Goal: Information Seeking & Learning: Understand process/instructions

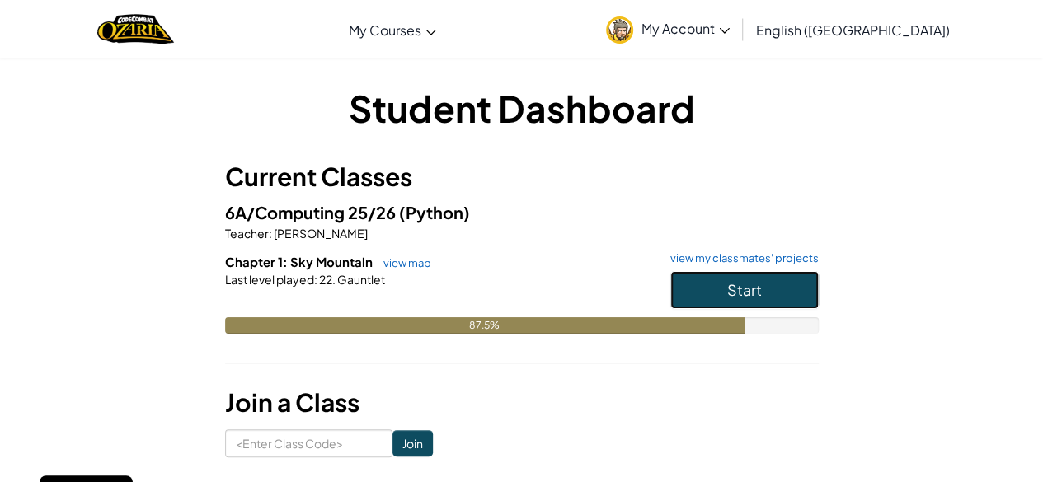
click at [712, 276] on button "Start" at bounding box center [744, 290] width 148 height 38
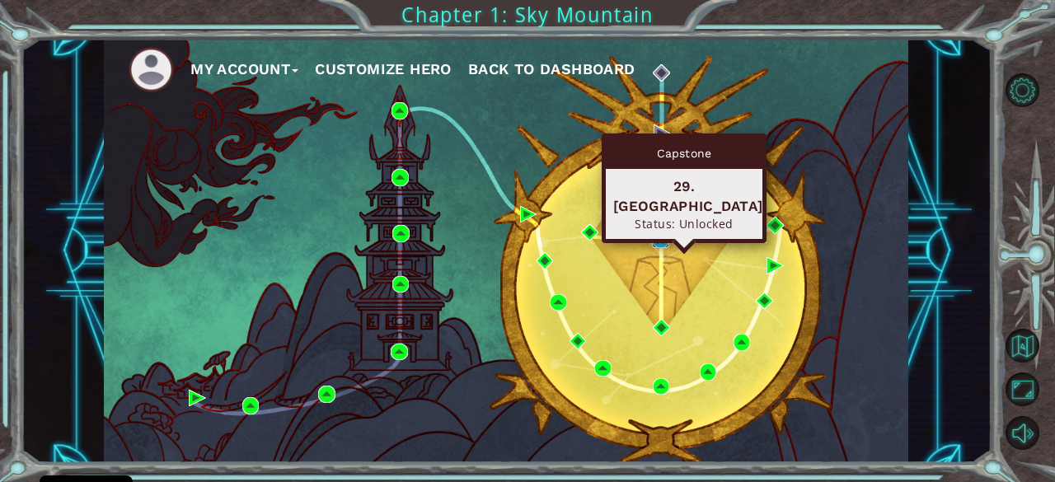
click at [656, 239] on img at bounding box center [660, 239] width 16 height 16
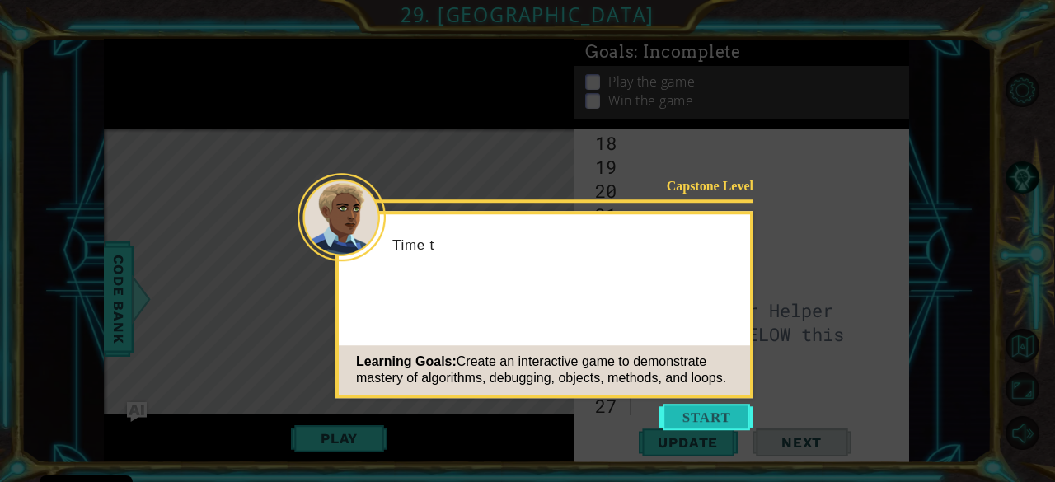
click at [712, 426] on button "Start" at bounding box center [707, 417] width 94 height 26
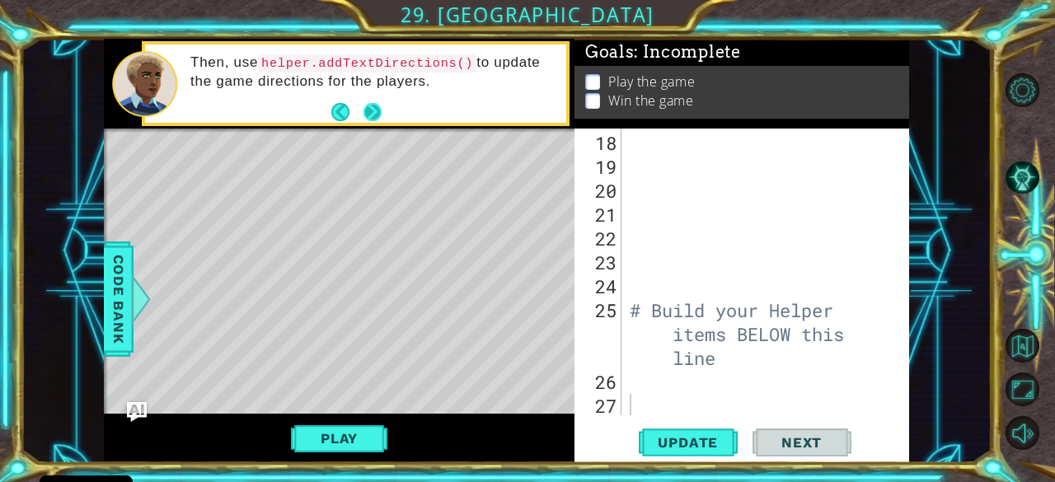
click at [367, 107] on button "Next" at bounding box center [373, 112] width 18 height 18
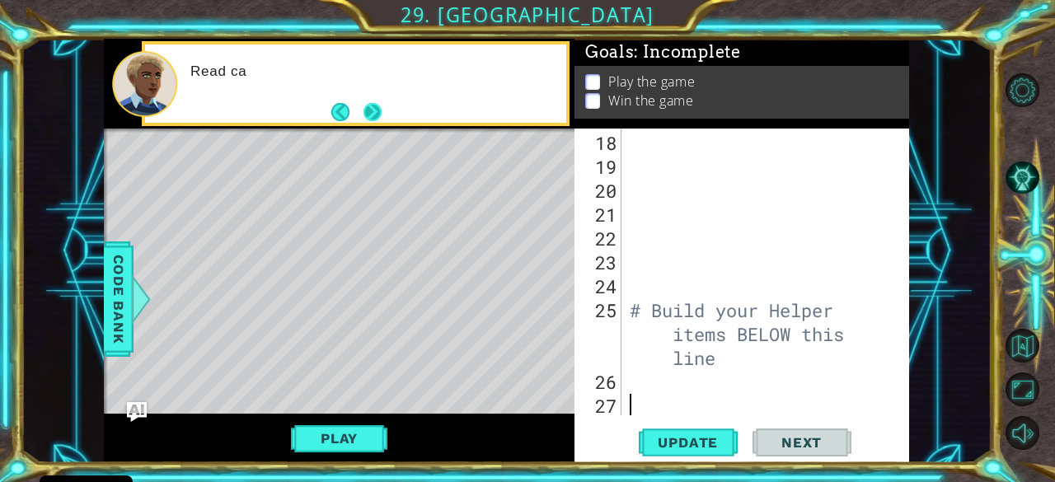
click at [369, 109] on button "Next" at bounding box center [373, 112] width 18 height 18
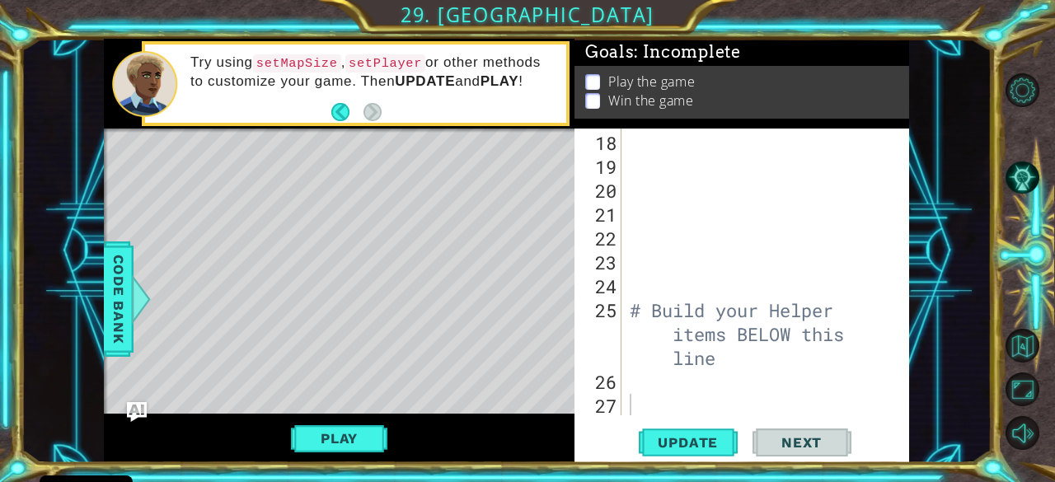
click at [905, 359] on div "18 19 20 21 22 23 24 25 26 27 # Build your Helper items BELOW this line ההההההה…" at bounding box center [742, 296] width 335 height 334
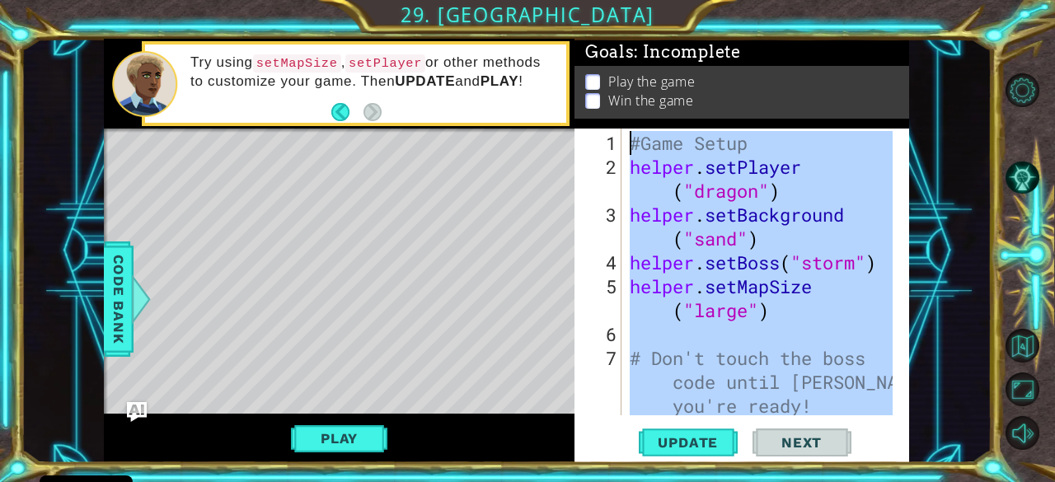
scroll to position [0, 0]
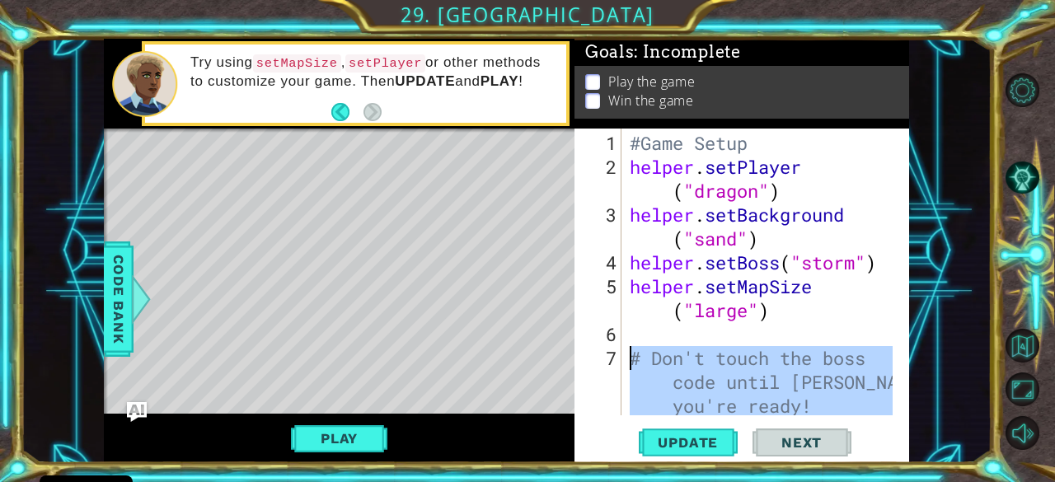
drag, startPoint x: 661, startPoint y: 409, endPoint x: 610, endPoint y: 360, distance: 70.6
click at [610, 360] on div "1 2 3 4 5 6 7 8 #Game Setup helper . setPlayer ( "dragon" ) helper . setBackgro…" at bounding box center [740, 272] width 331 height 287
click at [673, 366] on div "#Game Setup helper . setPlayer ( "dragon" ) helper . setBackground ( "sand" ) h…" at bounding box center [760, 272] width 267 height 287
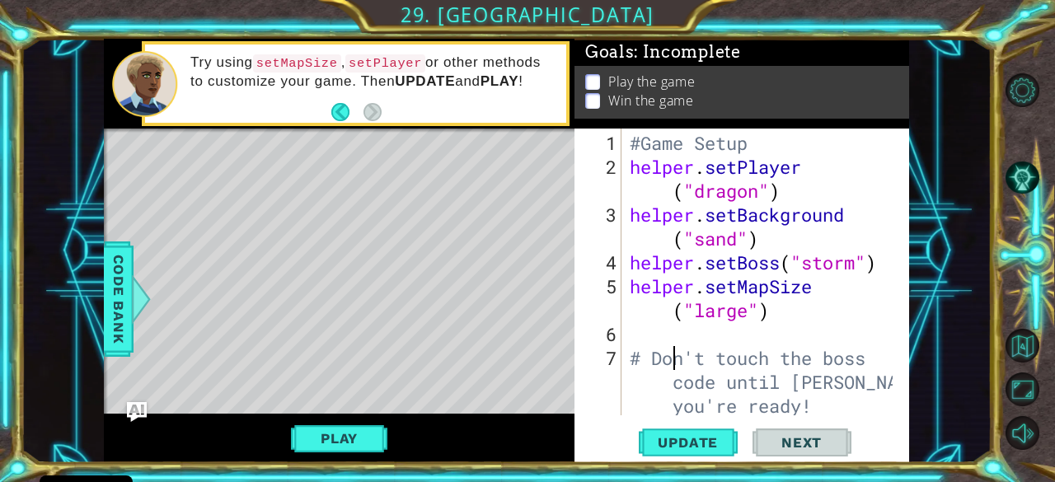
click at [773, 320] on div "#Game Setup helper . setPlayer ( "dragon" ) helper . setBackground ( "sand" ) h…" at bounding box center [764, 298] width 275 height 335
drag, startPoint x: 918, startPoint y: 192, endPoint x: 915, endPoint y: 218, distance: 26.5
click at [915, 218] on div "1 ההההההההההההההההההההההההההההההההההההההההההההההההההההההההההההההההההההההההההההה…" at bounding box center [506, 251] width 971 height 425
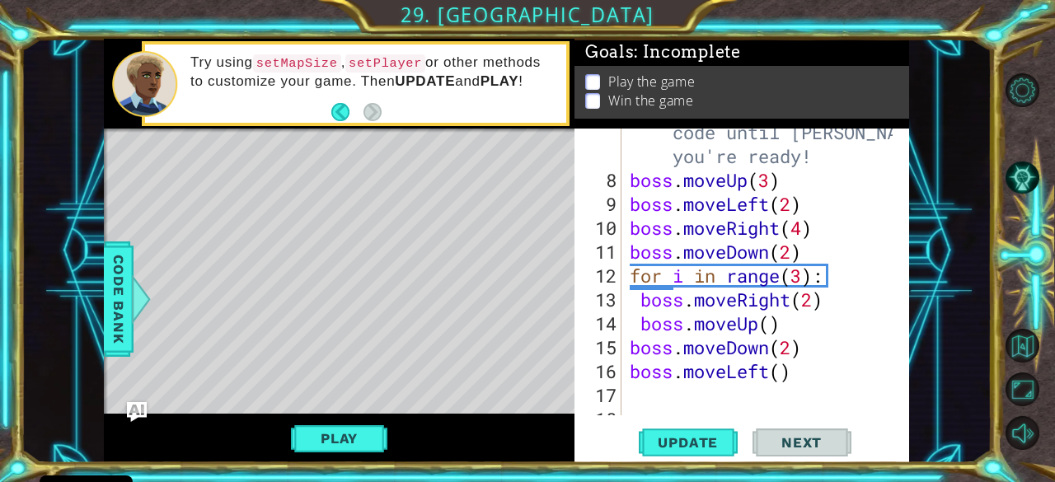
scroll to position [250, 0]
click at [340, 439] on button "Play" at bounding box center [339, 438] width 96 height 31
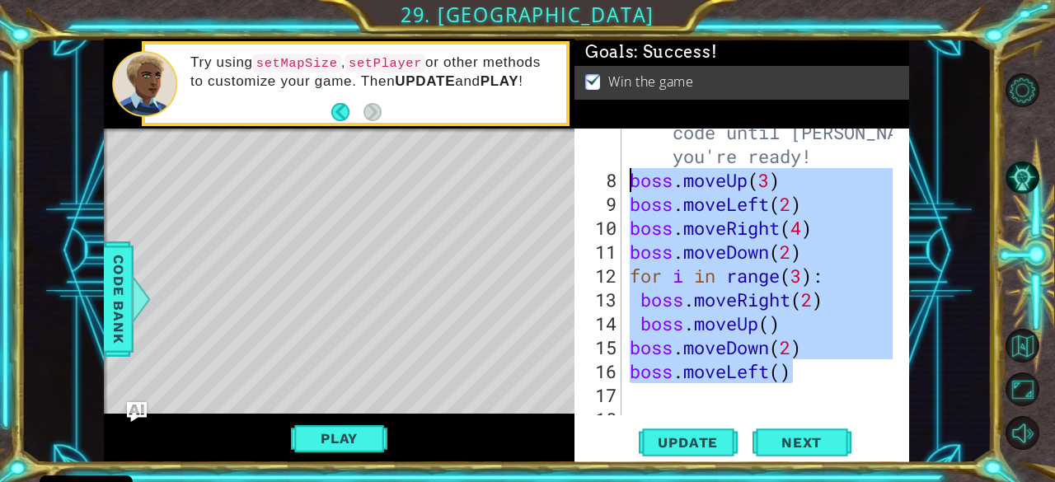
drag, startPoint x: 799, startPoint y: 372, endPoint x: 628, endPoint y: 188, distance: 250.9
click at [628, 188] on div "# Don't touch the boss code until [PERSON_NAME] says you're ready! boss . moveU…" at bounding box center [764, 287] width 275 height 383
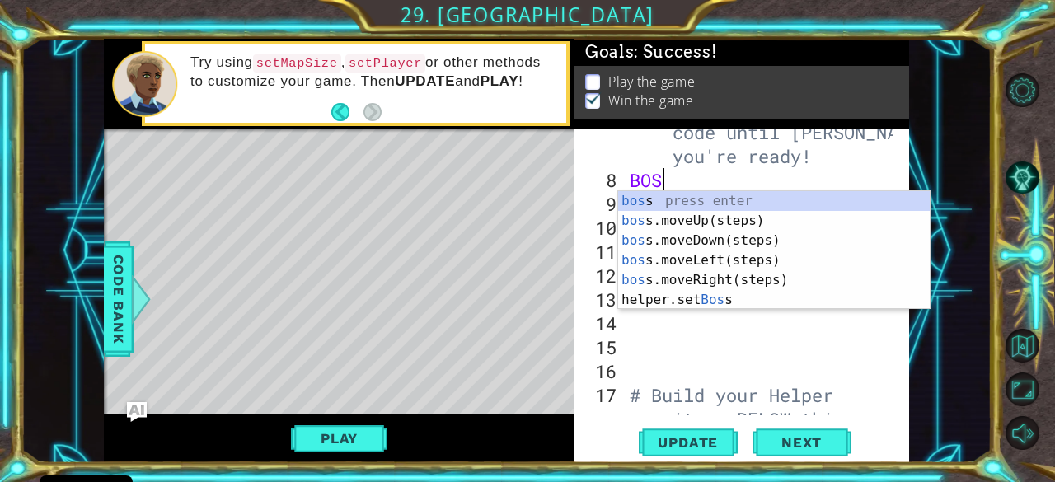
scroll to position [0, 1]
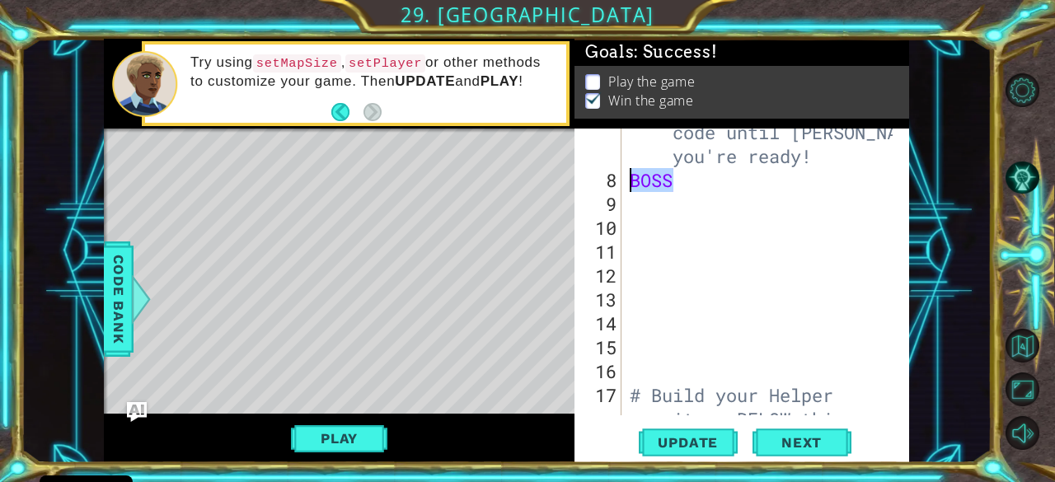
drag, startPoint x: 688, startPoint y: 179, endPoint x: 607, endPoint y: 177, distance: 80.8
click at [607, 177] on div "BOSS 7 8 9 10 11 12 13 14 15 16 17 18 19 # Don't touch the boss code until [PER…" at bounding box center [740, 272] width 331 height 287
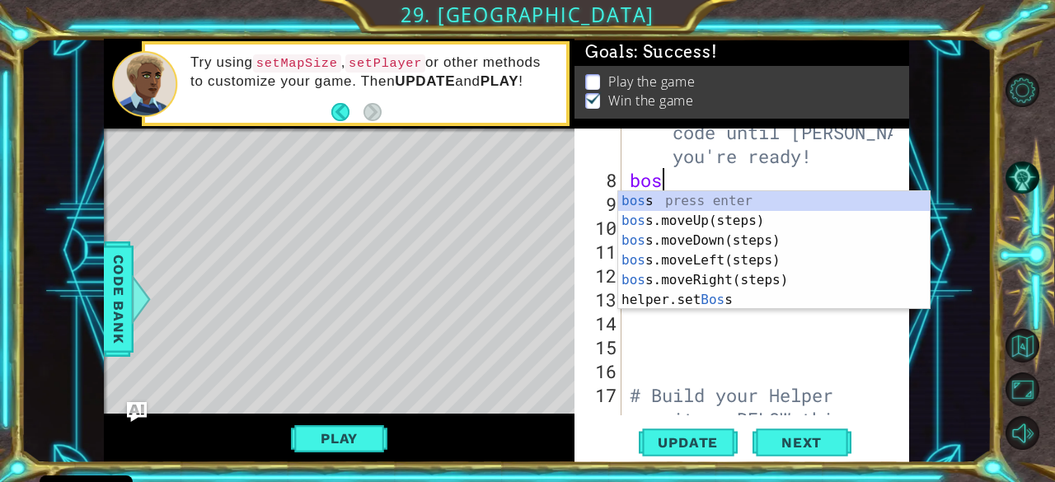
scroll to position [0, 0]
type textarea "boss."
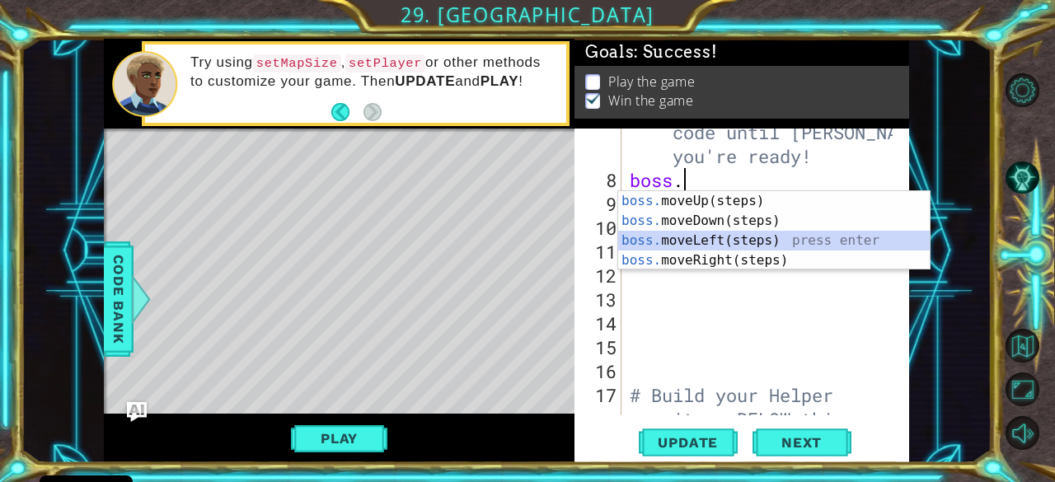
click at [716, 239] on div "boss. moveUp(steps) press enter boss. moveDown(steps) press enter boss. moveLef…" at bounding box center [774, 250] width 312 height 119
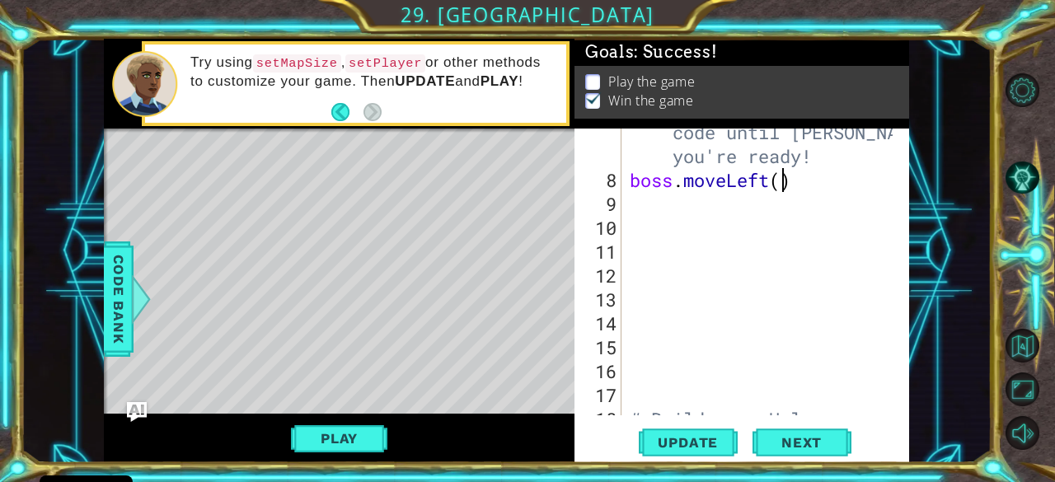
click at [780, 181] on div "# Don't touch the boss code until [PERSON_NAME] says you're ready! boss . moveL…" at bounding box center [764, 311] width 275 height 430
click at [379, 434] on button "Play" at bounding box center [339, 438] width 96 height 31
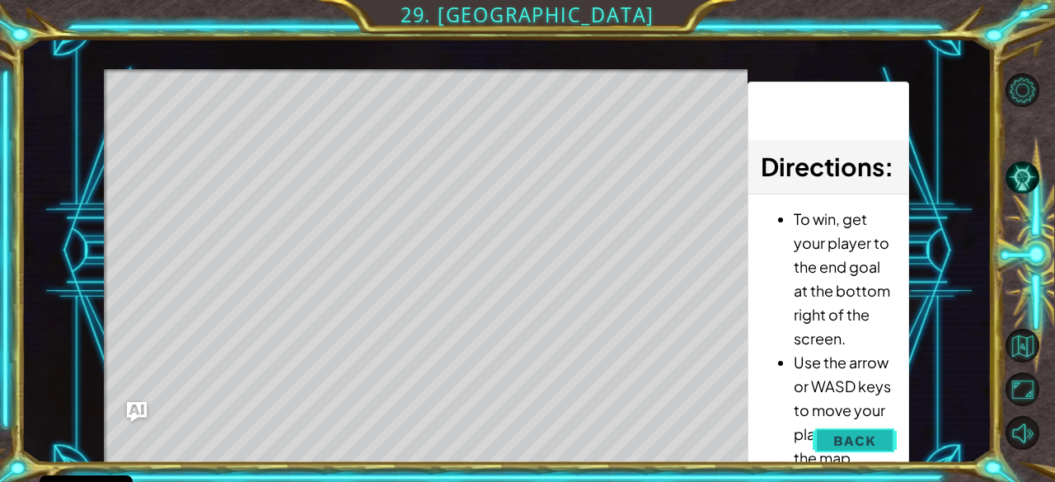
click at [871, 439] on span "Back" at bounding box center [855, 441] width 42 height 16
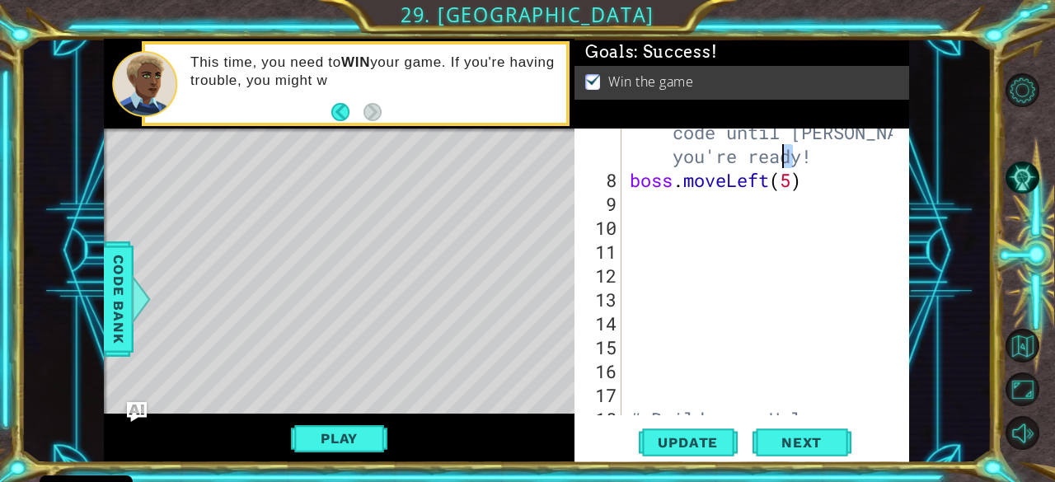
drag, startPoint x: 798, startPoint y: 164, endPoint x: 783, endPoint y: 167, distance: 15.0
click at [783, 167] on div "# Don't touch the boss code until [PERSON_NAME] says you're ready! boss . moveL…" at bounding box center [764, 311] width 275 height 430
click at [788, 186] on div "# Don't touch the boss code until [PERSON_NAME] says you're ready! boss . moveL…" at bounding box center [764, 311] width 275 height 430
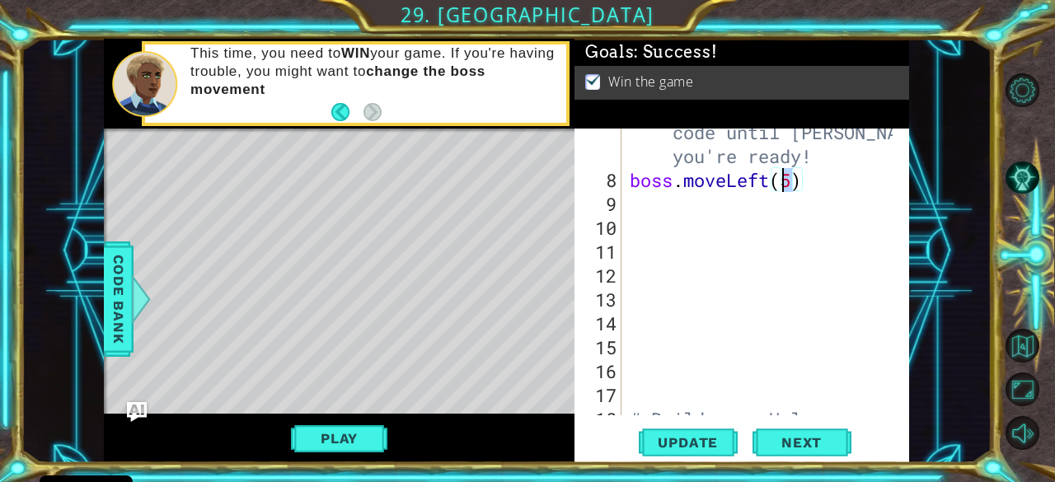
drag, startPoint x: 790, startPoint y: 184, endPoint x: 780, endPoint y: 181, distance: 10.4
click at [780, 181] on div "# Don't touch the boss code until [PERSON_NAME] says you're ready! boss . moveL…" at bounding box center [764, 311] width 275 height 430
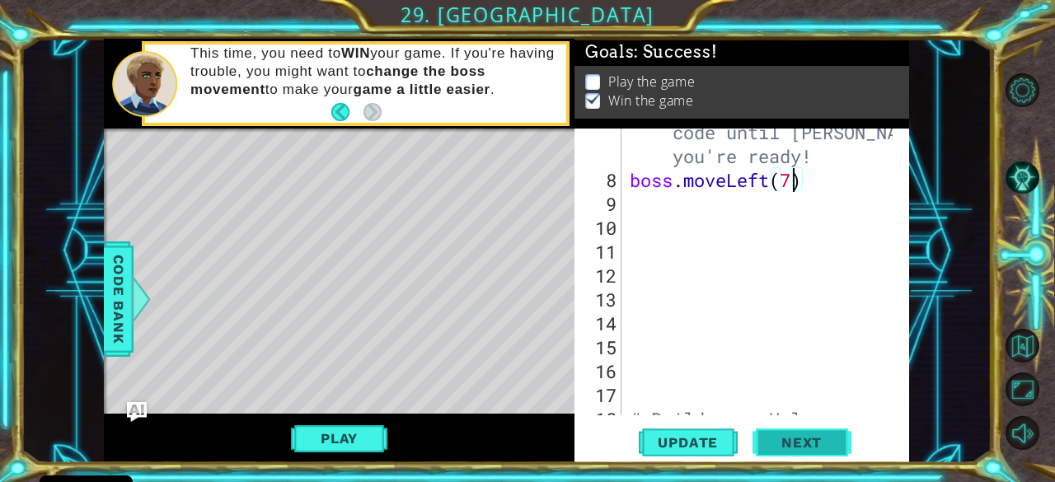
type textarea "boss.moveLeft(7)"
click at [788, 440] on span "Next" at bounding box center [801, 442] width 73 height 16
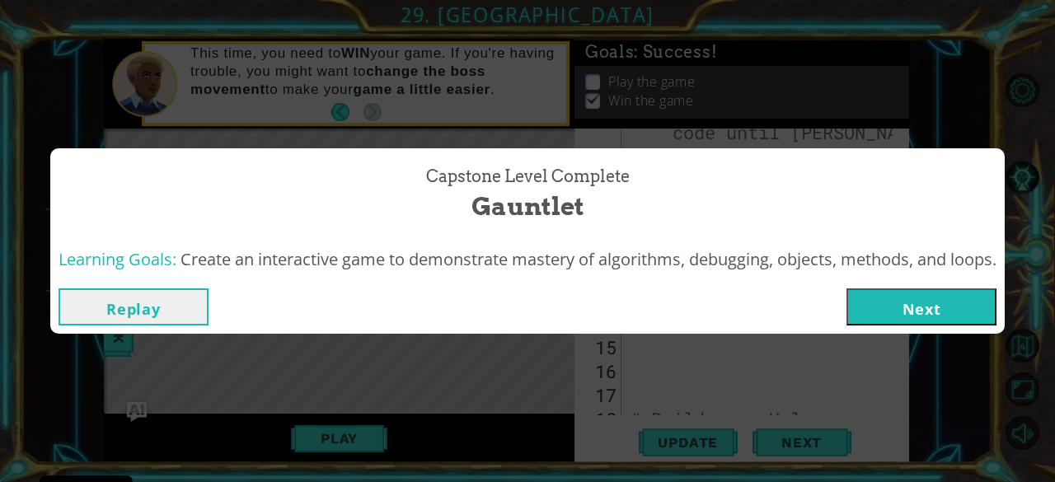
click at [180, 317] on button "Replay" at bounding box center [134, 307] width 150 height 37
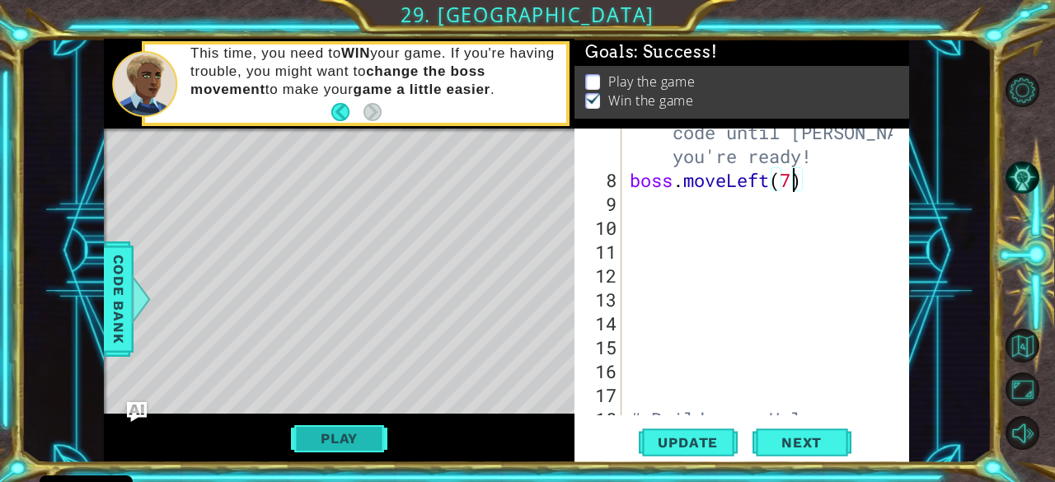
click at [343, 439] on button "Play" at bounding box center [339, 438] width 96 height 31
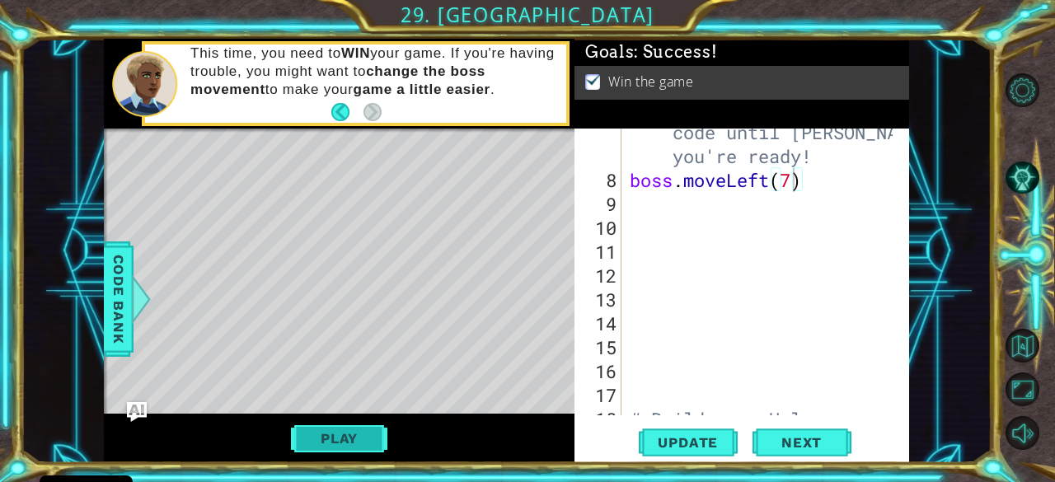
click at [351, 444] on button "Play" at bounding box center [339, 438] width 96 height 31
click at [645, 213] on div "# Don't touch the boss code until [PERSON_NAME] says you're ready! boss . moveL…" at bounding box center [764, 311] width 275 height 430
type textarea "u"
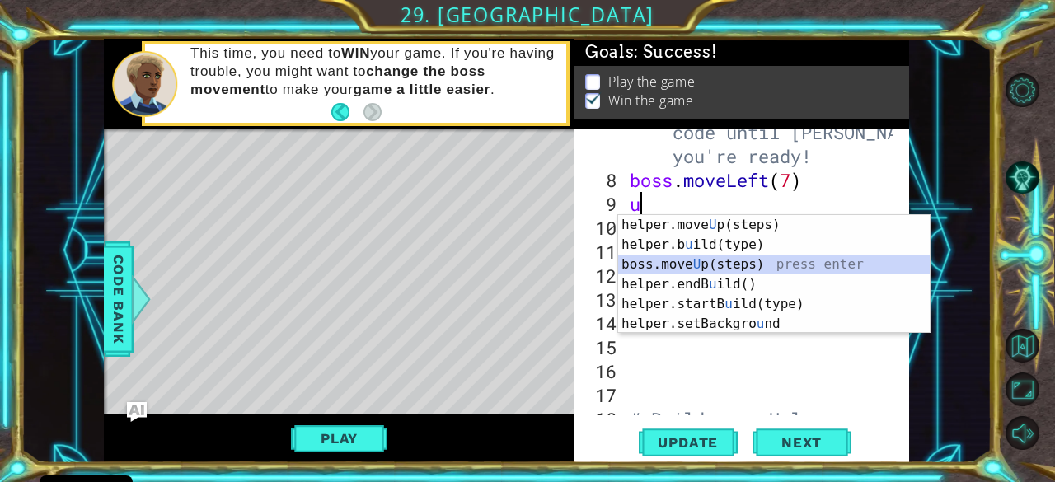
click at [760, 261] on div "helper.move U p(steps) press enter helper.b u [GEOGRAPHIC_DATA](type) press ent…" at bounding box center [774, 294] width 312 height 158
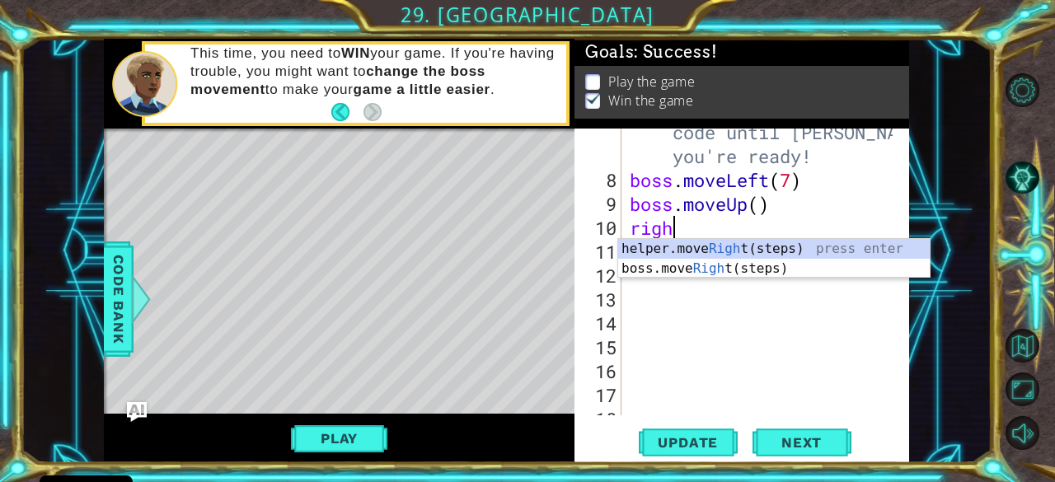
type textarea "right"
click at [743, 265] on div "helper.move Right (steps) press enter boss.move Right (steps) press enter" at bounding box center [774, 278] width 312 height 79
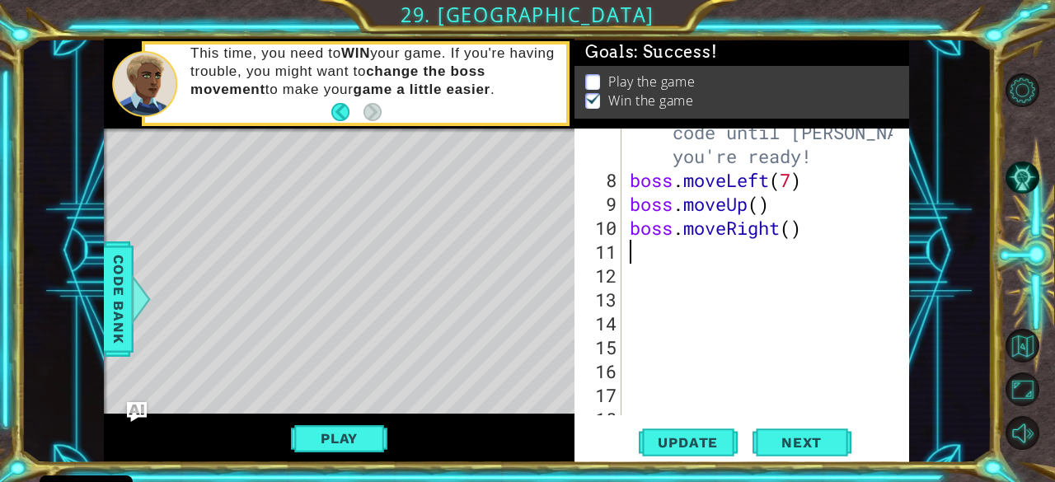
click at [795, 225] on div "# Don't touch the boss code until [PERSON_NAME] says you're ready! boss . moveL…" at bounding box center [764, 287] width 275 height 383
type textarea "boss.moveRight(7)"
click at [818, 230] on div "# Don't touch the boss code until [PERSON_NAME] says you're ready! boss . moveL…" at bounding box center [764, 287] width 275 height 383
click at [648, 251] on div "# Don't touch the boss code until [PERSON_NAME] says you're ready! boss . moveL…" at bounding box center [764, 287] width 275 height 383
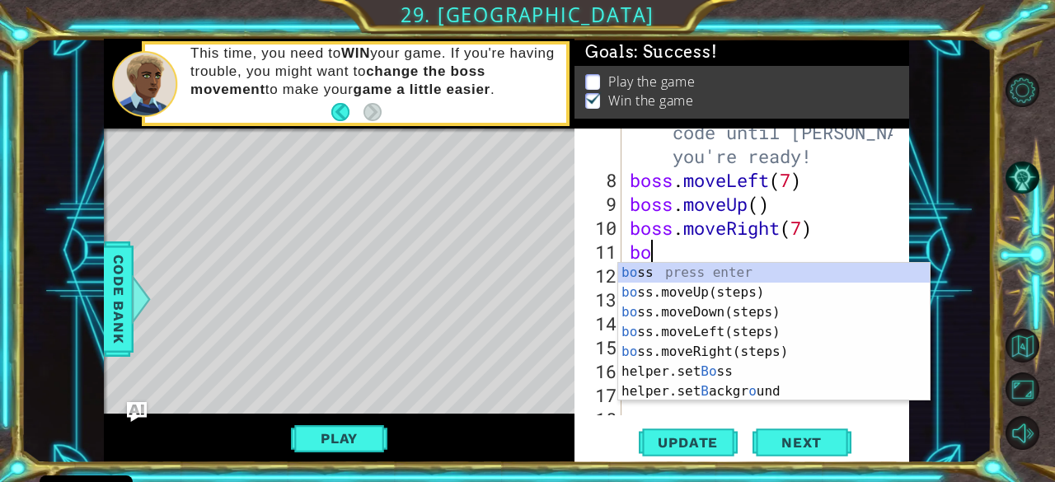
scroll to position [0, 0]
type textarea "boss"
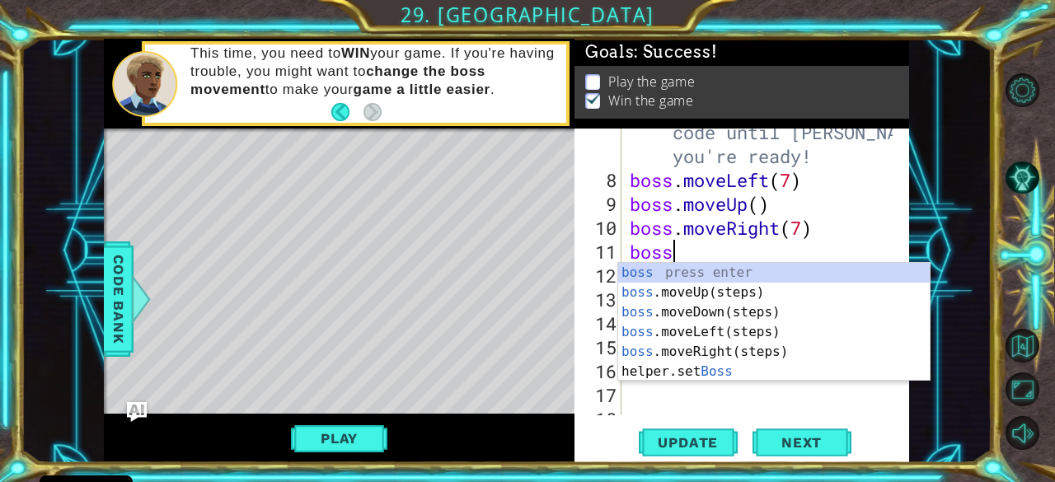
scroll to position [0, 1]
click at [699, 317] on div "boss press enter boss .moveUp(steps) press enter boss .moveDown(steps) press en…" at bounding box center [774, 342] width 312 height 158
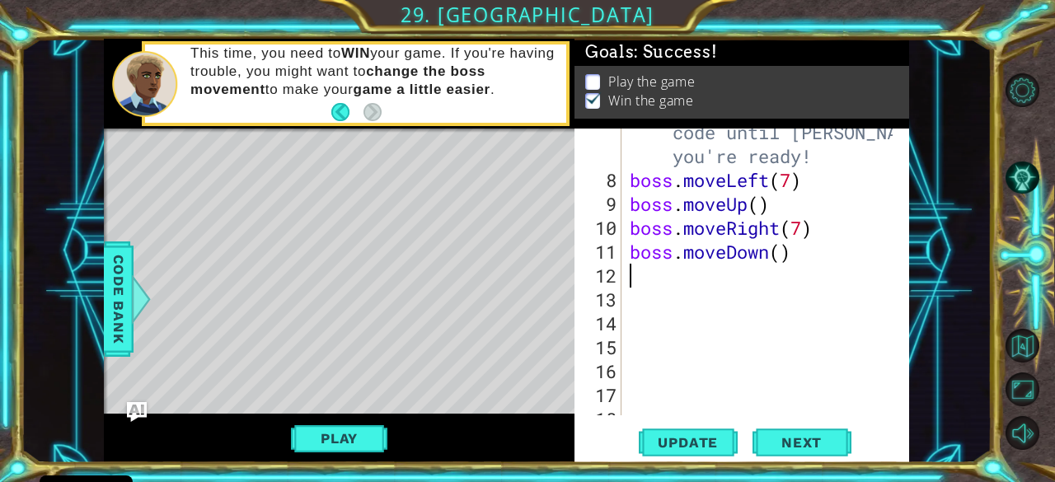
scroll to position [0, 0]
click at [632, 179] on div "# Don't touch the boss code until [PERSON_NAME] says you're ready! boss . moveL…" at bounding box center [764, 287] width 275 height 383
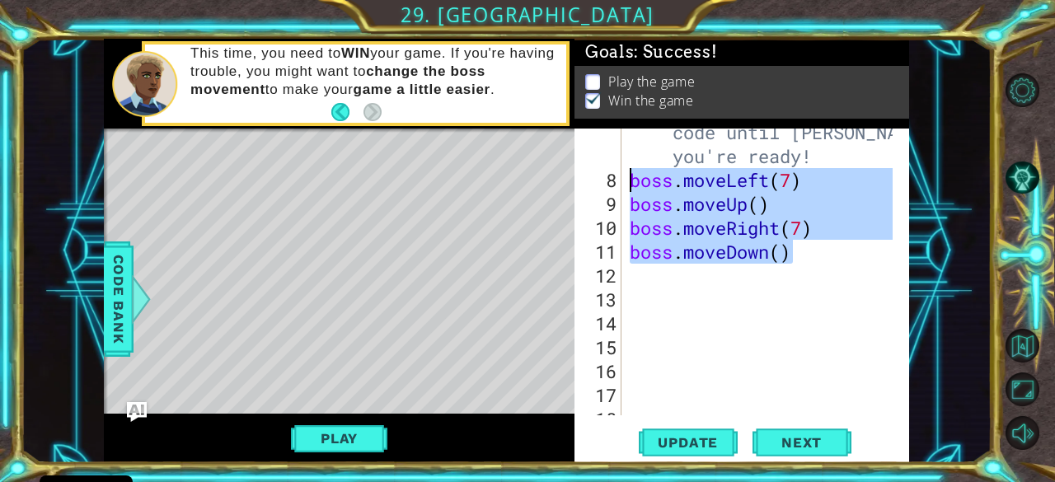
drag, startPoint x: 795, startPoint y: 250, endPoint x: 617, endPoint y: 175, distance: 193.2
click at [617, 175] on div "boss.moveLeft(7) 7 8 9 10 11 12 13 14 15 16 17 18 19 20 # Don't touch the boss …" at bounding box center [740, 272] width 331 height 287
type textarea "boss.moveLeft(7) boss.moveUp()"
click at [627, 284] on div "# Don't touch the boss code until [PERSON_NAME] says you're ready! boss . moveL…" at bounding box center [764, 287] width 275 height 383
paste textarea "boss.moveDown()"
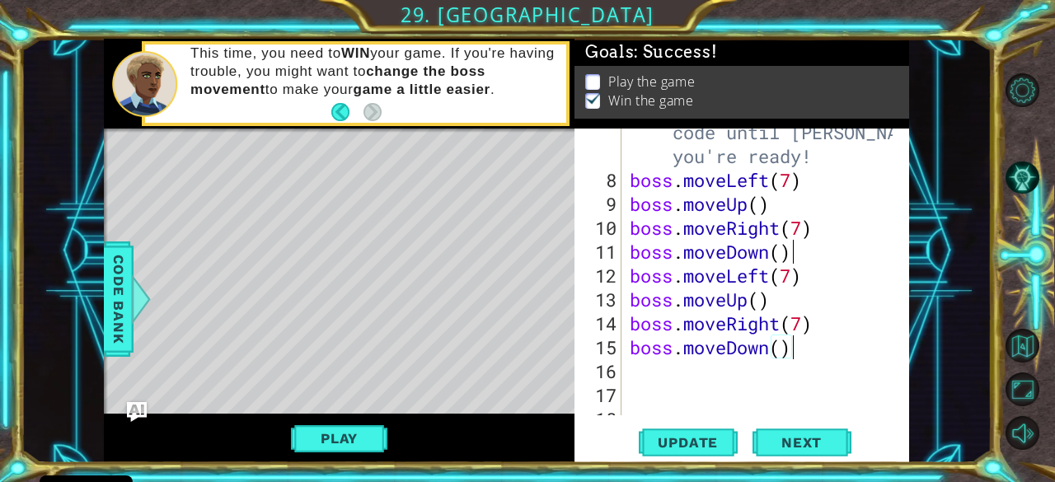
type textarea "boss.moveDown()"
click at [698, 372] on div "# Don't touch the boss code until [PERSON_NAME] says you're ready! boss . moveL…" at bounding box center [764, 287] width 275 height 383
paste textarea "boss.moveDown()"
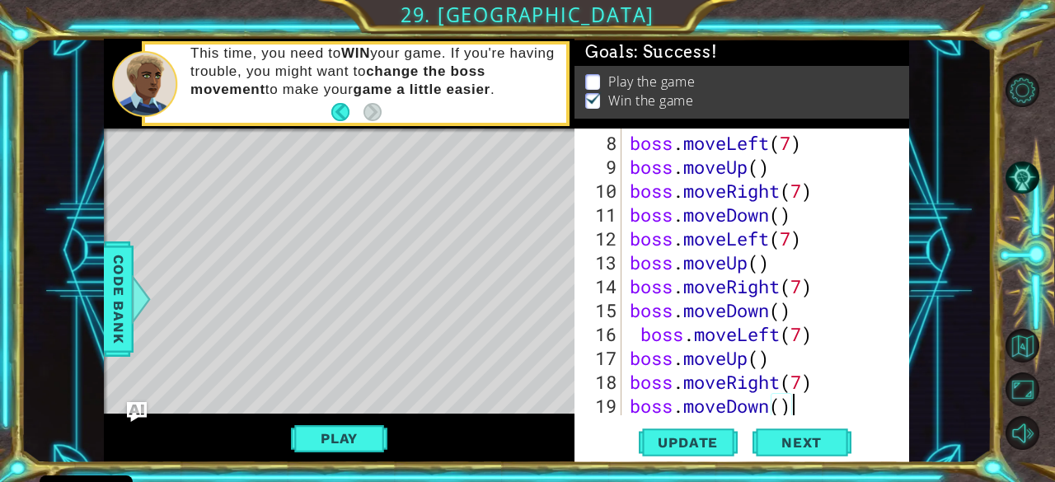
scroll to position [287, 0]
click at [646, 336] on div "boss . moveLeft ( 7 ) boss . moveUp ( ) boss . moveRight ( 7 ) boss . moveDown …" at bounding box center [764, 298] width 275 height 335
click at [641, 336] on div "boss . moveLeft ( 7 ) boss . moveUp ( ) boss . moveRight ( 7 ) boss . moveDown …" at bounding box center [764, 298] width 275 height 335
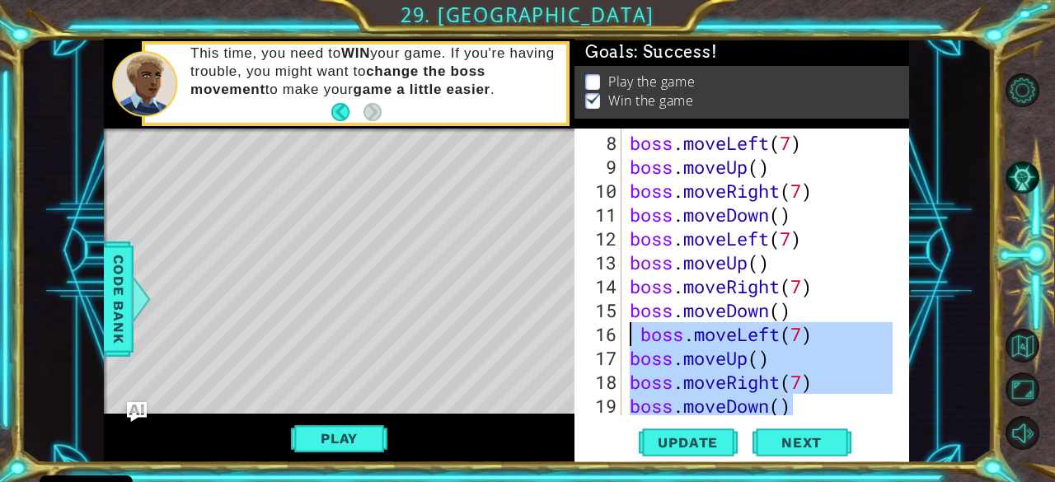
drag, startPoint x: 791, startPoint y: 410, endPoint x: 605, endPoint y: 330, distance: 202.8
click at [605, 330] on div "boss.moveLeft(7) 8 9 10 11 12 13 14 15 16 17 18 19 20 boss . moveLeft ( 7 ) bos…" at bounding box center [740, 272] width 331 height 287
paste textarea "boss.moveDown"
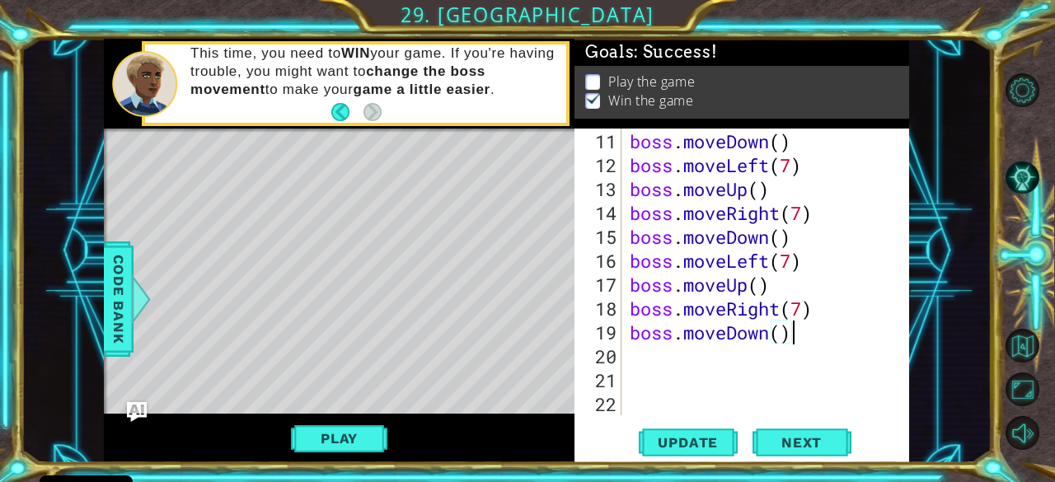
scroll to position [360, 0]
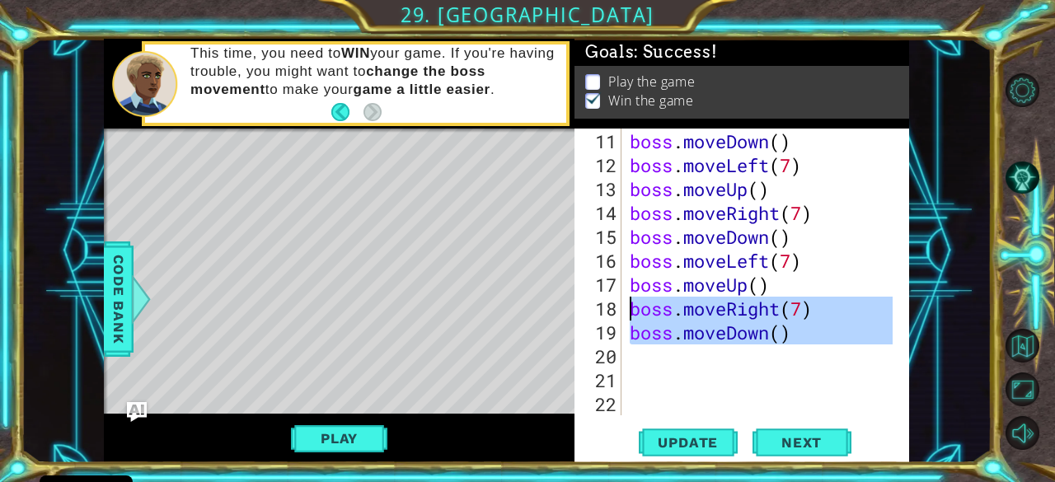
drag, startPoint x: 811, startPoint y: 344, endPoint x: 622, endPoint y: 317, distance: 191.5
click at [622, 317] on div "boss.moveDown() 11 12 13 14 15 16 17 18 19 20 21 22 23 24 boss . moveDown ( ) b…" at bounding box center [740, 272] width 331 height 287
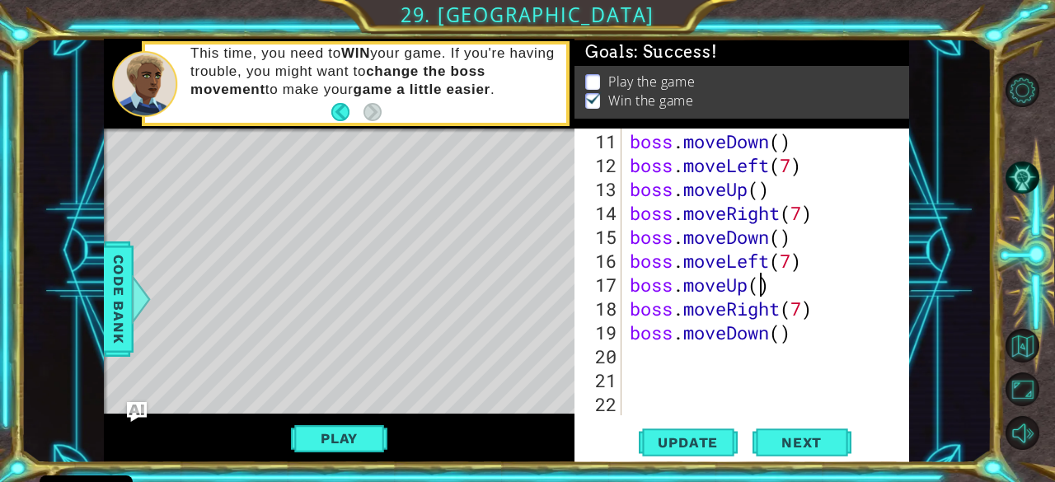
click at [763, 289] on div "boss . moveDown ( ) boss . moveLeft ( 7 ) boss . moveUp ( ) boss . moveRight ( …" at bounding box center [764, 296] width 275 height 335
drag, startPoint x: 803, startPoint y: 338, endPoint x: 627, endPoint y: 328, distance: 175.9
click at [627, 328] on div "boss . moveDown ( ) boss . moveLeft ( 7 ) boss . moveUp ( ) boss . moveRight ( …" at bounding box center [764, 296] width 275 height 335
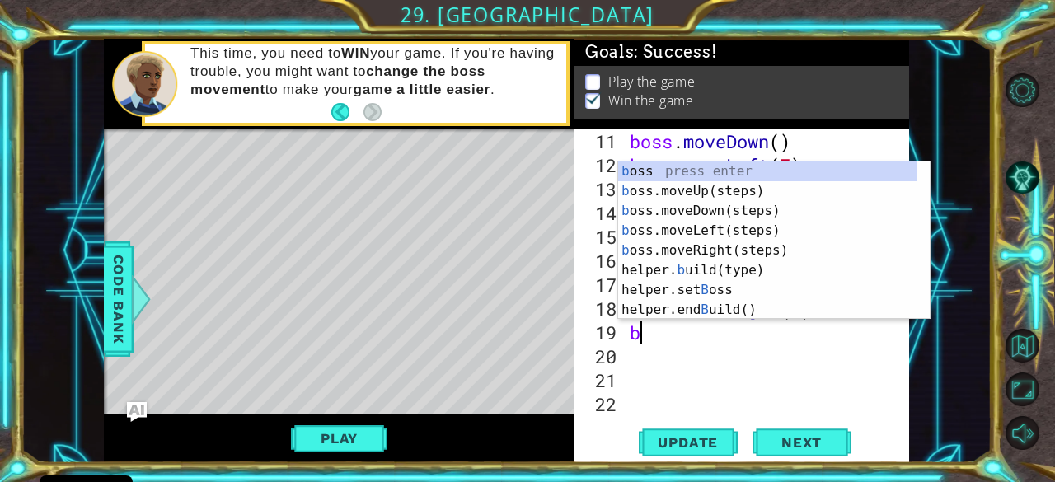
scroll to position [0, 0]
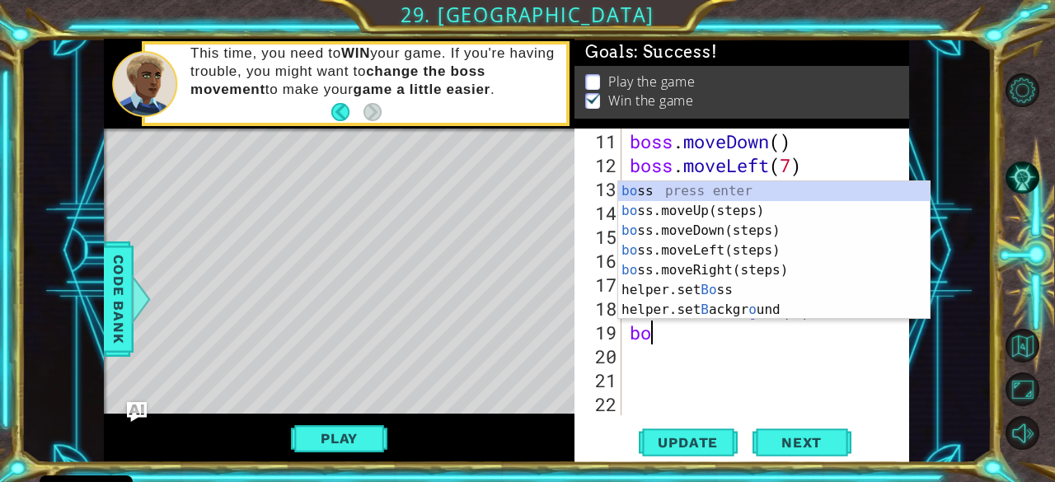
type textarea "boo"
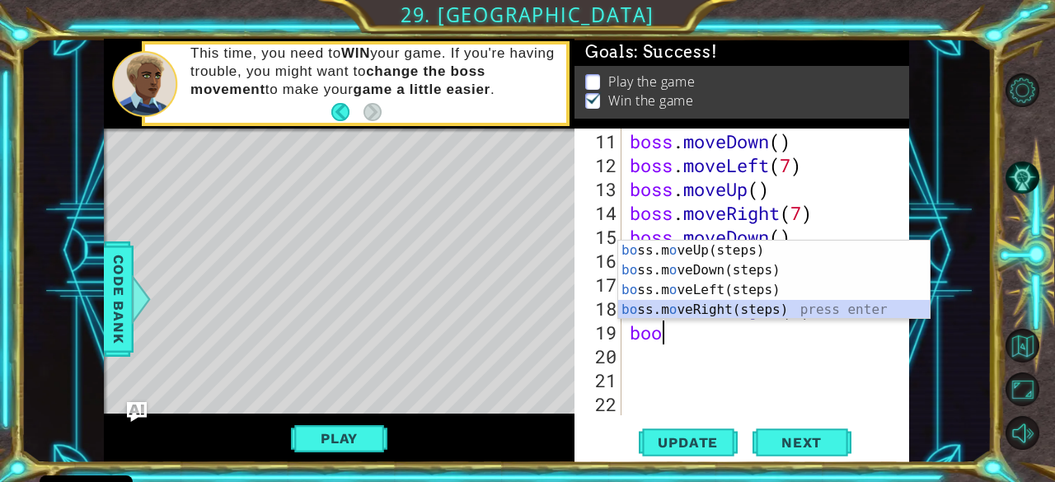
click at [710, 304] on div "bo ss.m o veUp(steps) press enter bo ss.m o veDown(steps) press enter bo ss.m o…" at bounding box center [774, 300] width 312 height 119
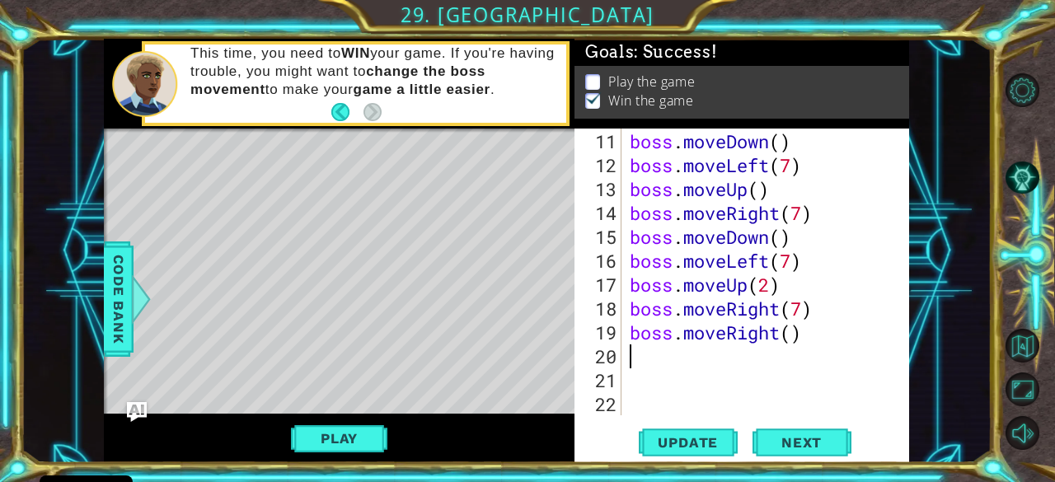
click at [790, 329] on div "boss . moveDown ( ) boss . moveLeft ( 7 ) boss . moveUp ( ) boss . moveRight ( …" at bounding box center [764, 296] width 275 height 335
drag, startPoint x: 806, startPoint y: 334, endPoint x: 730, endPoint y: 336, distance: 75.1
click at [730, 336] on div "boss . moveDown ( ) boss . moveLeft ( 7 ) boss . moveUp ( ) boss . moveRight ( …" at bounding box center [764, 296] width 275 height 335
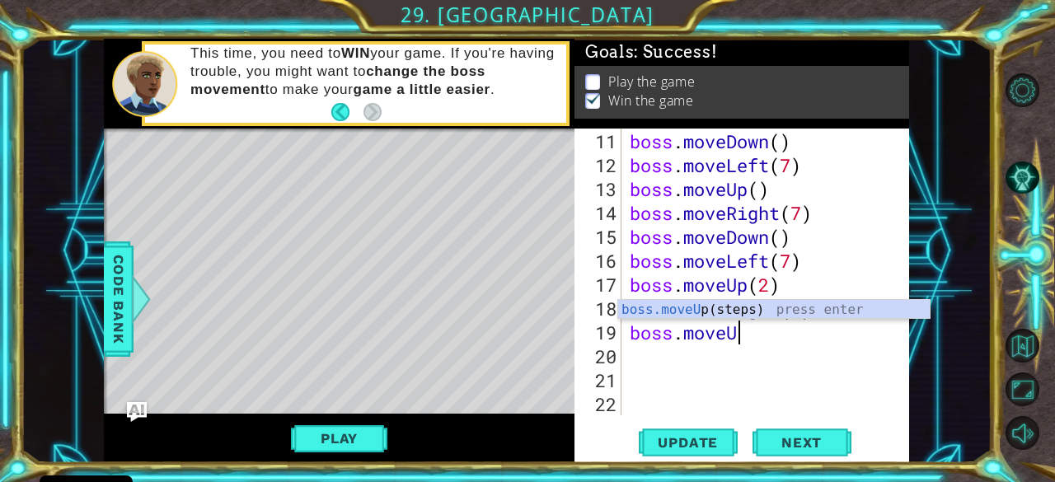
type textarea "boss.moveUp"
click at [736, 310] on div "boss.moveUp (steps) press enter" at bounding box center [774, 329] width 312 height 59
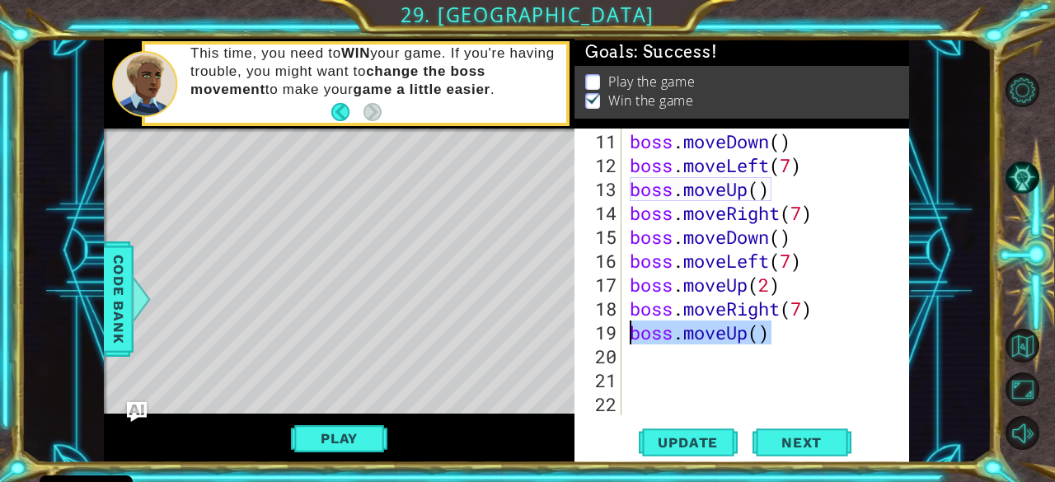
drag, startPoint x: 777, startPoint y: 341, endPoint x: 612, endPoint y: 331, distance: 165.2
click at [612, 331] on div "11 12 13 14 15 16 17 18 19 20 21 22 23 24 boss . moveDown ( ) boss . moveLeft (…" at bounding box center [740, 272] width 331 height 287
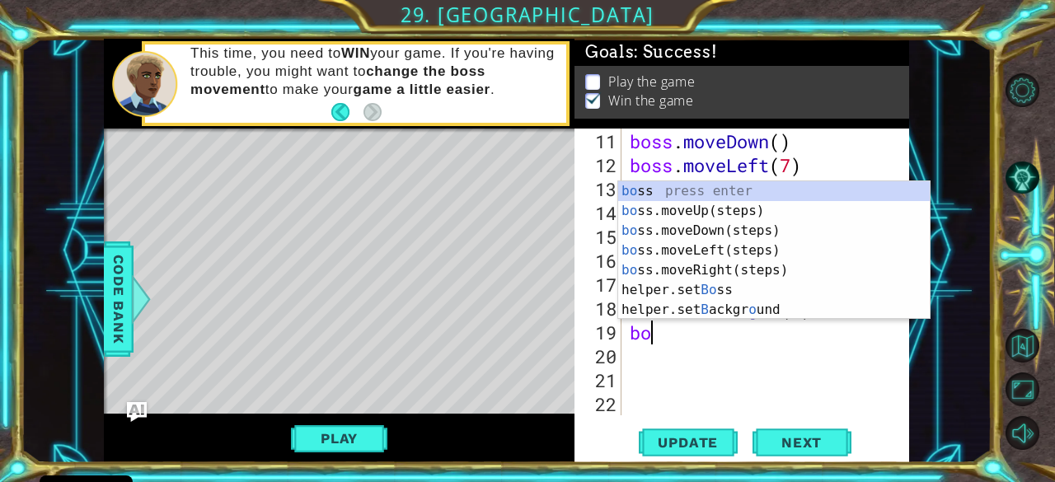
type textarea "boo"
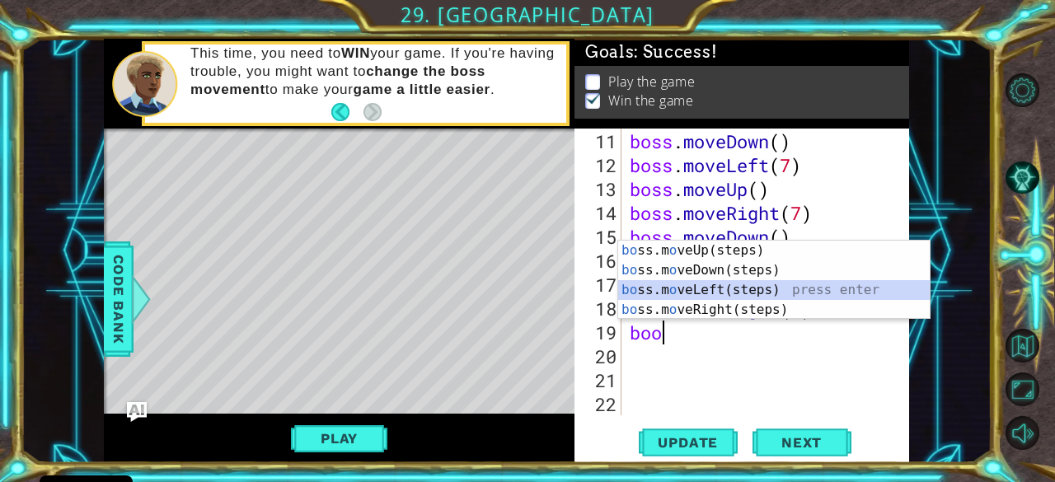
click at [716, 293] on div "bo ss.m o veUp(steps) press enter bo ss.m o veDown(steps) press enter bo ss.m o…" at bounding box center [774, 300] width 312 height 119
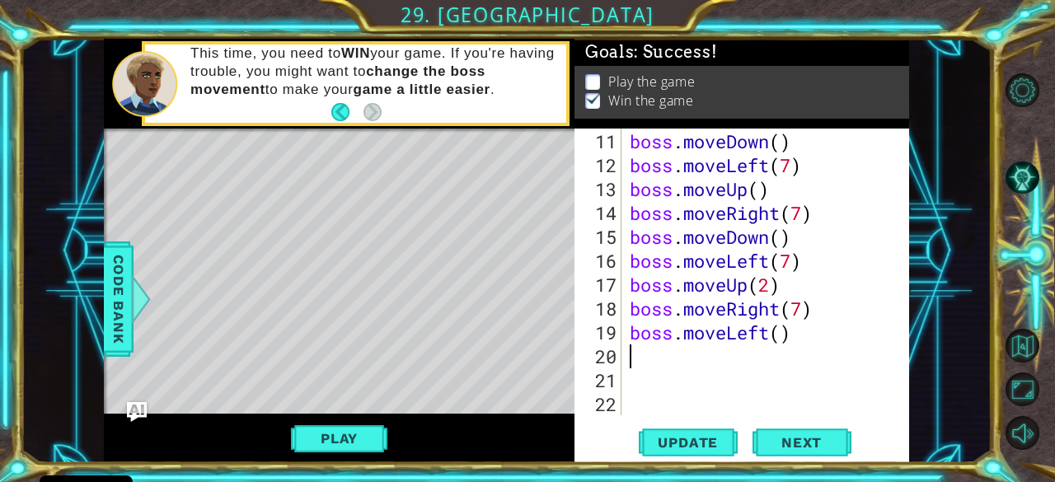
click at [782, 332] on div "boss . moveDown ( ) boss . moveLeft ( 7 ) boss . moveUp ( ) boss . moveRight ( …" at bounding box center [764, 296] width 275 height 335
click at [768, 336] on div "boss . moveDown ( ) boss . moveLeft ( 7 ) boss . moveUp ( ) boss . moveRight ( …" at bounding box center [764, 296] width 275 height 335
click at [777, 331] on div "boss . moveDown ( ) boss . moveLeft ( 7 ) boss . moveUp ( ) boss . moveRight ( …" at bounding box center [764, 296] width 275 height 335
drag, startPoint x: 779, startPoint y: 330, endPoint x: 762, endPoint y: 331, distance: 17.3
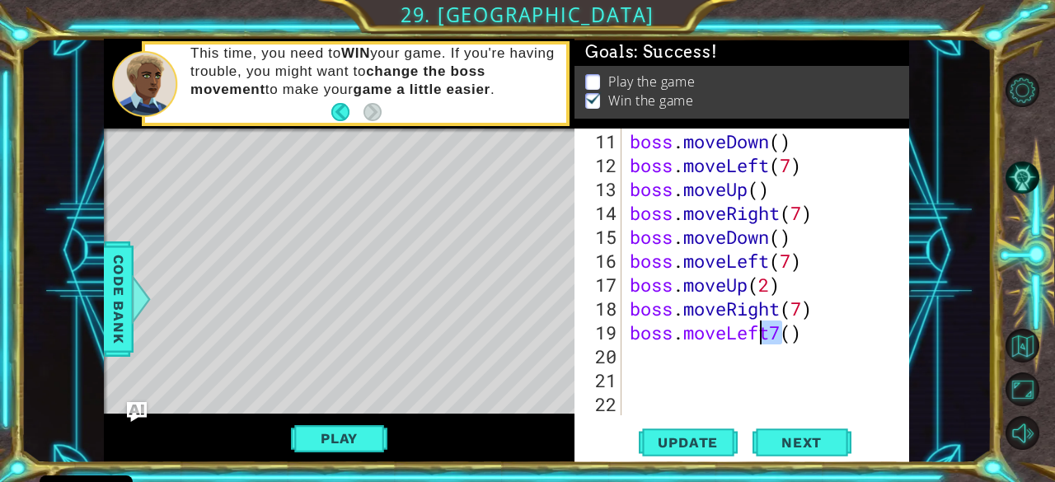
click at [762, 331] on div "boss . moveDown ( ) boss . moveLeft ( 7 ) boss . moveUp ( ) boss . moveRight ( …" at bounding box center [764, 296] width 275 height 335
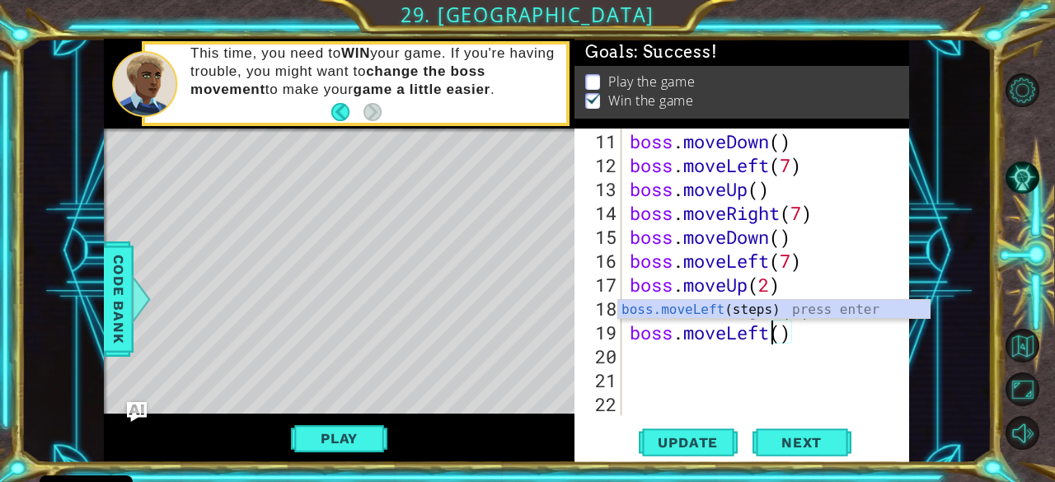
click at [786, 332] on div "boss . moveDown ( ) boss . moveLeft ( 7 ) boss . moveUp ( ) boss . moveRight ( …" at bounding box center [764, 296] width 275 height 335
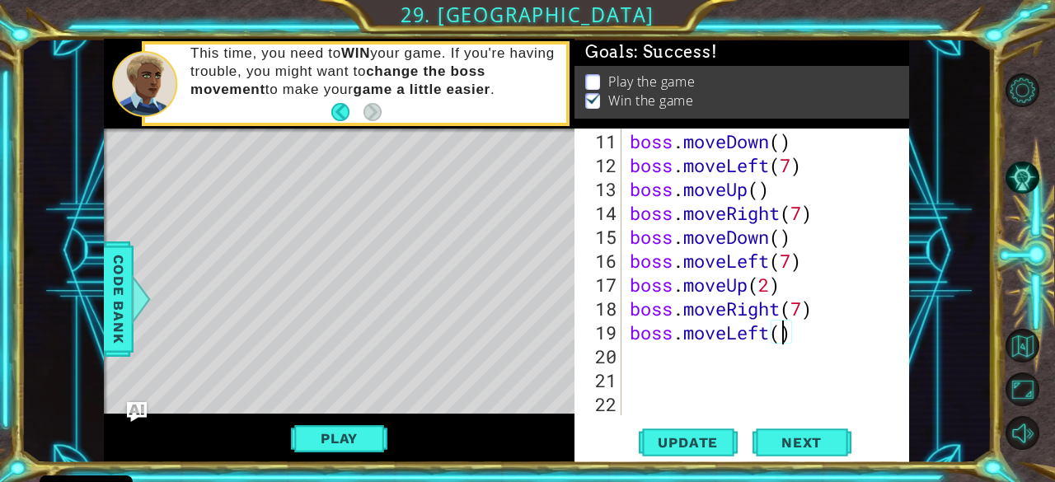
type textarea "boss.moveLeft(7)"
click at [636, 352] on div "boss . moveDown ( ) boss . moveLeft ( 7 ) boss . moveUp ( ) boss . moveRight ( …" at bounding box center [764, 296] width 275 height 335
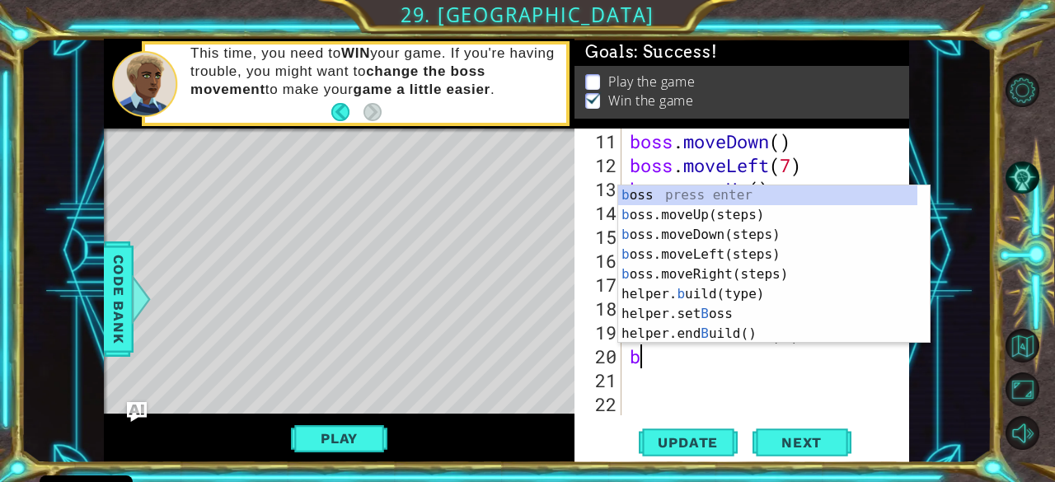
type textarea "boo"
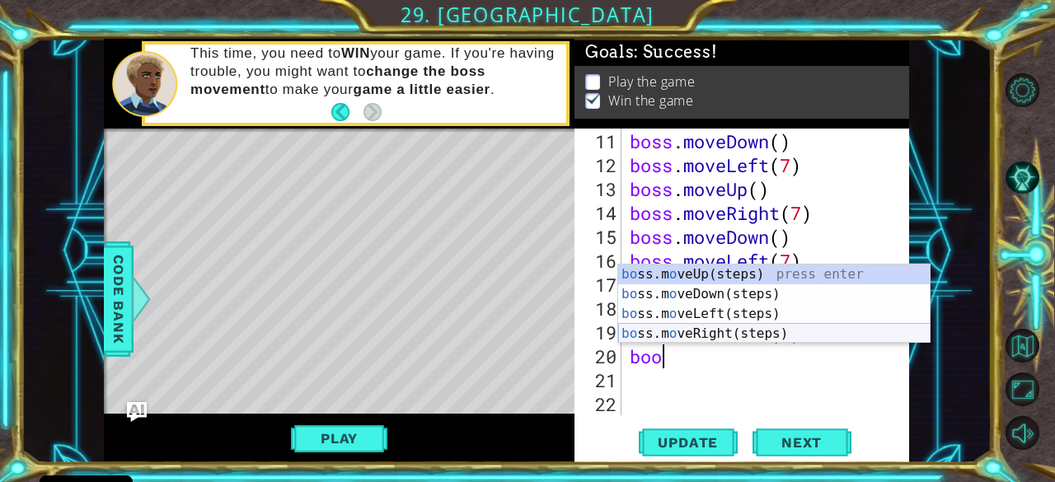
click at [734, 331] on div "bo ss.m o veUp(steps) press enter bo ss.m o veDown(steps) press enter bo ss.m o…" at bounding box center [774, 324] width 312 height 119
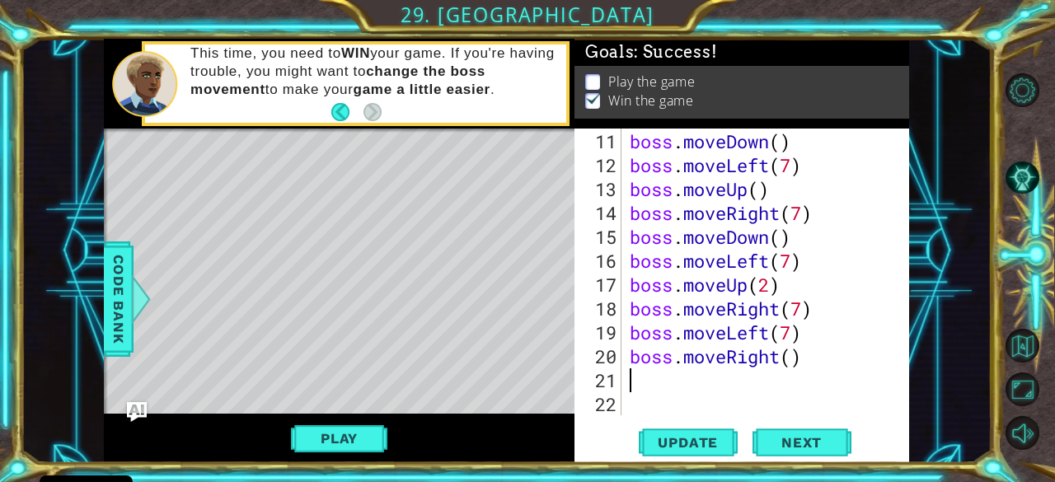
click at [791, 358] on div "boss . moveDown ( ) boss . moveLeft ( 7 ) boss . moveUp ( ) boss . moveRight ( …" at bounding box center [764, 296] width 275 height 335
type textarea "boss.moveRight(7)"
click at [658, 377] on div "boss . moveDown ( ) boss . moveLeft ( 7 ) boss . moveUp ( ) boss . moveRight ( …" at bounding box center [764, 296] width 275 height 335
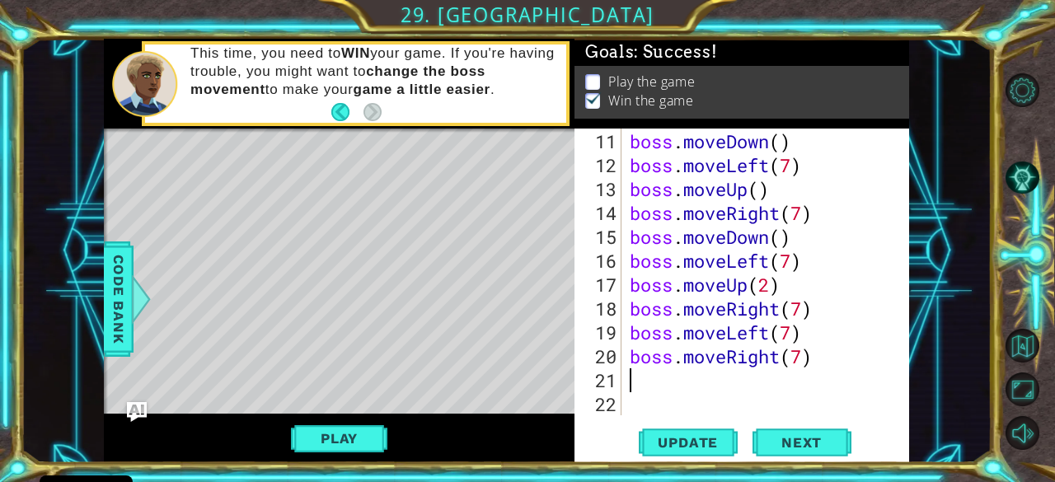
click at [658, 377] on div "boss . moveDown ( ) boss . moveLeft ( 7 ) boss . moveUp ( ) boss . moveRight ( …" at bounding box center [764, 296] width 275 height 335
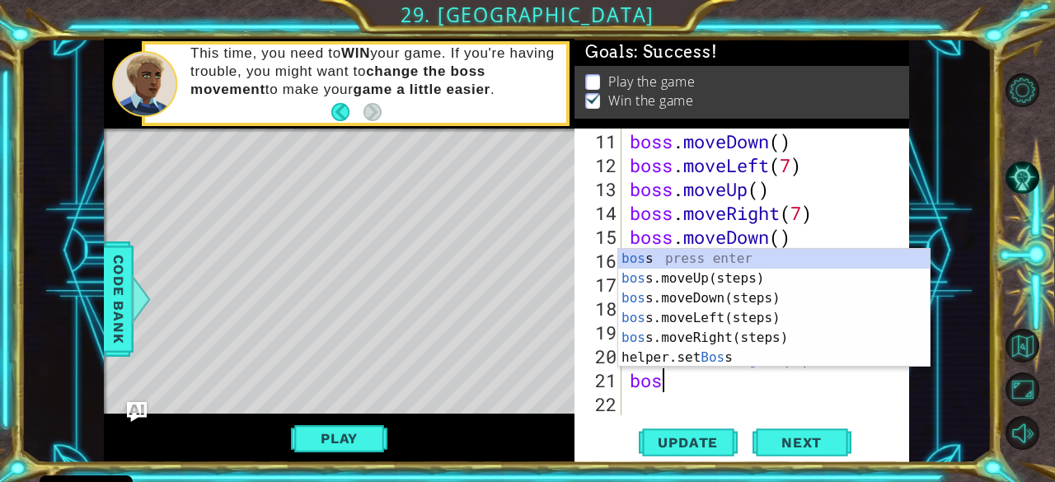
type textarea "boss"
click at [717, 398] on div "boss . moveDown ( ) boss . moveLeft ( 7 ) boss . moveUp ( ) boss . moveRight ( …" at bounding box center [764, 296] width 275 height 335
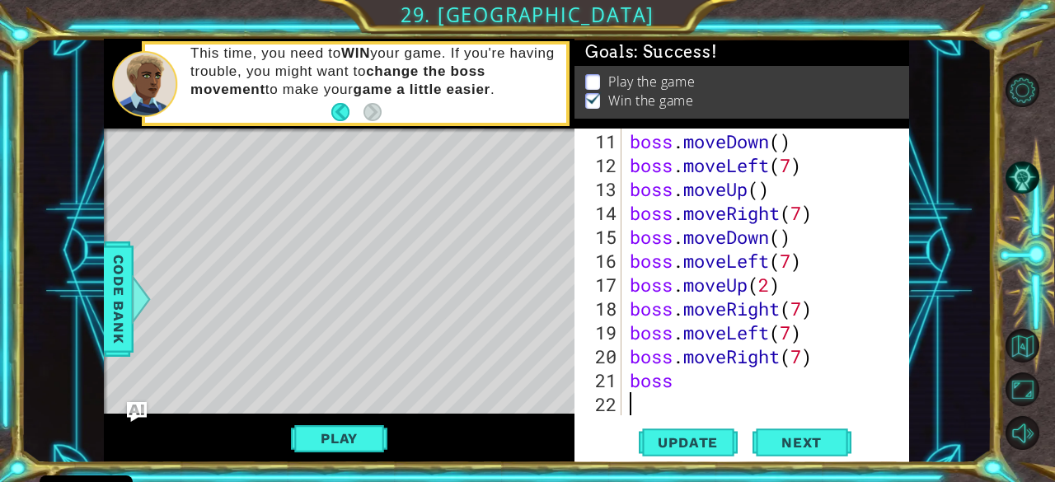
scroll to position [0, 0]
click at [691, 379] on div "boss . moveDown ( ) boss . moveLeft ( 7 ) boss . moveUp ( ) boss . moveRight ( …" at bounding box center [764, 296] width 275 height 335
type textarea "boss."
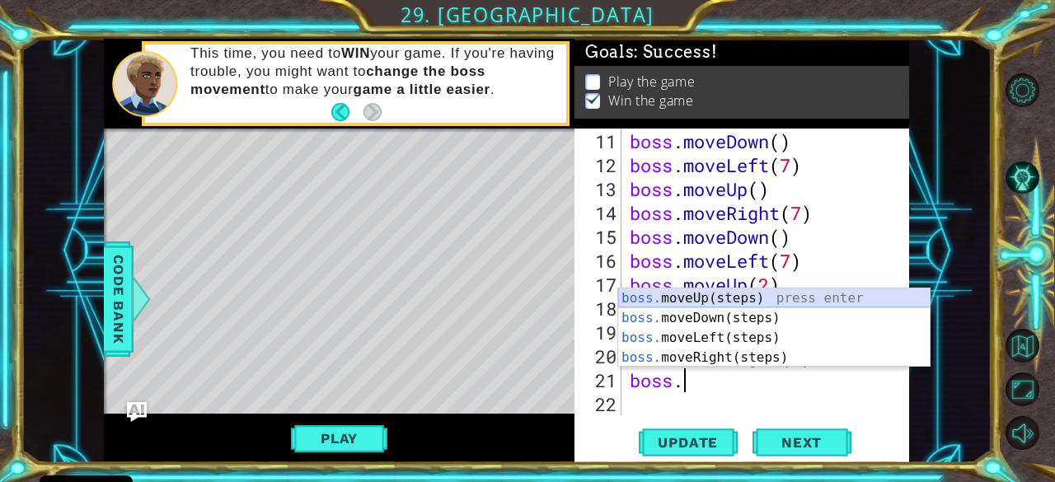
click at [721, 297] on div "boss. moveUp(steps) press enter boss. moveDown(steps) press enter boss. moveLef…" at bounding box center [774, 348] width 312 height 119
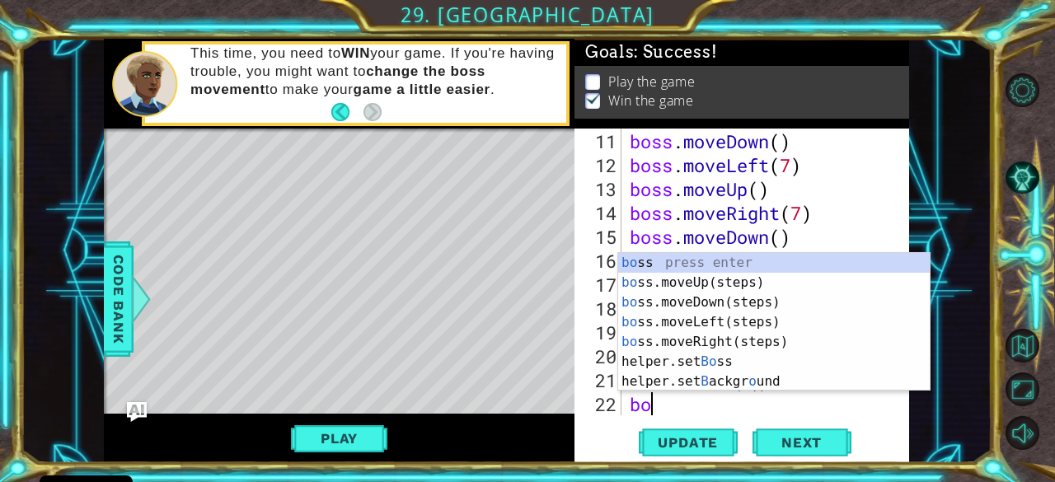
scroll to position [0, 0]
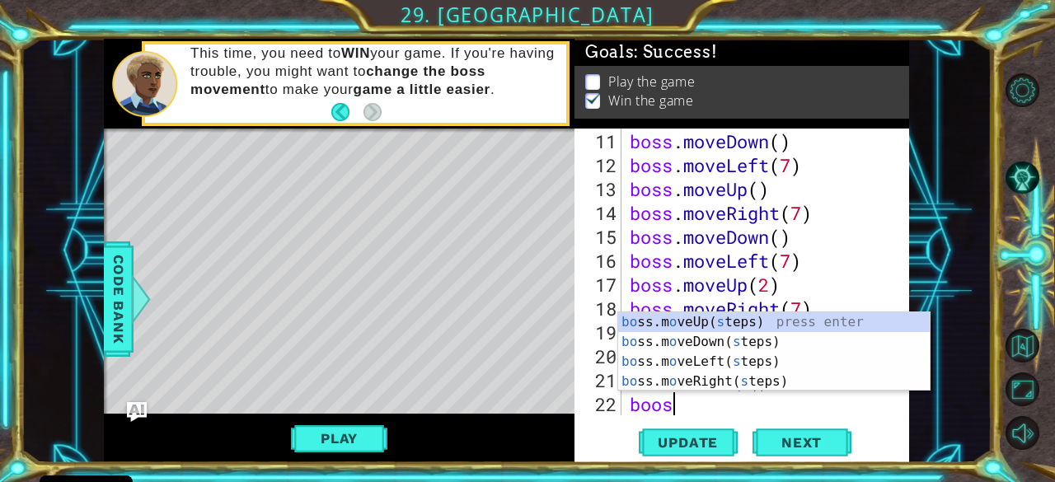
type textarea "booss"
click at [716, 357] on div "bo ss.m o veUp( s tep s ) press enter bo ss.m o veDown( s tep s ) press enter b…" at bounding box center [774, 371] width 312 height 119
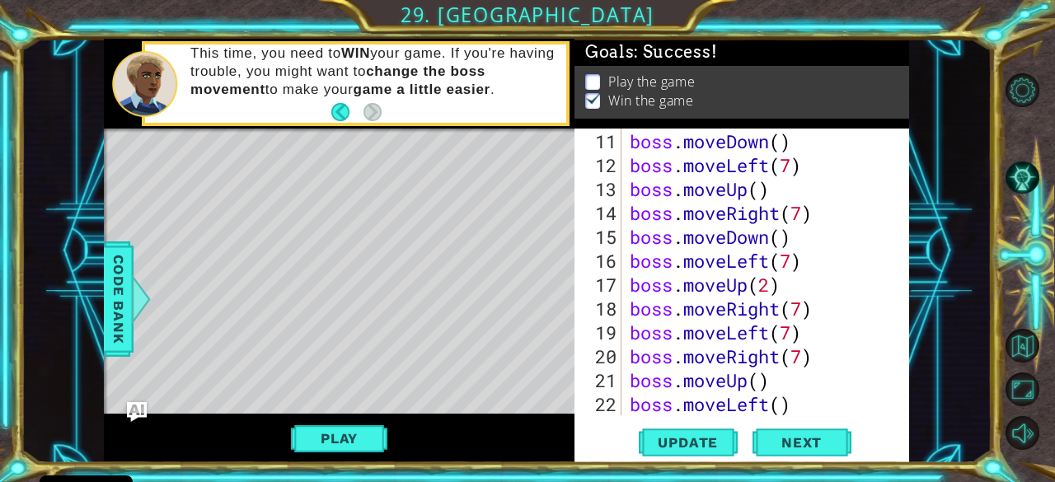
scroll to position [0, 0]
click at [698, 438] on span "Update" at bounding box center [687, 442] width 93 height 16
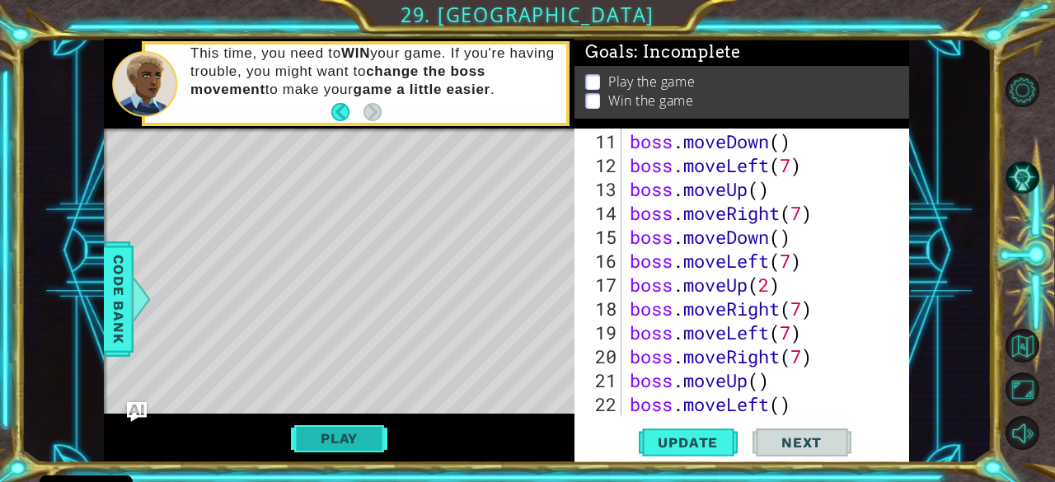
click at [348, 445] on button "Play" at bounding box center [339, 438] width 96 height 31
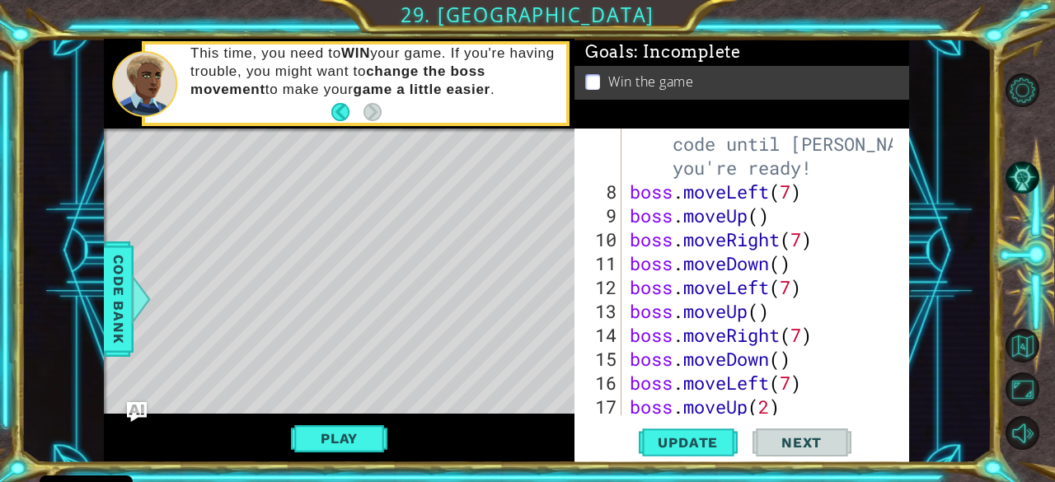
scroll to position [237, 0]
click at [795, 286] on div "# Don't touch the boss code until [PERSON_NAME] says you're ready! boss . moveL…" at bounding box center [764, 299] width 275 height 383
drag, startPoint x: 791, startPoint y: 286, endPoint x: 780, endPoint y: 286, distance: 10.7
click at [780, 286] on div "# Don't touch the boss code until [PERSON_NAME] says you're ready! boss . moveL…" at bounding box center [764, 299] width 275 height 383
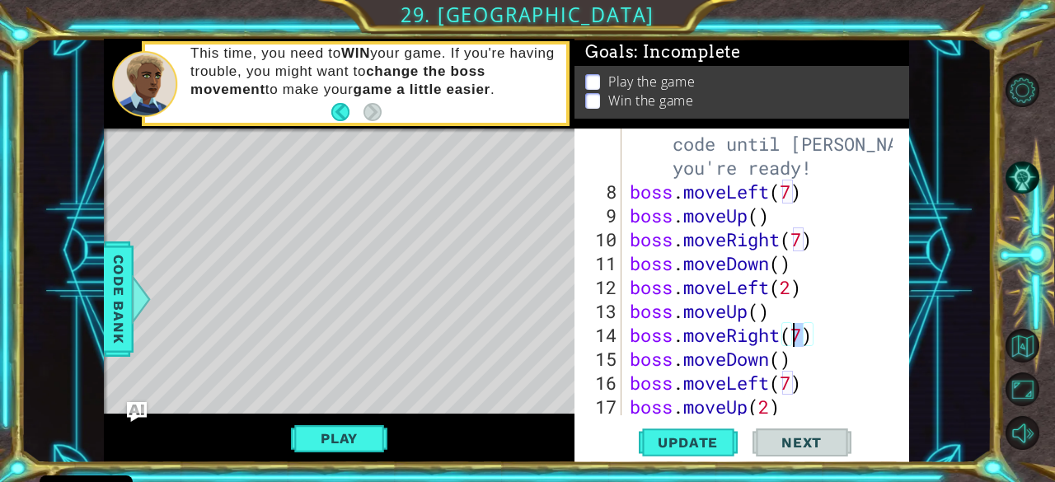
drag, startPoint x: 804, startPoint y: 330, endPoint x: 791, endPoint y: 329, distance: 12.4
click at [791, 329] on div "# Don't touch the boss code until [PERSON_NAME] says you're ready! boss . moveL…" at bounding box center [764, 299] width 275 height 383
click at [683, 440] on span "Update" at bounding box center [687, 442] width 93 height 16
click at [346, 439] on button "Play" at bounding box center [339, 438] width 96 height 31
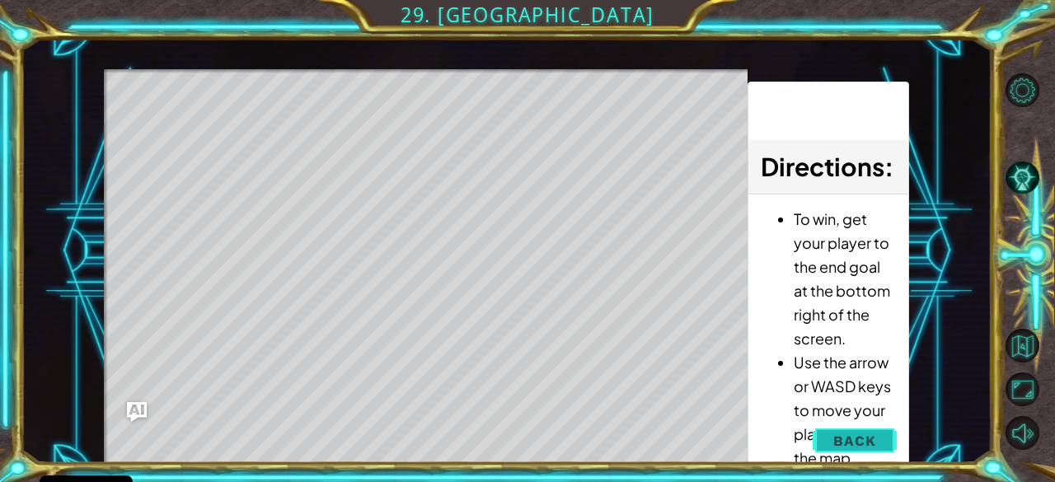
click at [847, 436] on span "Back" at bounding box center [855, 441] width 42 height 16
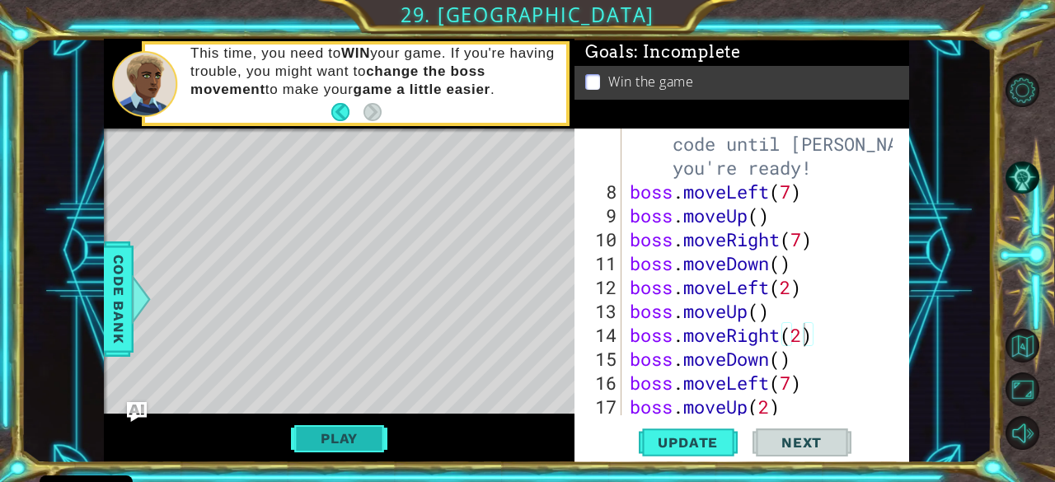
click at [355, 434] on button "Play" at bounding box center [339, 438] width 96 height 31
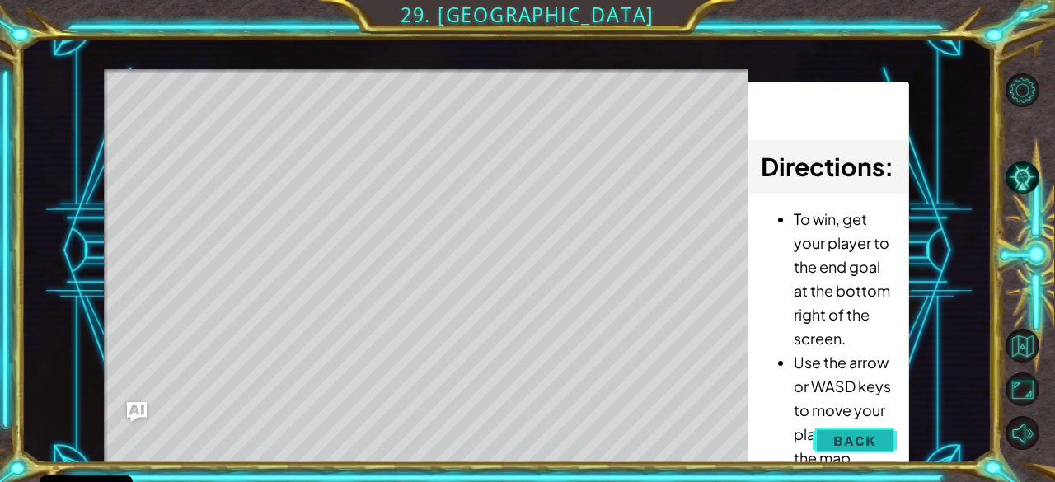
click at [848, 446] on span "Back" at bounding box center [855, 441] width 42 height 16
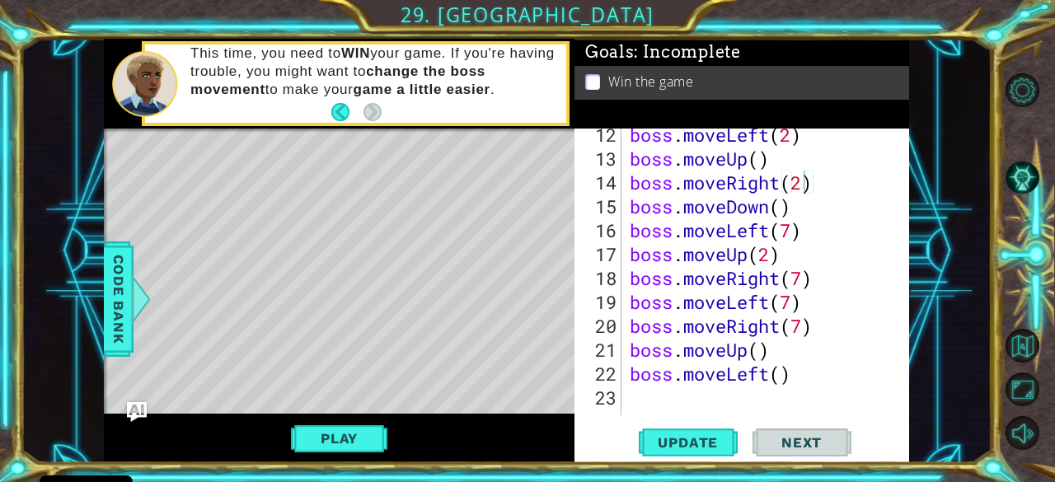
scroll to position [0, 6]
click at [771, 261] on div "boss . moveLeft ( 2 ) boss . moveUp ( ) boss . moveRight ( 2 ) boss . moveDown …" at bounding box center [764, 290] width 275 height 335
drag, startPoint x: 772, startPoint y: 259, endPoint x: 758, endPoint y: 258, distance: 14.0
click at [758, 258] on div "boss . moveLeft ( 2 ) boss . moveUp ( ) boss . moveRight ( 2 ) boss . moveDown …" at bounding box center [764, 290] width 275 height 335
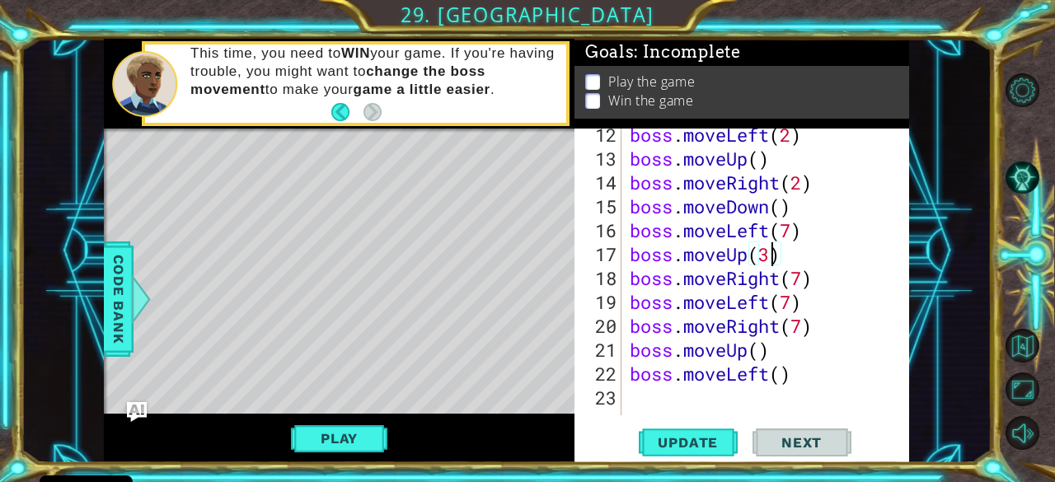
click at [848, 361] on div "boss . moveLeft ( 2 ) boss . moveUp ( ) boss . moveRight ( 2 ) boss . moveDown …" at bounding box center [764, 290] width 275 height 335
type textarea "boss.moveLeft()"
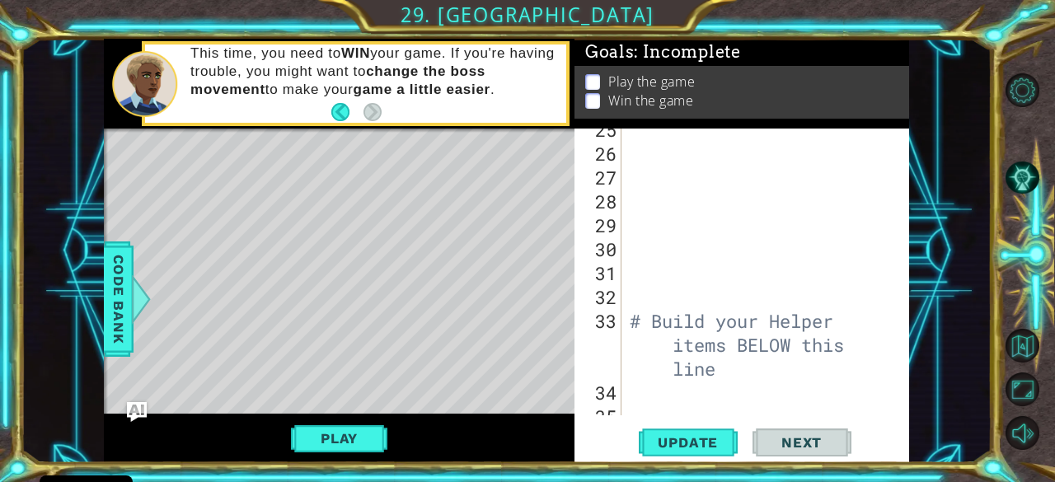
scroll to position [717, 0]
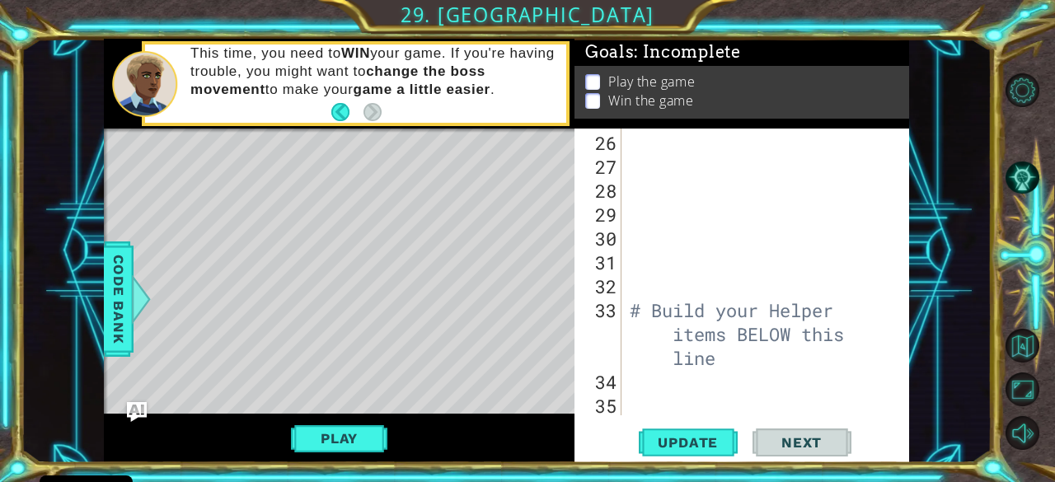
click at [641, 388] on div "# Build your Helper items BELOW this line" at bounding box center [764, 298] width 275 height 335
click at [646, 390] on div "# Build your Helper items BELOW this line" at bounding box center [764, 298] width 275 height 335
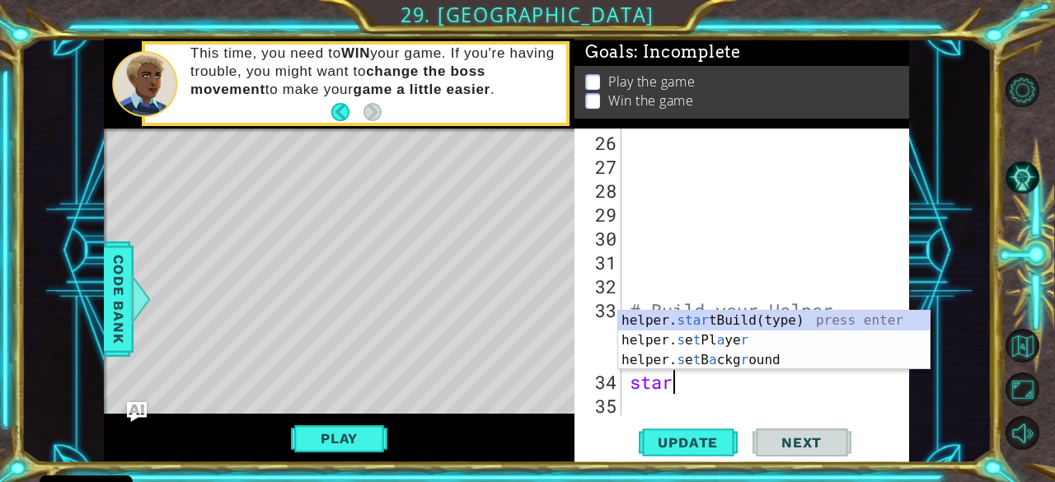
scroll to position [0, 2]
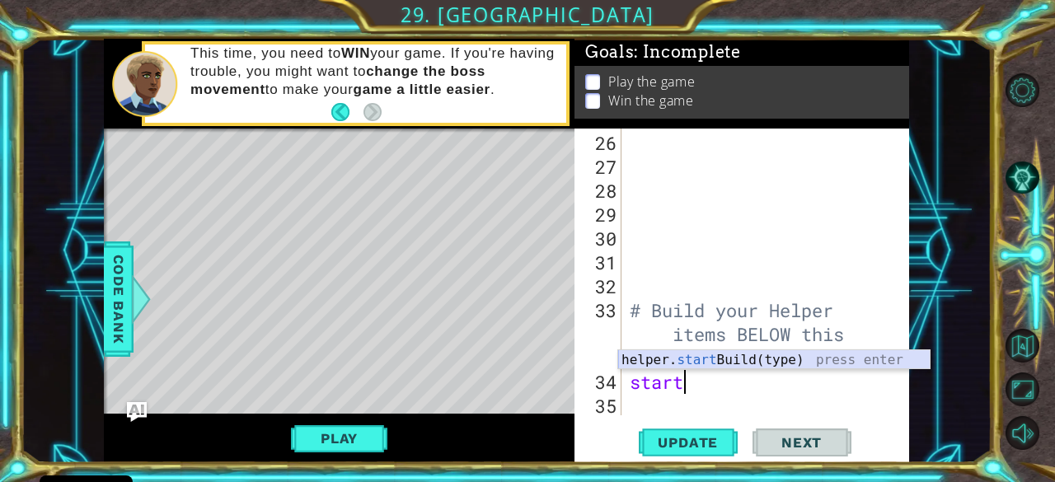
click at [757, 356] on div "helper. start Build(type) press enter" at bounding box center [774, 379] width 312 height 59
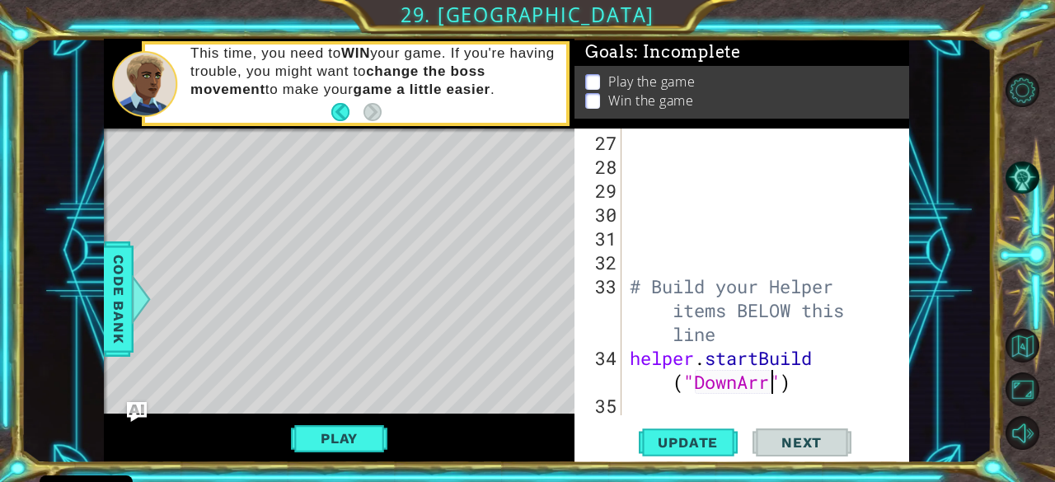
scroll to position [0, 13]
click at [706, 382] on div "# Build your Helper items BELOW this line helper . startBuild ( "DownArrow" )" at bounding box center [764, 298] width 275 height 335
drag, startPoint x: 706, startPoint y: 382, endPoint x: 694, endPoint y: 378, distance: 12.0
click at [694, 378] on div "# Build your Helper items BELOW this line helper . startBuild ( "DownArrow" )" at bounding box center [764, 298] width 275 height 335
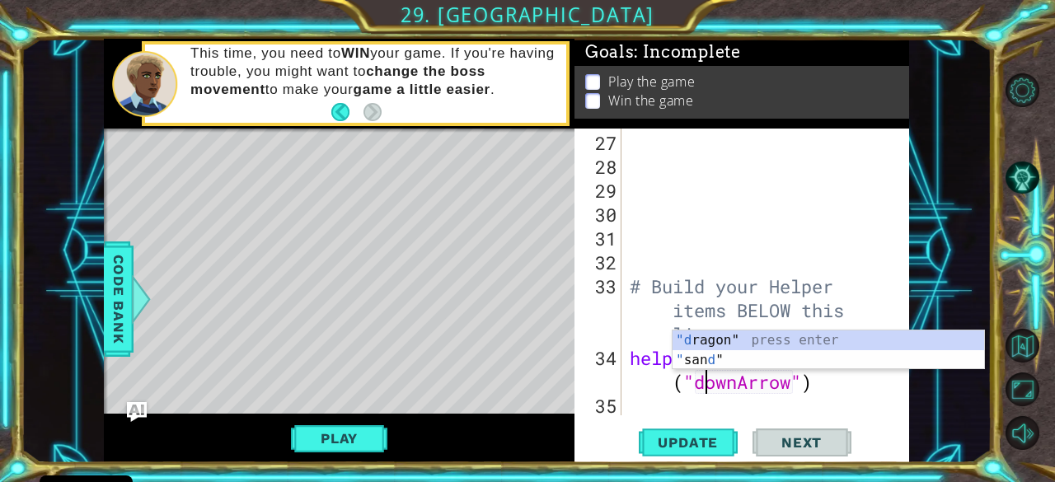
scroll to position [0, 10]
type textarea "helper.startBuild("downArrow")"
click at [714, 437] on span "Update" at bounding box center [687, 442] width 93 height 16
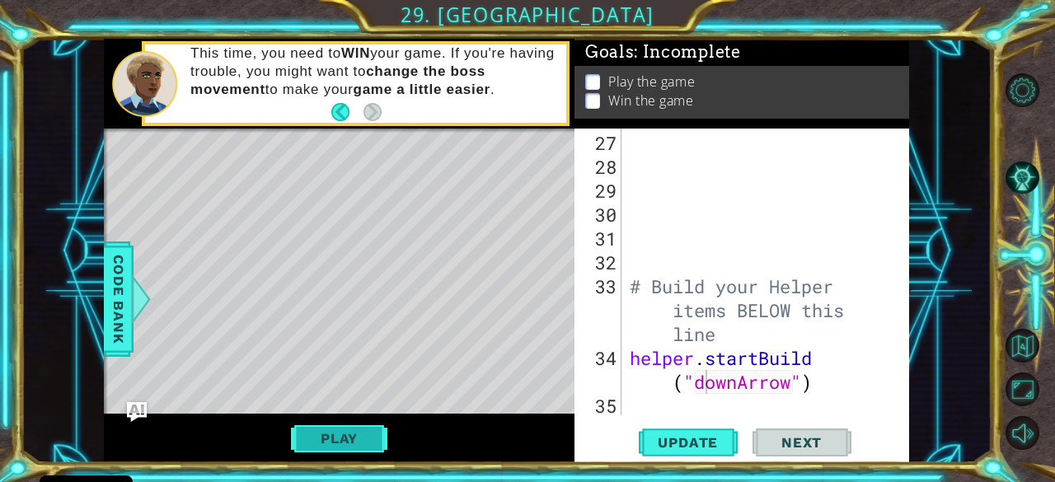
click at [373, 444] on button "Play" at bounding box center [339, 438] width 96 height 31
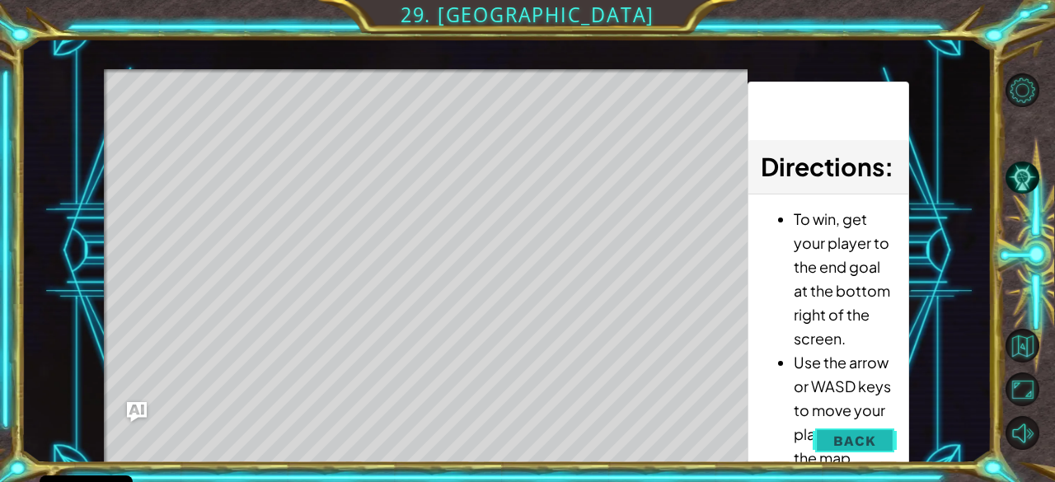
click at [839, 441] on span "Back" at bounding box center [855, 441] width 42 height 16
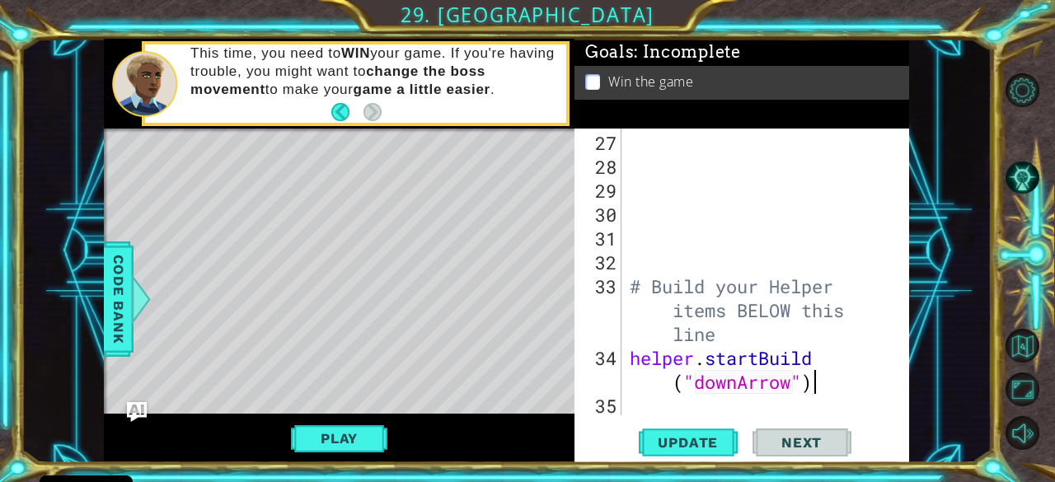
click at [831, 382] on div "# Build your Helper items BELOW this line helper . startBuild ( "downArrow" )" at bounding box center [764, 298] width 275 height 335
click at [124, 299] on span "Code Bank" at bounding box center [119, 298] width 26 height 101
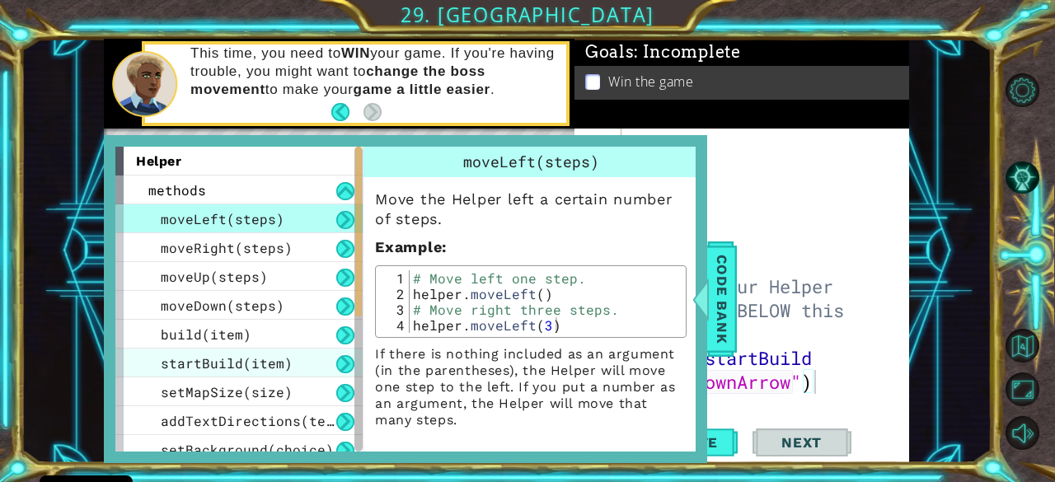
click at [313, 357] on div "startBuild(item)" at bounding box center [238, 363] width 247 height 29
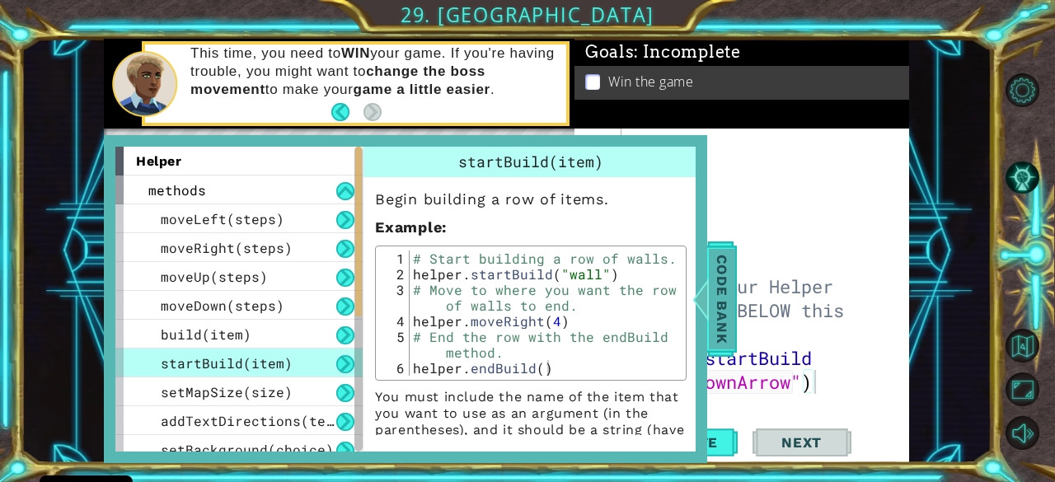
click at [721, 301] on span "Code Bank" at bounding box center [722, 298] width 26 height 101
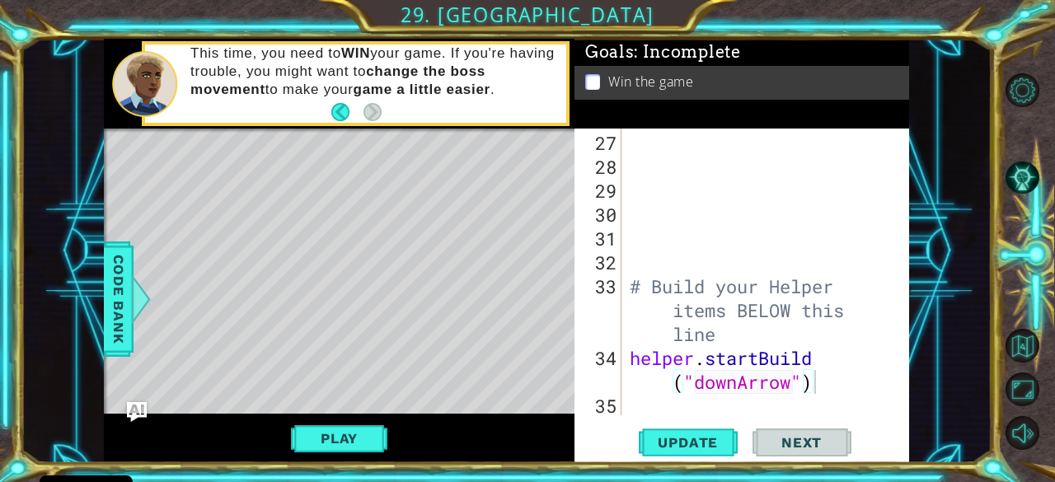
click at [833, 387] on div "# Build your Helper items BELOW this line helper . startBuild ( "downArrow" )" at bounding box center [764, 298] width 275 height 335
click at [622, 401] on div "helper.startBuild("downArrow") 27 28 29 30 31 32 33 34 35 # Build your Helper i…" at bounding box center [740, 272] width 331 height 287
click at [627, 405] on div "# Build your Helper items BELOW this line helper . startBuild ( "downArrow" )" at bounding box center [764, 298] width 275 height 335
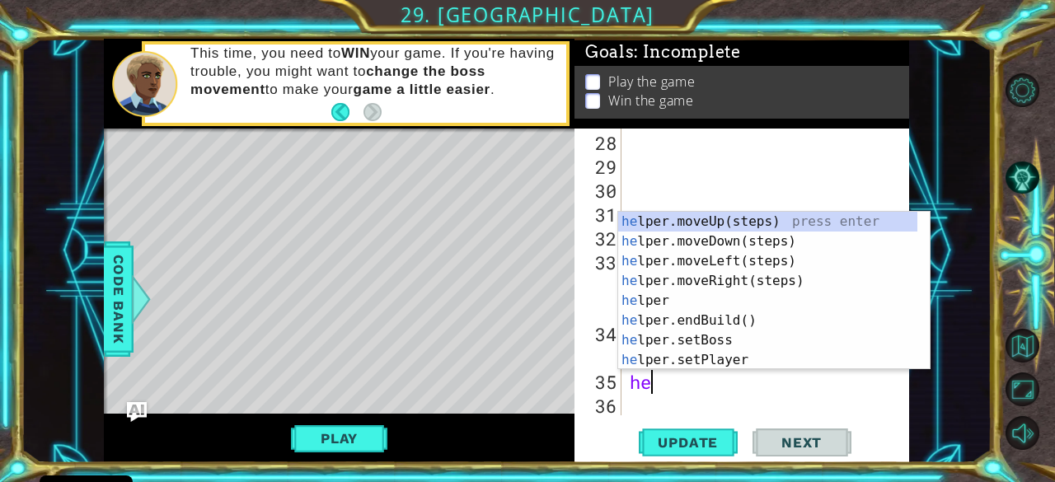
scroll to position [0, 0]
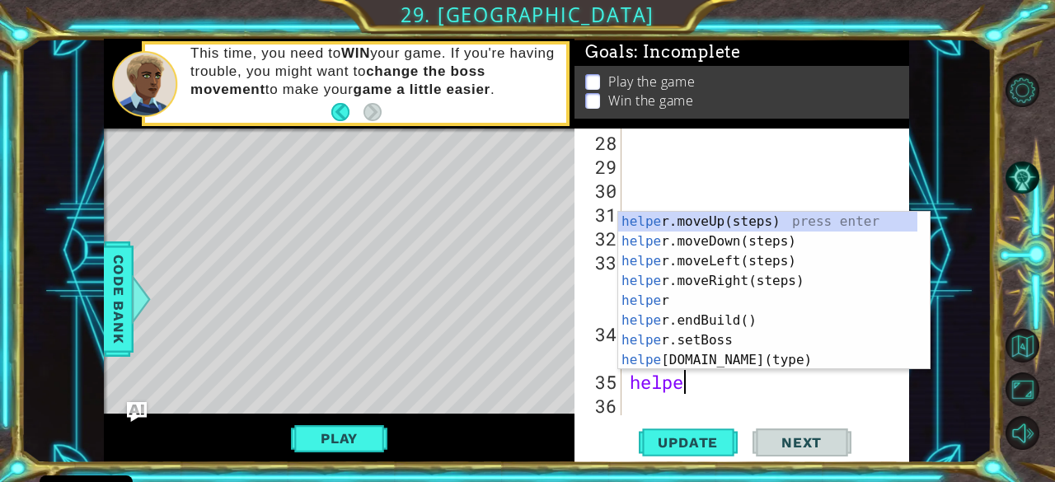
type textarea "helper"
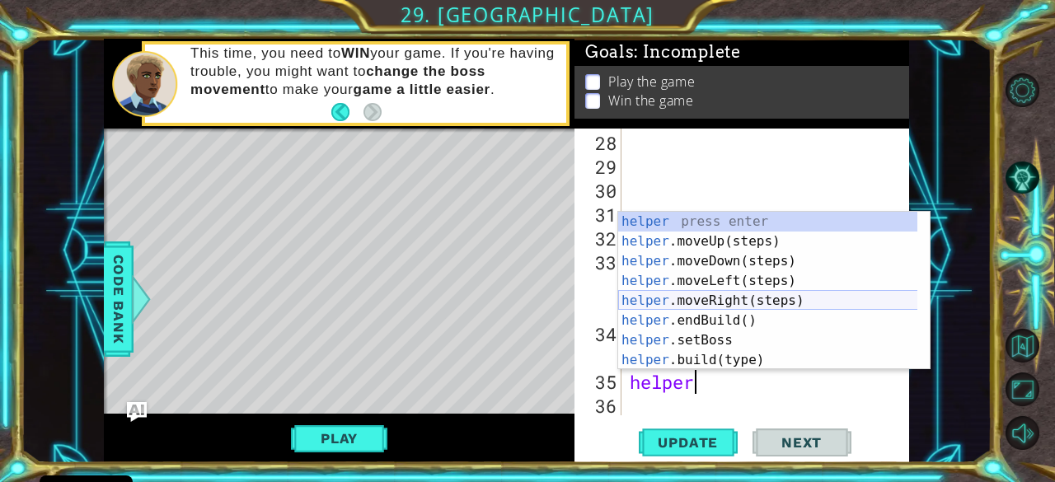
click at [735, 299] on div "helper press enter helper .moveUp(steps) press enter helper .moveDown(steps) pr…" at bounding box center [768, 311] width 300 height 198
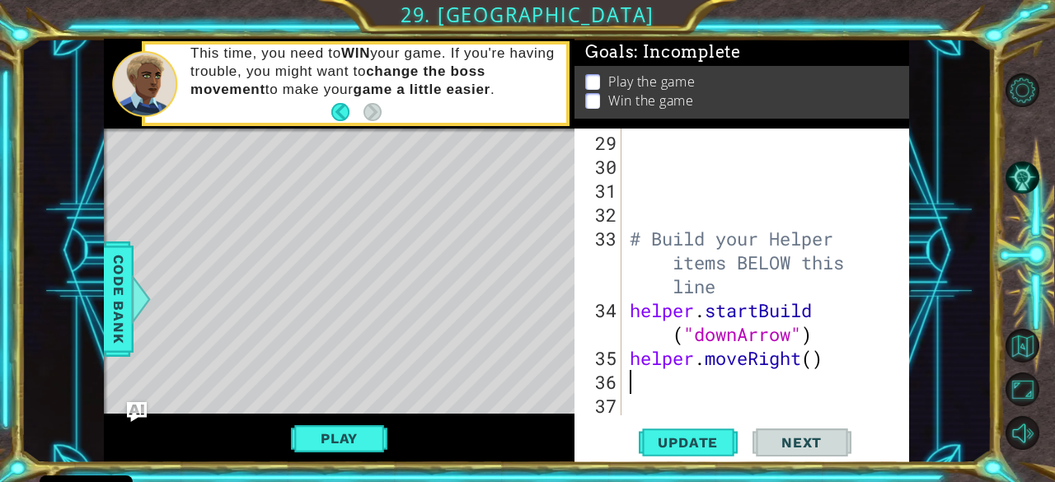
scroll to position [789, 0]
click at [811, 364] on div "# Build your Helper items BELOW this line helper . startBuild ( "downArrow" ) h…" at bounding box center [764, 298] width 275 height 335
type textarea "helper.moveRight(7)"
click at [660, 387] on div "# Build your Helper items BELOW this line helper . startBuild ( "downArrow" ) h…" at bounding box center [764, 298] width 275 height 335
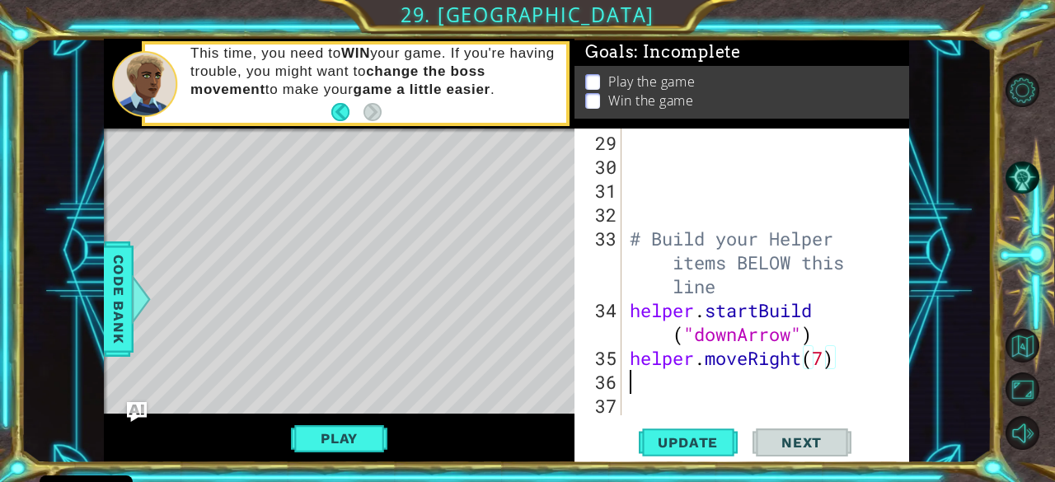
scroll to position [0, 0]
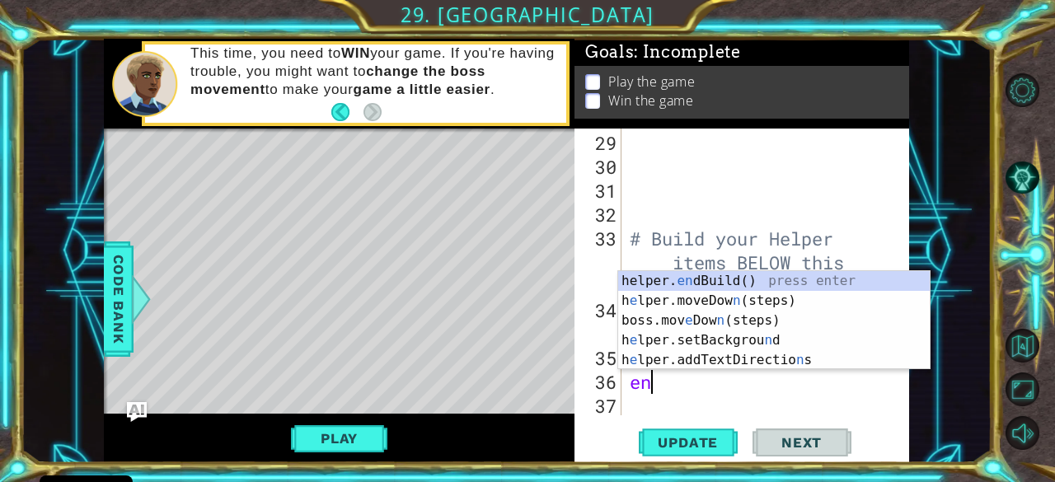
type textarea "end"
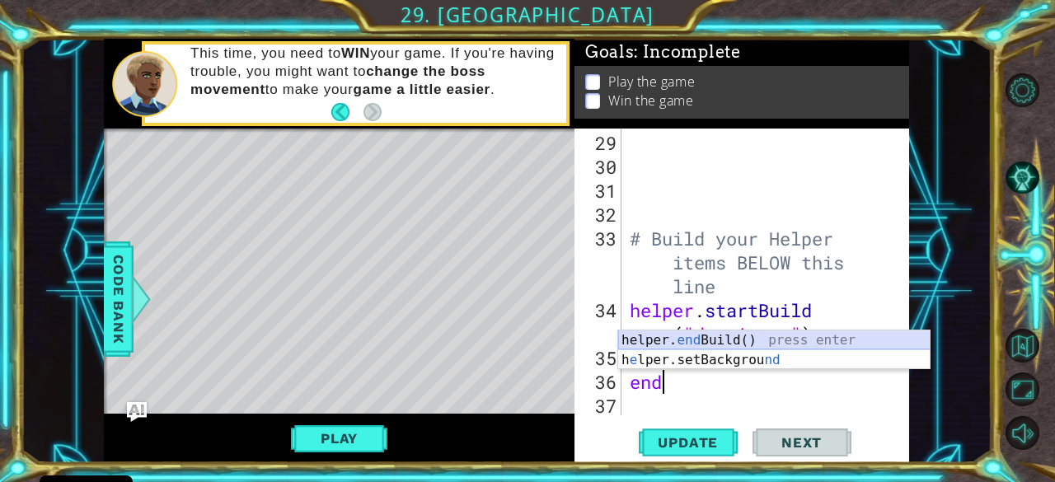
click at [754, 336] on div "helper. end Build() press enter h e lper.setBackgrou nd press enter" at bounding box center [774, 370] width 312 height 79
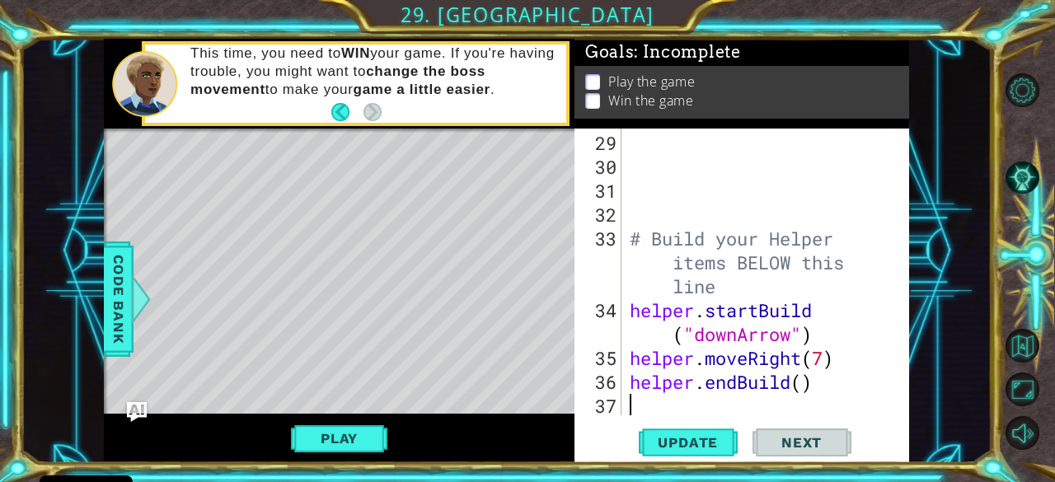
scroll to position [813, 0]
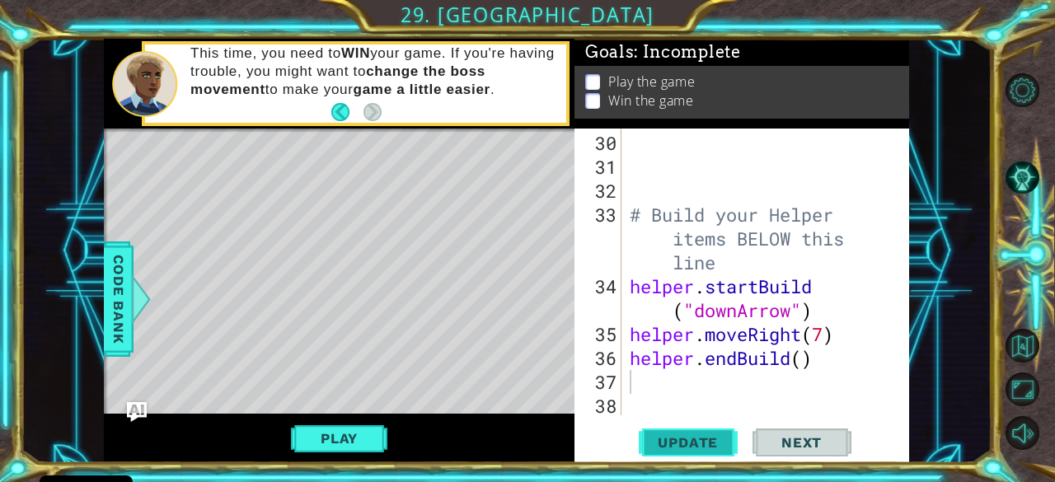
click at [673, 438] on span "Update" at bounding box center [687, 442] width 93 height 16
click at [822, 339] on div "# Build your Helper items BELOW this line helper . startBuild ( "downArrow" ) h…" at bounding box center [764, 298] width 275 height 335
drag, startPoint x: 824, startPoint y: 339, endPoint x: 812, endPoint y: 337, distance: 11.7
click at [812, 337] on div "# Build your Helper items BELOW this line helper . startBuild ( "downArrow" ) h…" at bounding box center [764, 298] width 275 height 335
type textarea "helper.moveRight(8)"
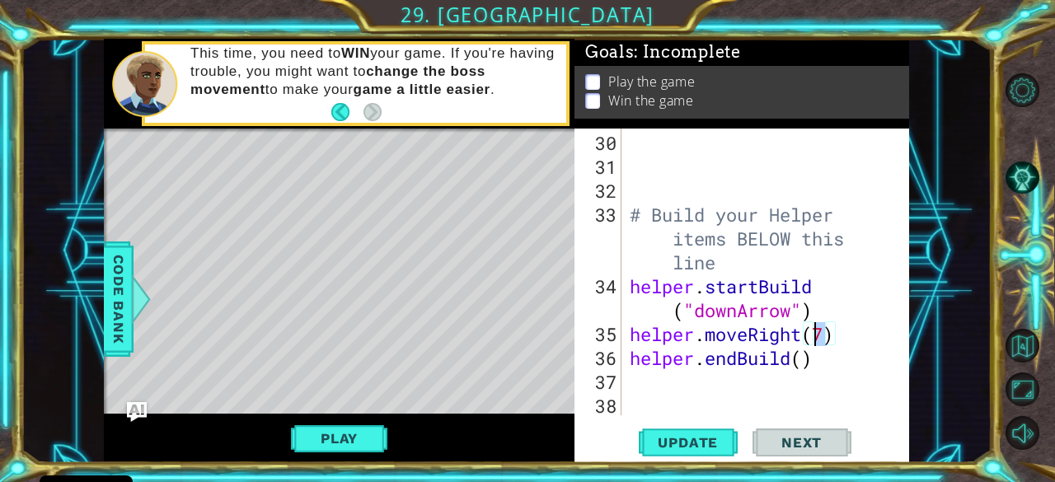
scroll to position [0, 8]
click at [817, 372] on div "# Build your Helper items BELOW this line helper . startBuild ( "downArrow" ) h…" at bounding box center [764, 298] width 275 height 335
click at [681, 438] on span "Update" at bounding box center [687, 442] width 93 height 16
click at [821, 359] on div "# Build your Helper items BELOW this line helper . startBuild ( "downArrow" ) h…" at bounding box center [764, 298] width 275 height 335
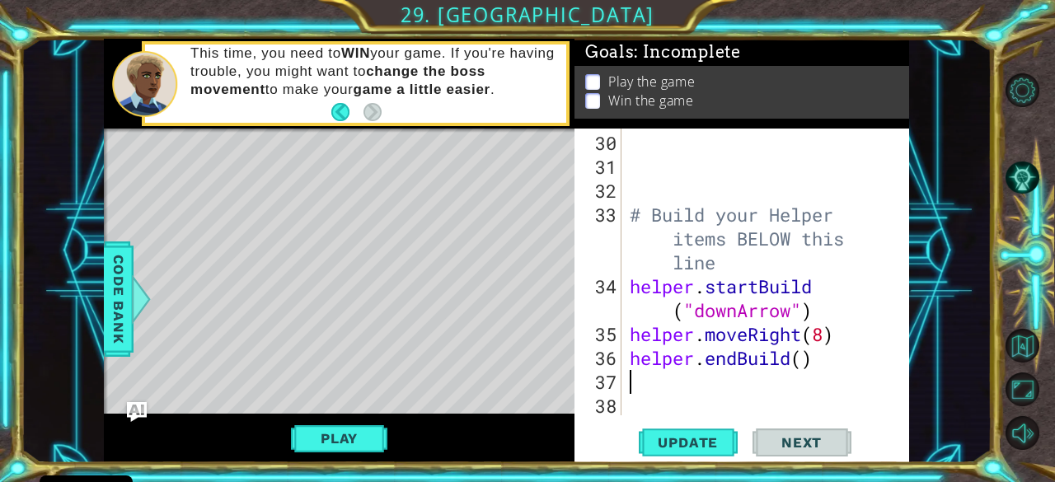
type textarea "helper.endBuild()"
click at [645, 387] on div "# Build your Helper items BELOW this line helper . startBuild ( "downArrow" ) h…" at bounding box center [764, 298] width 275 height 335
drag, startPoint x: 668, startPoint y: 378, endPoint x: 627, endPoint y: 380, distance: 41.3
click at [627, 380] on div "# Build your Helper items BELOW this line helper . startBuild ( "downArrow" ) h…" at bounding box center [764, 298] width 275 height 335
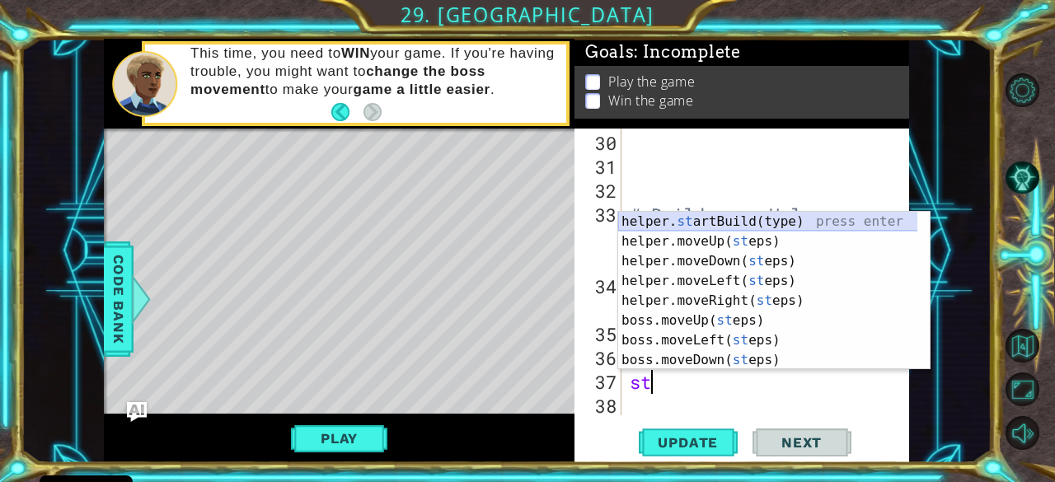
click at [694, 216] on div "helper. st artBuild(type) press enter helper.moveUp( st eps) press enter helper…" at bounding box center [768, 311] width 300 height 198
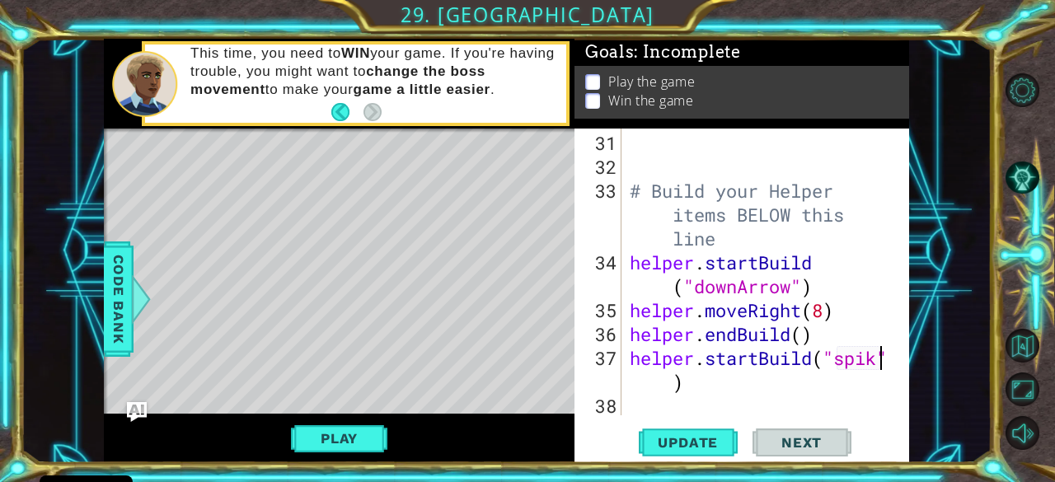
scroll to position [837, 0]
type textarea "helper.startBuild("spikes")"
click at [801, 383] on div "# Build your Helper items BELOW this line helper . startBuild ( "downArrow" ) h…" at bounding box center [764, 298] width 275 height 335
click at [651, 410] on div "# Build your Helper items BELOW this line helper . startBuild ( "downArrow" ) h…" at bounding box center [764, 298] width 275 height 335
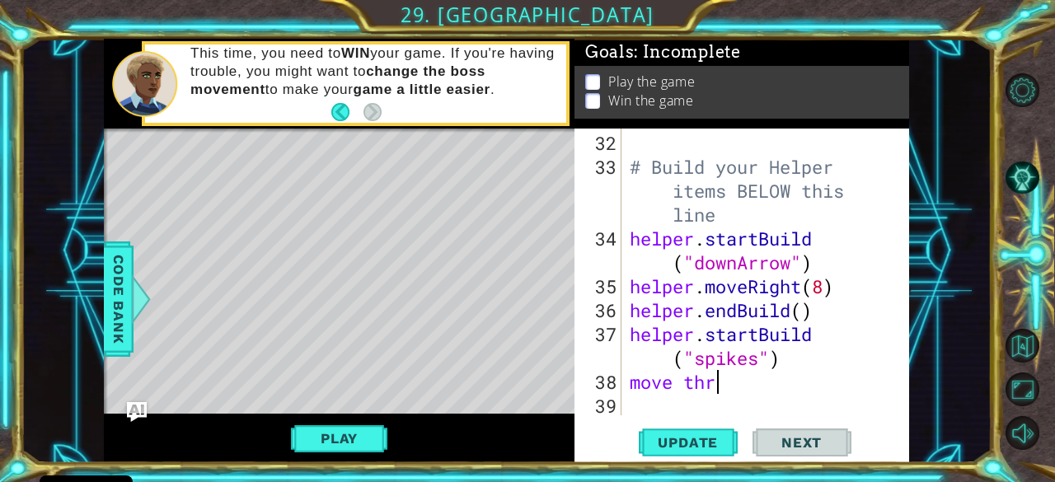
scroll to position [0, 3]
drag, startPoint x: 736, startPoint y: 387, endPoint x: 671, endPoint y: 383, distance: 65.3
click at [671, 383] on div "# Build your Helper items BELOW this line helper . startBuild ( "downArrow" ) h…" at bounding box center [764, 298] width 275 height 335
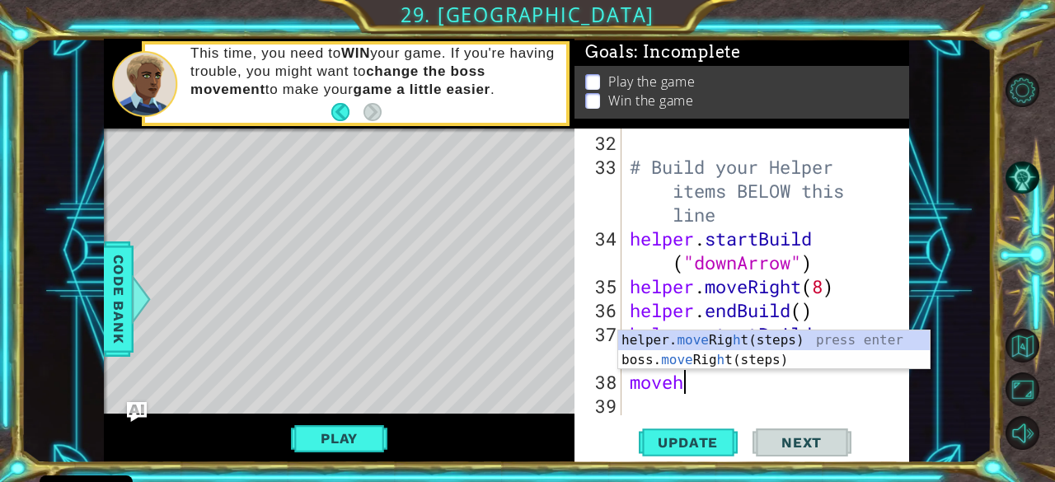
scroll to position [0, 2]
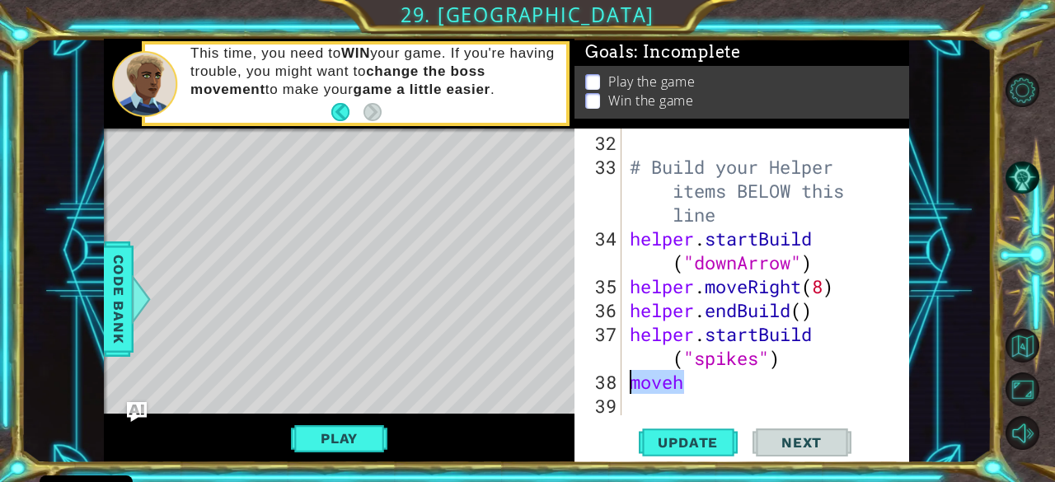
drag, startPoint x: 692, startPoint y: 385, endPoint x: 630, endPoint y: 388, distance: 61.9
click at [630, 388] on div "# Build your Helper items BELOW this line helper . startBuild ( "downArrow" ) h…" at bounding box center [764, 298] width 275 height 335
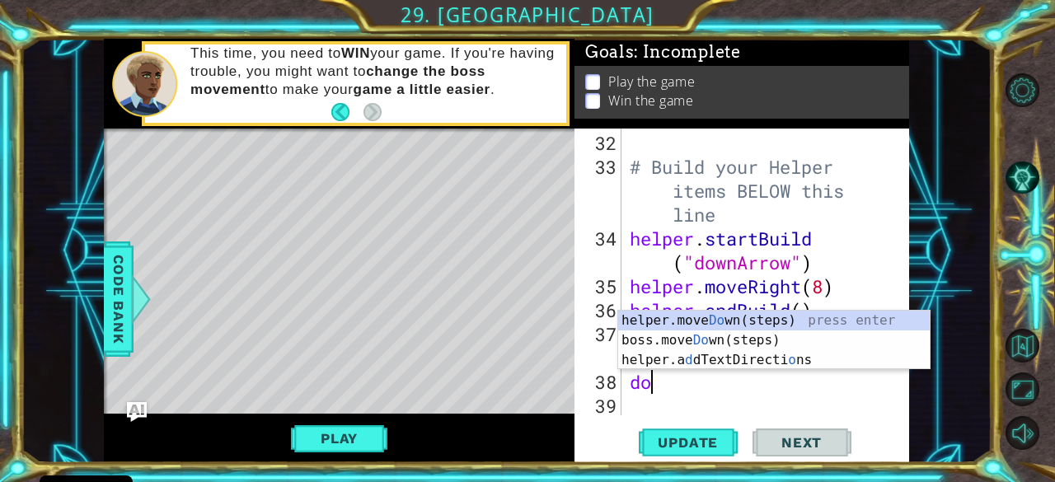
scroll to position [0, 0]
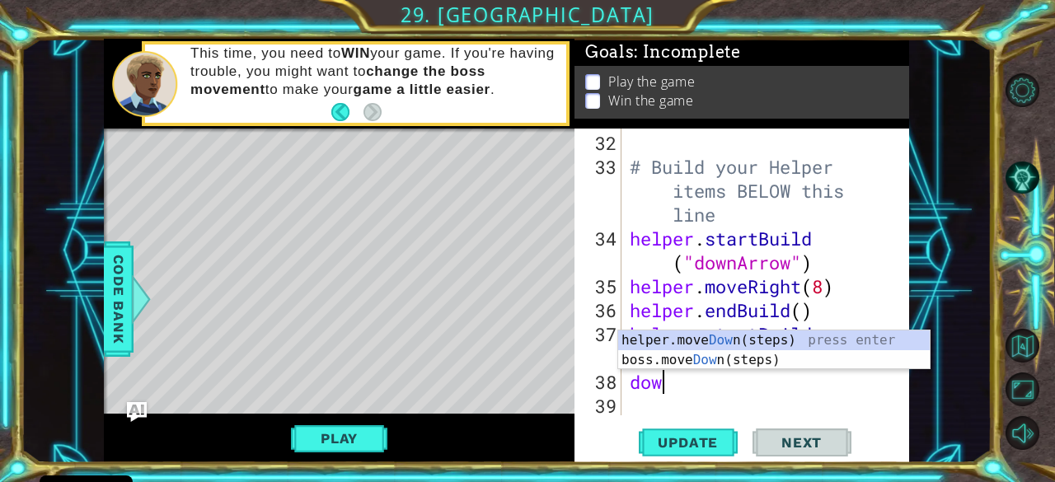
type textarea "down"
click at [669, 338] on div "helper.move Down (steps) press enter boss.move Down (steps) press enter" at bounding box center [774, 370] width 312 height 79
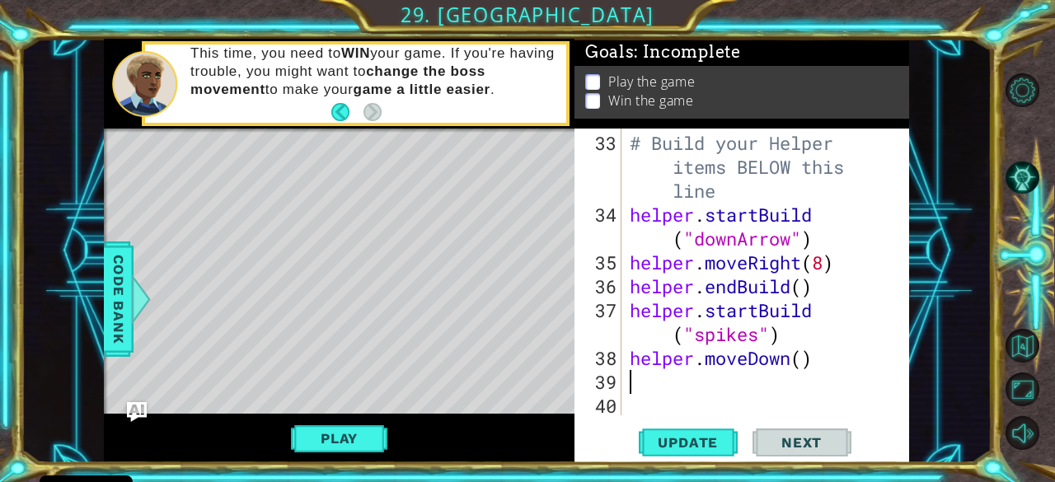
scroll to position [885, 0]
click at [510, 331] on div "Level Map" at bounding box center [485, 372] width 762 height 486
click at [651, 371] on div "# Build your Helper items BELOW this line helper . startBuild ( "downArrow" ) h…" at bounding box center [764, 322] width 275 height 383
drag, startPoint x: 813, startPoint y: 360, endPoint x: 612, endPoint y: 354, distance: 201.3
click at [612, 354] on div "33 34 35 36 37 38 39 40 # Build your Helper items BELOW this line helper . star…" at bounding box center [740, 272] width 331 height 287
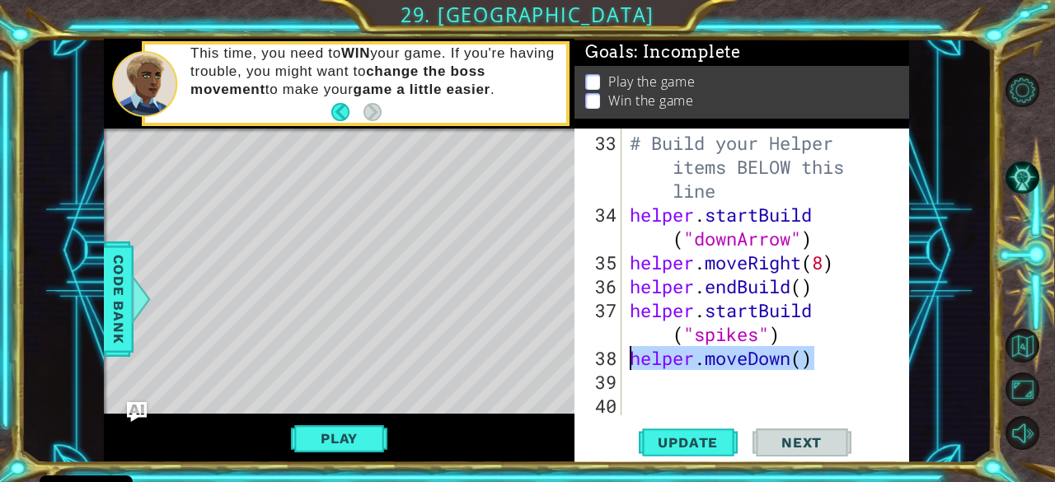
type textarea "helper.moveDown()"
click at [632, 303] on div "# Build your Helper items BELOW this line helper . startBuild ( "downArrow" ) h…" at bounding box center [764, 322] width 275 height 383
type textarea "helper.startBuild("spikes")"
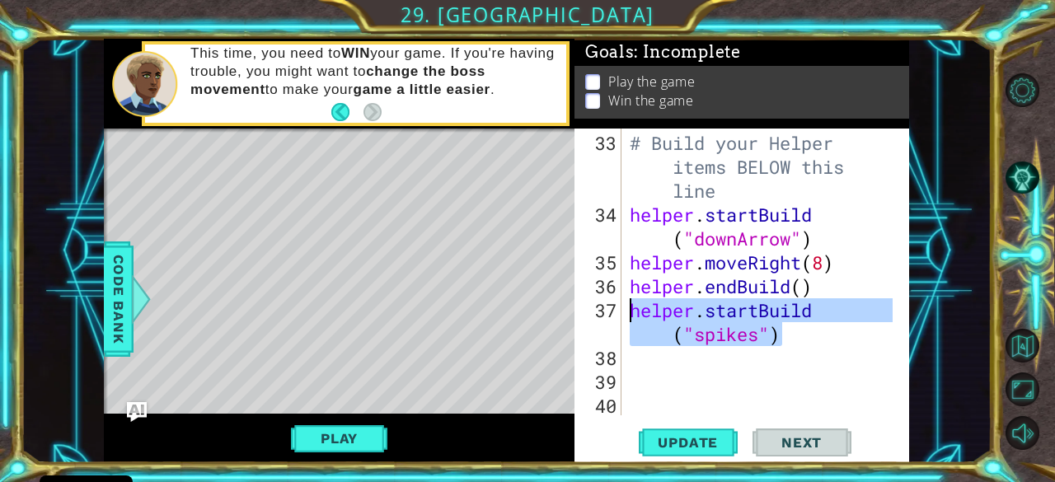
drag, startPoint x: 795, startPoint y: 337, endPoint x: 610, endPoint y: 306, distance: 187.3
click at [610, 306] on div "helper.startBuild("spikes") 33 34 35 36 37 38 39 40 # Build your Helper items B…" at bounding box center [740, 272] width 331 height 287
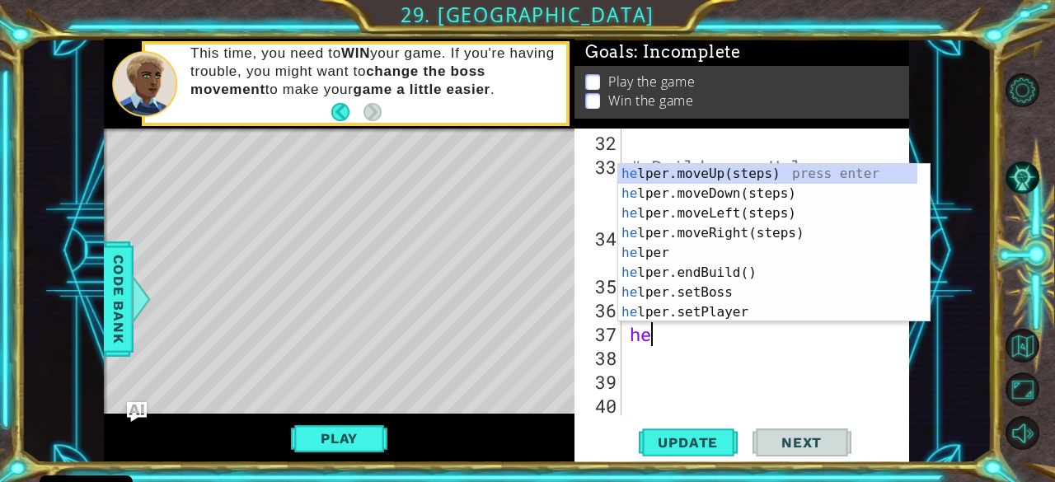
scroll to position [0, 0]
type textarea "helper"
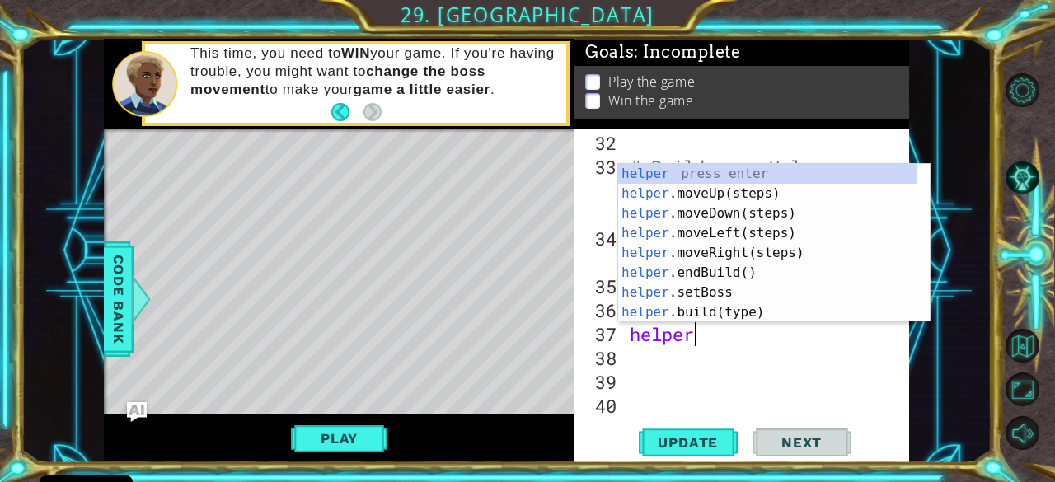
scroll to position [0, 2]
click at [698, 209] on div "helper press enter helper .moveUp(steps) press enter helper .moveDown(steps) pr…" at bounding box center [768, 263] width 300 height 198
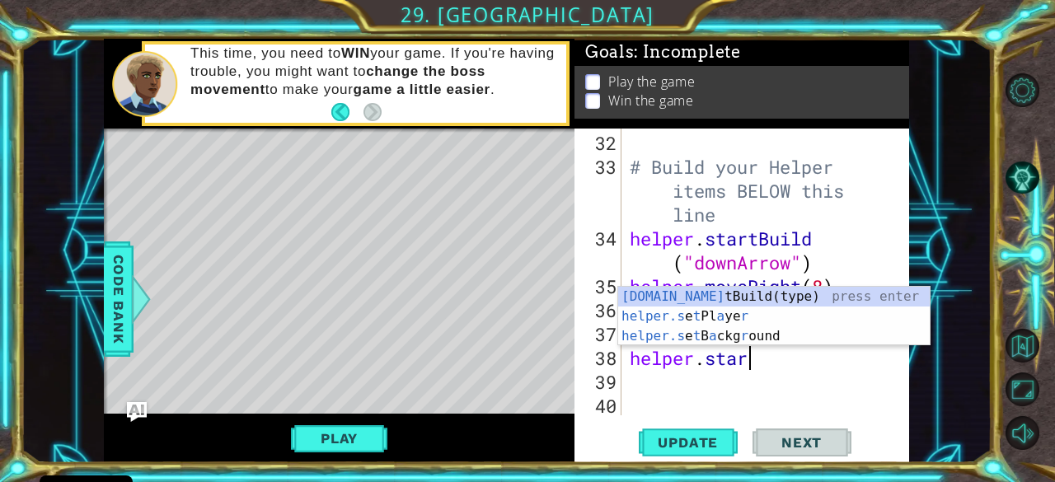
scroll to position [0, 4]
click at [732, 293] on div "[DOMAIN_NAME] tBuild(type) press enter helper.s e t Pl a ye r press enter helpe…" at bounding box center [774, 336] width 312 height 99
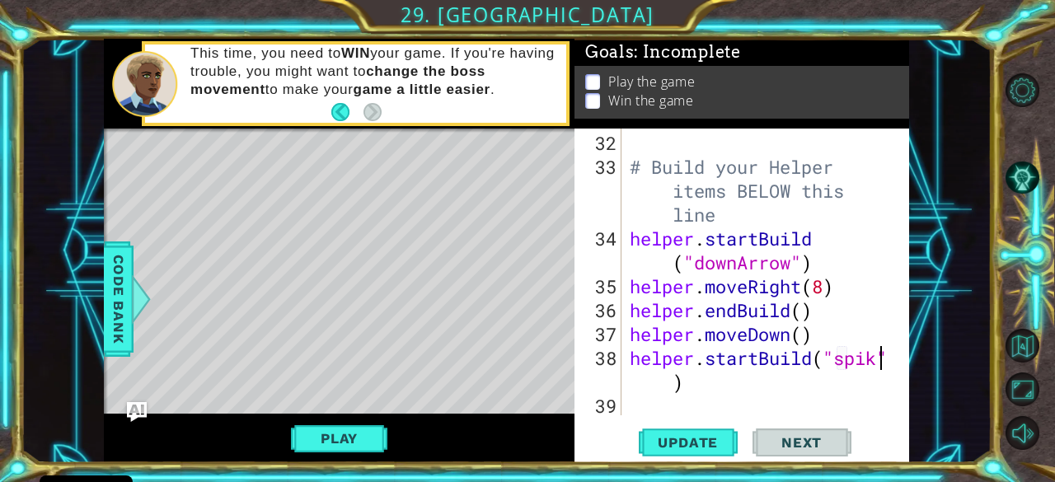
scroll to position [0, 12]
type textarea "helper.startBuild("spikes")"
click at [795, 377] on div "# Build your Helper items BELOW this line helper . startBuild ( "downArrow" ) h…" at bounding box center [764, 298] width 275 height 335
click at [631, 403] on div "# Build your Helper items BELOW this line helper . startBuild ( "downArrow" ) h…" at bounding box center [764, 298] width 275 height 335
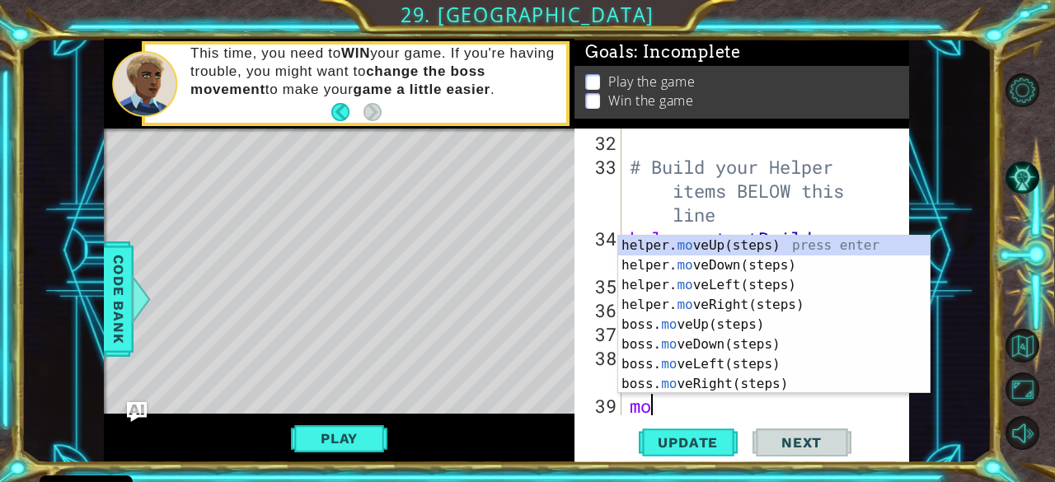
scroll to position [0, 0]
type textarea "move"
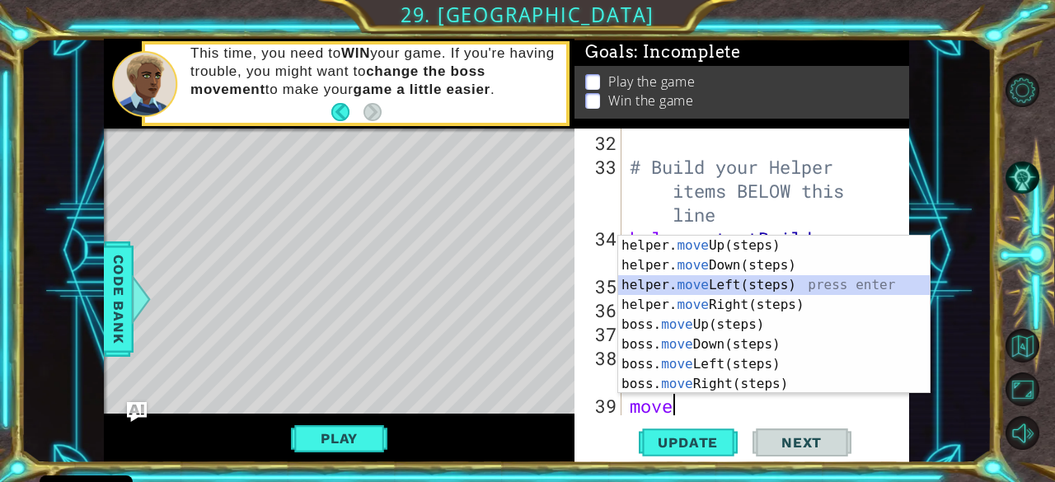
click at [745, 282] on div "helper. move Up(steps) press enter helper. move Down(steps) press enter helper.…" at bounding box center [774, 335] width 312 height 198
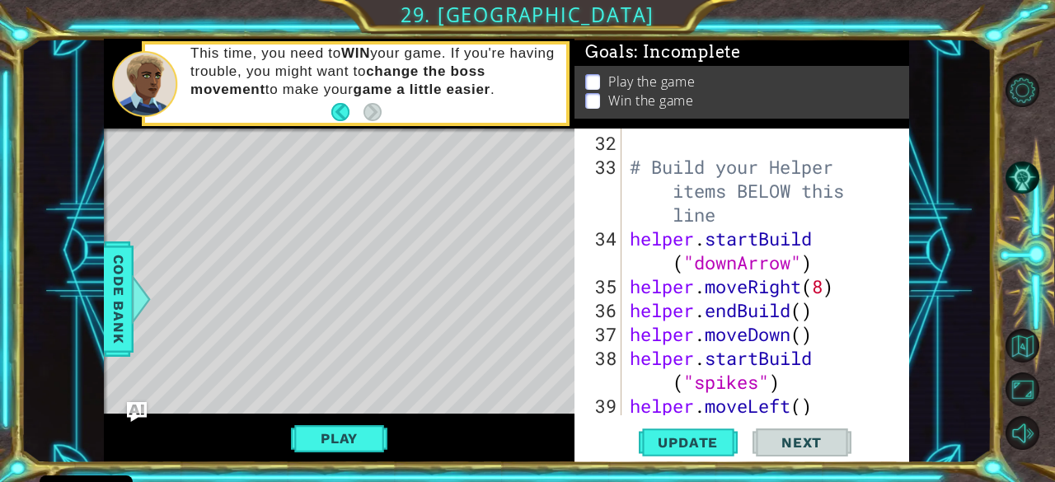
click at [803, 404] on div "# Build your Helper items BELOW this line helper . startBuild ( "downArrow" ) h…" at bounding box center [764, 298] width 275 height 335
type textarea "helper.moveLeft(5)"
drag, startPoint x: 910, startPoint y: 362, endPoint x: 908, endPoint y: 400, distance: 38.0
click at [909, 401] on div "1 ההההההההההההההההההההההההההההההההההההההההההההההההההההההההההההההההההההההההההההה…" at bounding box center [506, 251] width 971 height 425
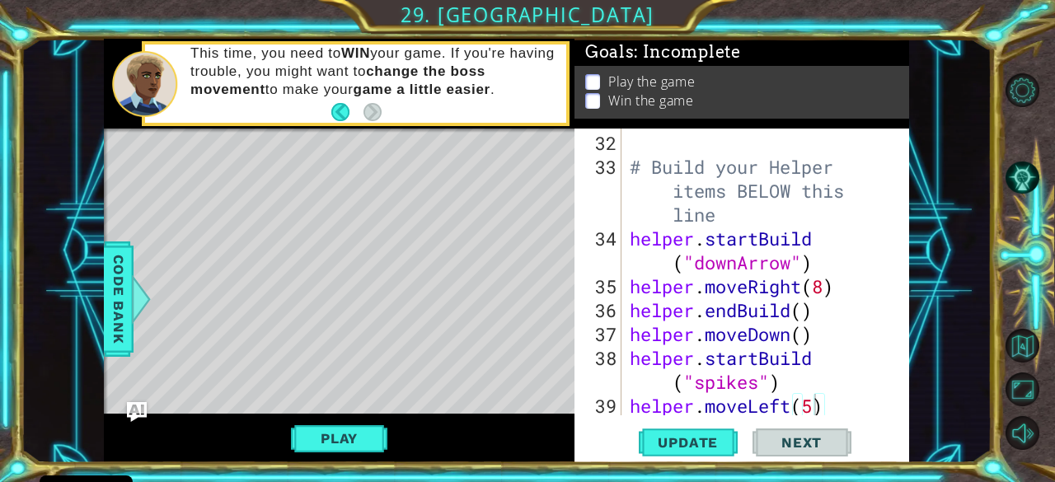
scroll to position [932, 0]
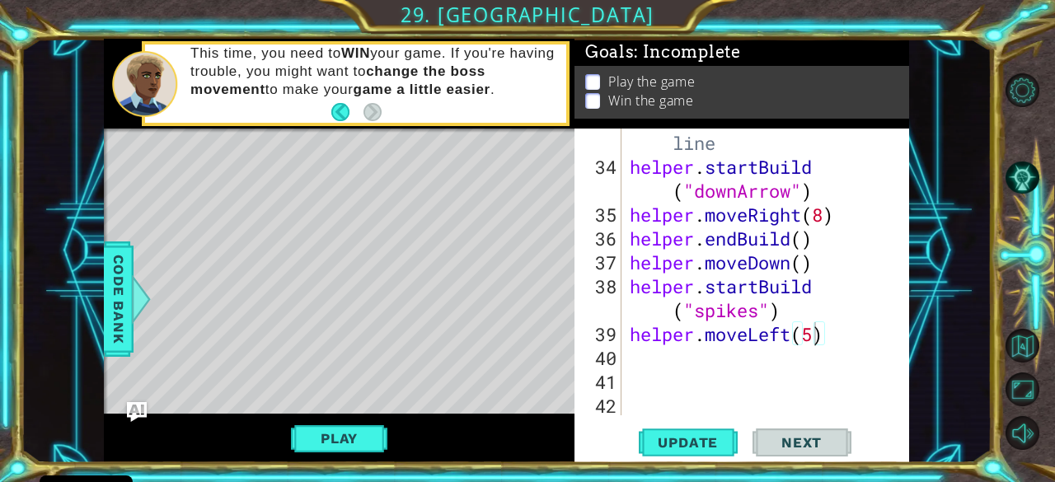
click at [828, 329] on div "# Build your Helper items BELOW this line helper . startBuild ( "downArrow" ) h…" at bounding box center [764, 274] width 275 height 383
click at [647, 362] on div "# Build your Helper items BELOW this line helper . startBuild ( "downArrow" ) h…" at bounding box center [764, 274] width 275 height 383
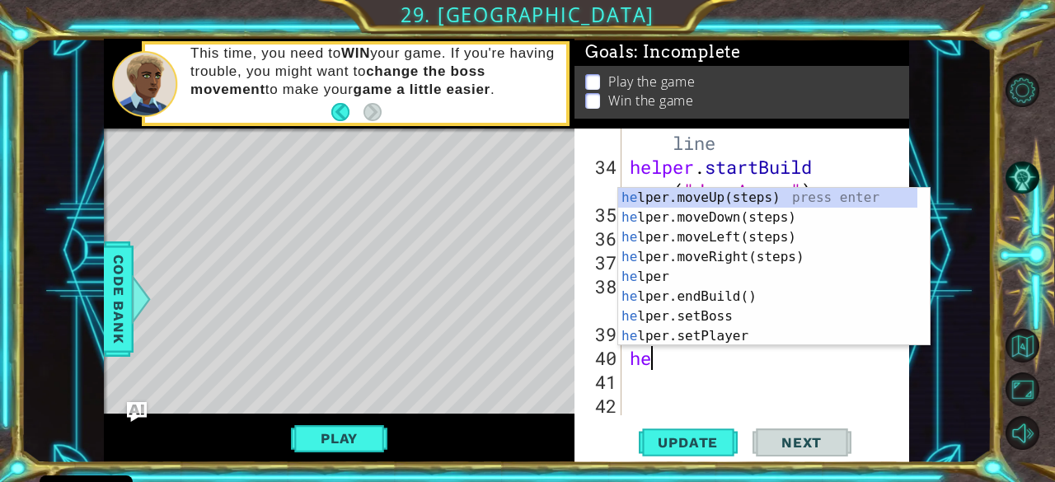
scroll to position [0, 0]
type textarea "helper"
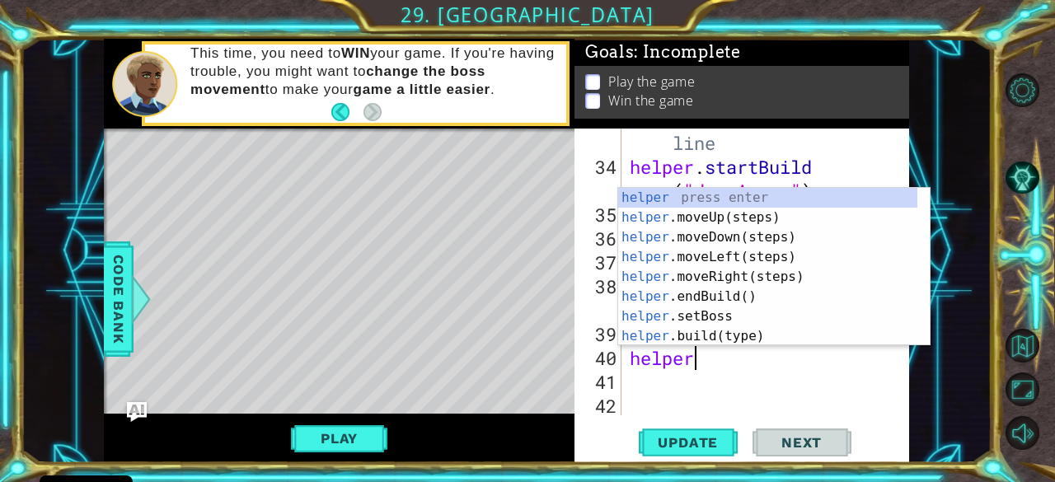
scroll to position [0, 2]
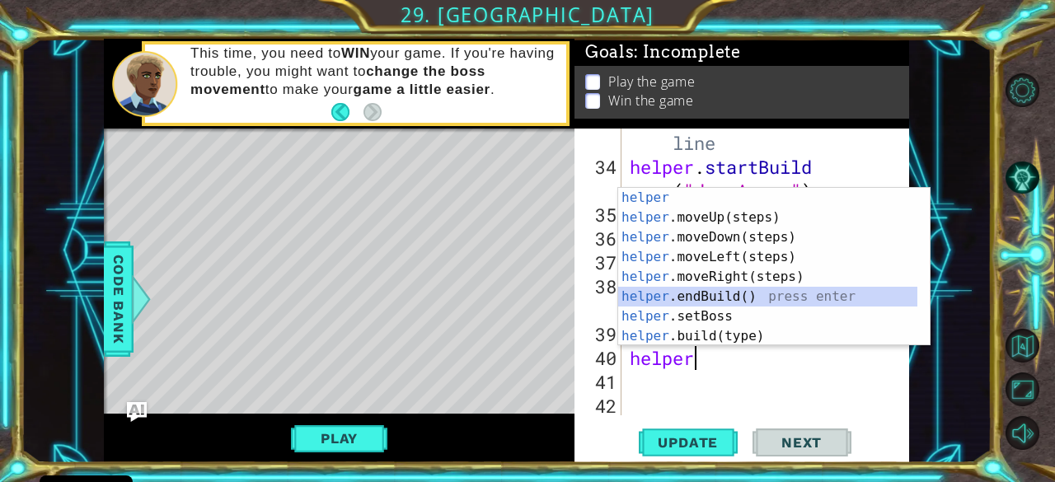
click at [732, 298] on div "helper press enter helper .moveUp(steps) press enter helper .moveDown(steps) pr…" at bounding box center [768, 287] width 300 height 198
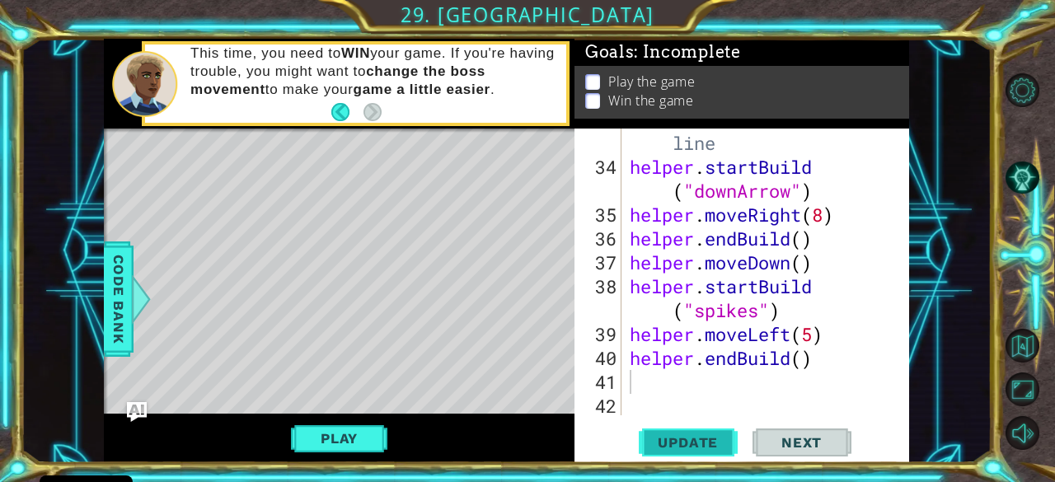
click at [690, 448] on span "Update" at bounding box center [687, 442] width 93 height 16
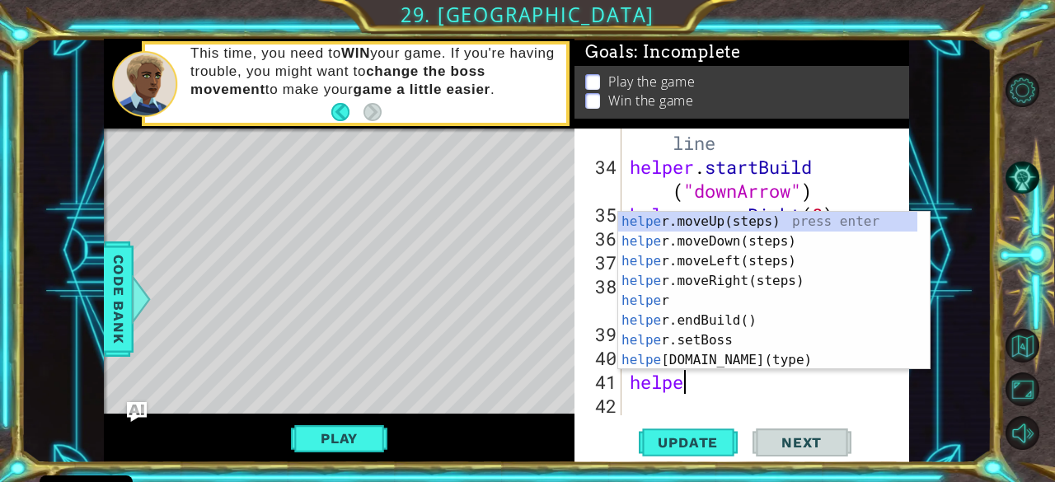
scroll to position [0, 2]
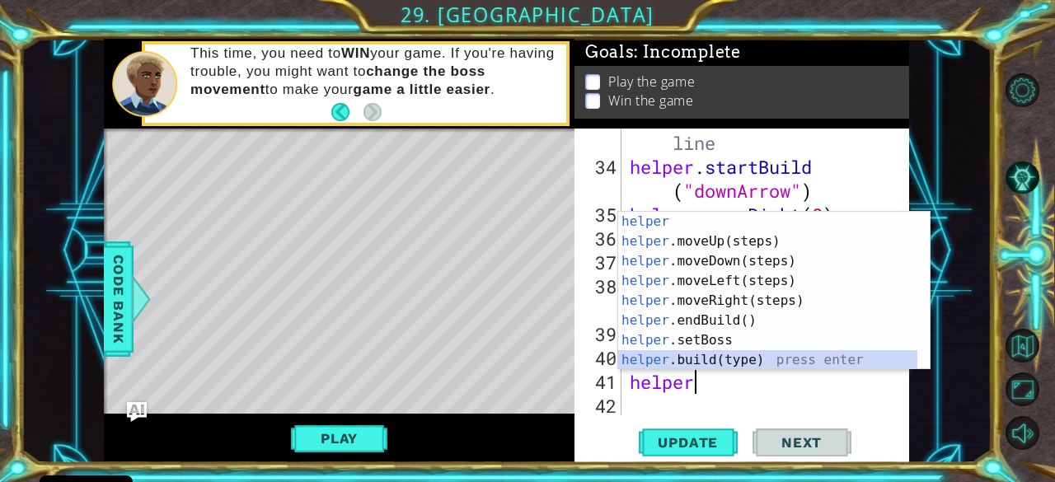
click at [720, 356] on div "helper press enter helper .moveUp(steps) press enter helper .moveDown(steps) pr…" at bounding box center [768, 311] width 300 height 198
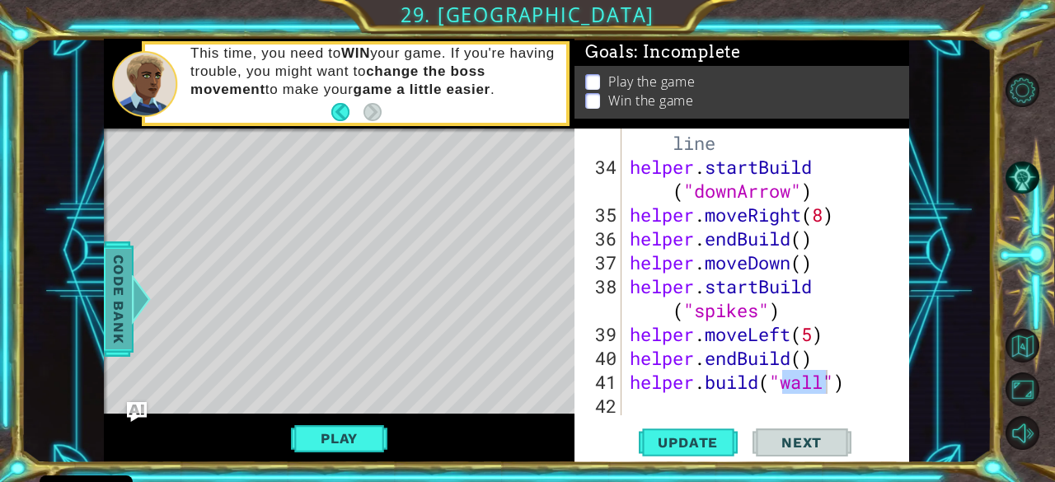
click at [115, 294] on span "Code Bank" at bounding box center [119, 298] width 26 height 101
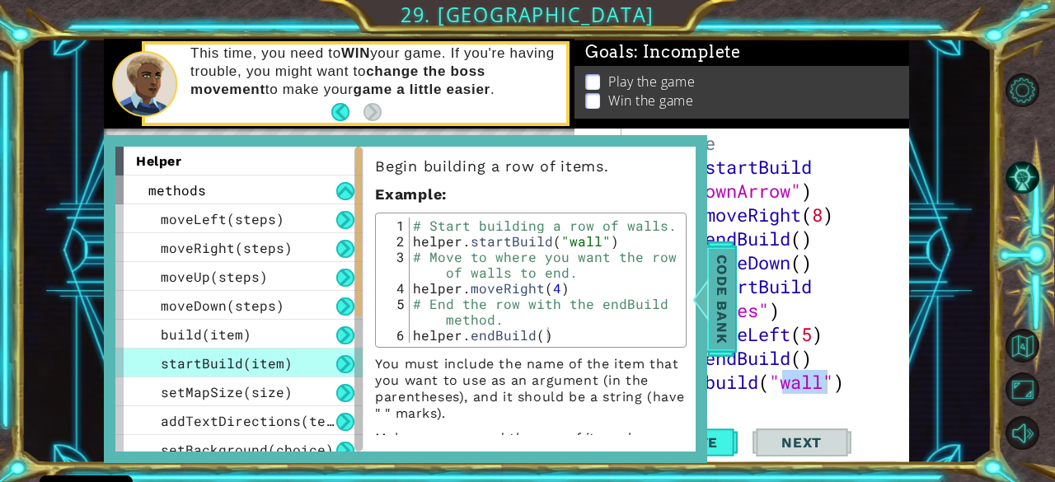
scroll to position [69, 0]
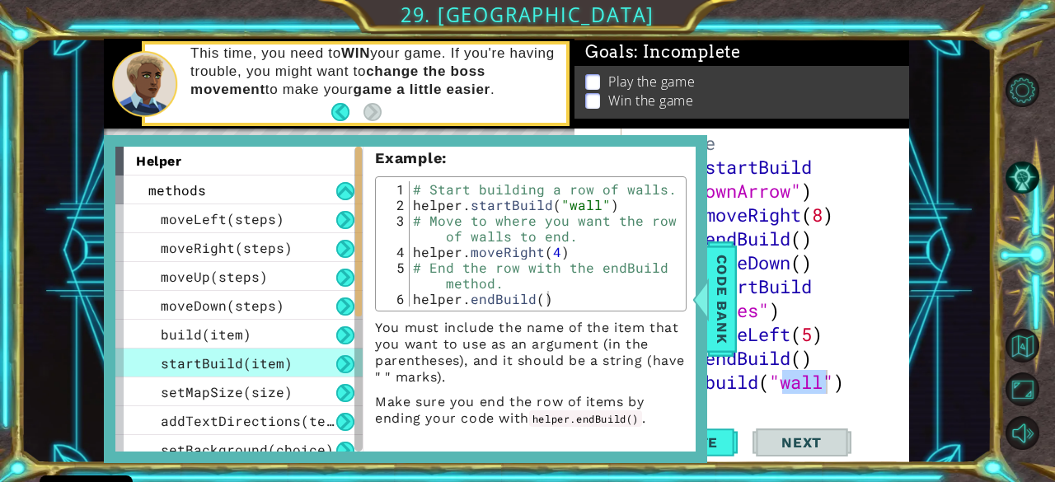
drag, startPoint x: 690, startPoint y: 288, endPoint x: 693, endPoint y: 378, distance: 89.9
click at [693, 378] on div "helper methods moveLeft(steps) moveRight(steps) moveUp(steps) moveDown(steps) b…" at bounding box center [406, 299] width 604 height 328
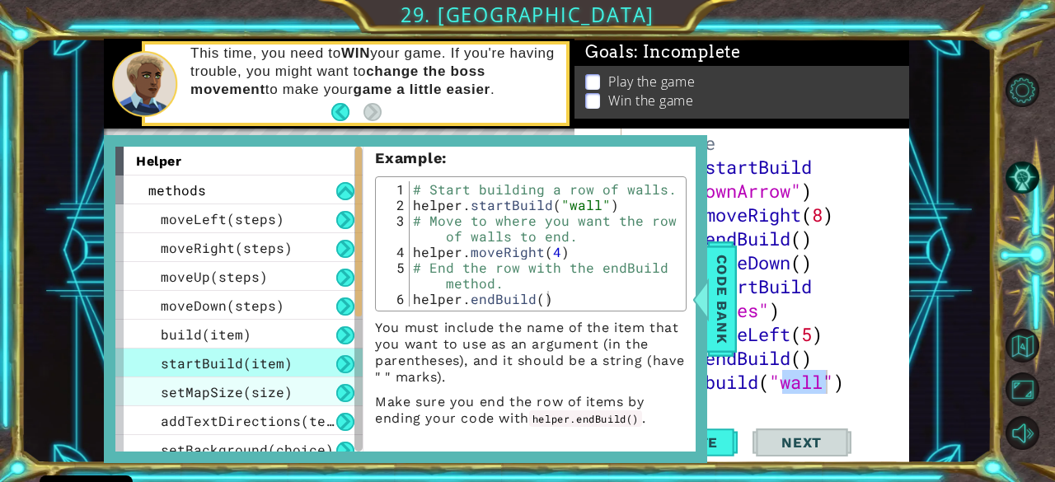
click at [270, 394] on span "setMapSize(size)" at bounding box center [227, 391] width 132 height 17
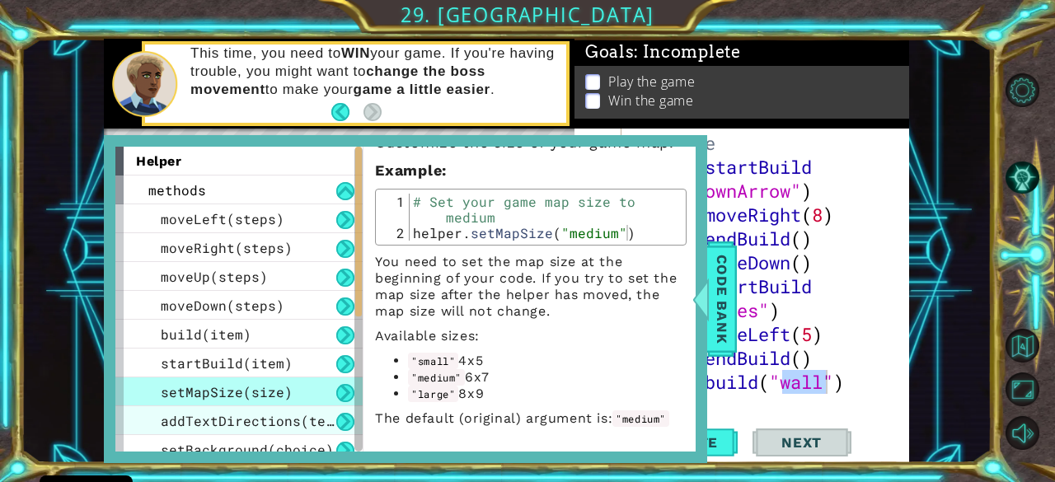
click at [285, 425] on span "addTextDirections(text)" at bounding box center [256, 420] width 190 height 17
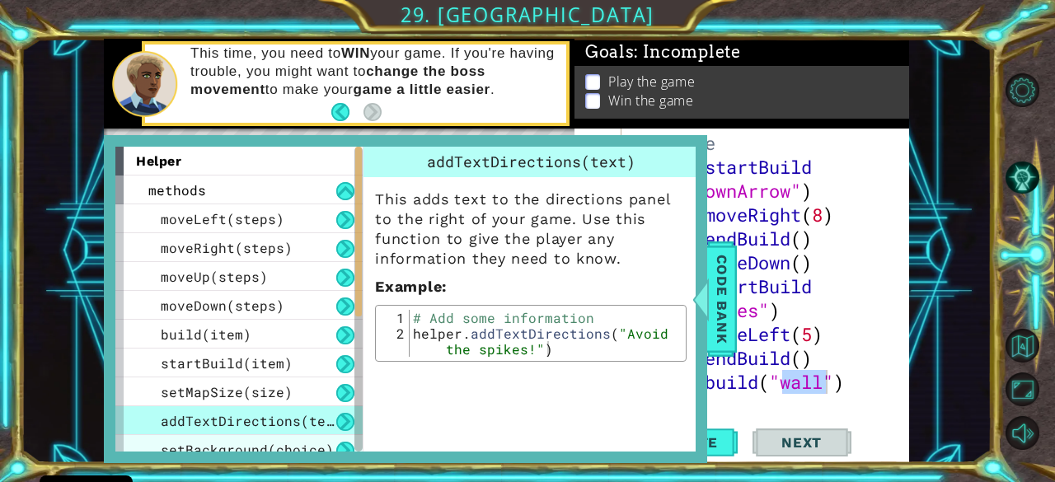
click at [312, 439] on div "setBackground(choice)" at bounding box center [238, 449] width 247 height 29
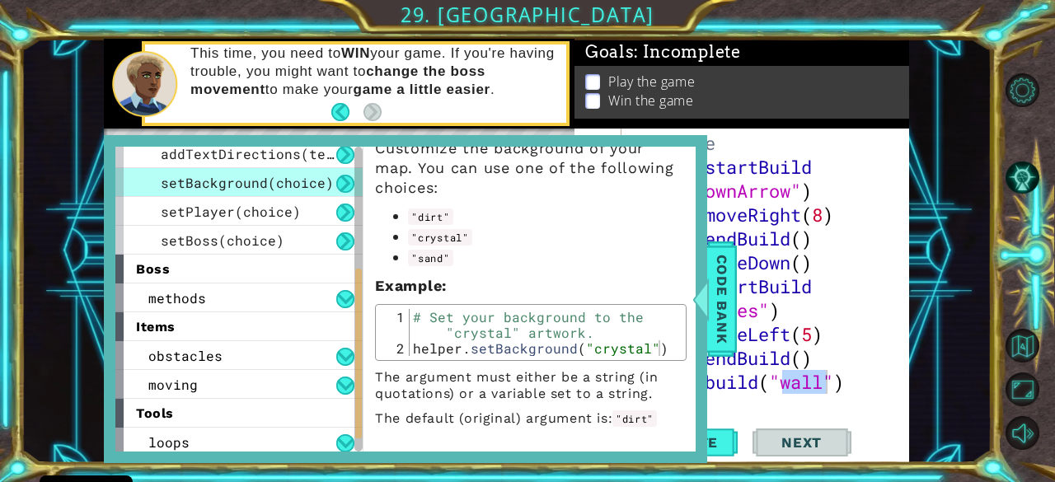
scroll to position [272, 0]
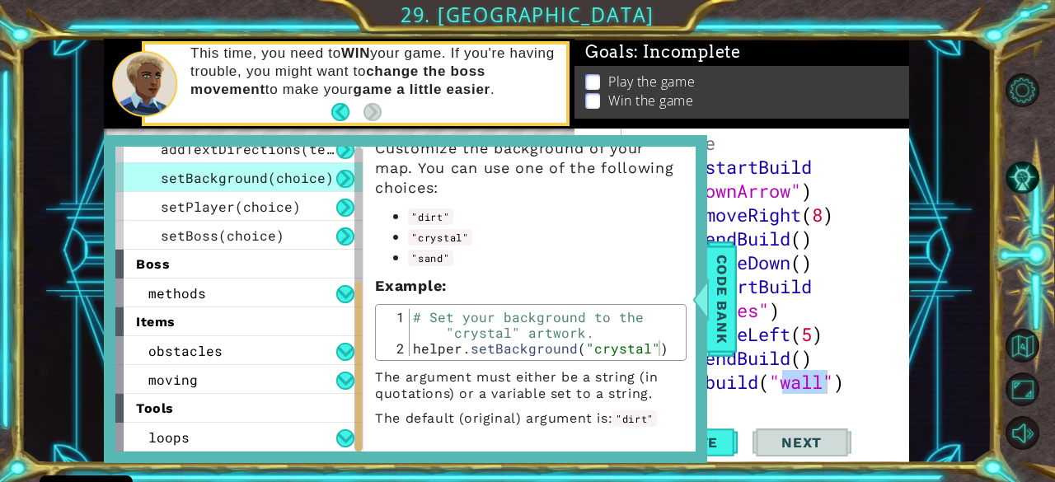
drag, startPoint x: 359, startPoint y: 289, endPoint x: 371, endPoint y: 492, distance: 204.0
click at [371, 481] on html "Cookie Policy CodeCombat uses a few essential and non-essential cookies. Privac…" at bounding box center [527, 241] width 1055 height 482
click at [256, 347] on div "obstacles" at bounding box center [238, 350] width 247 height 29
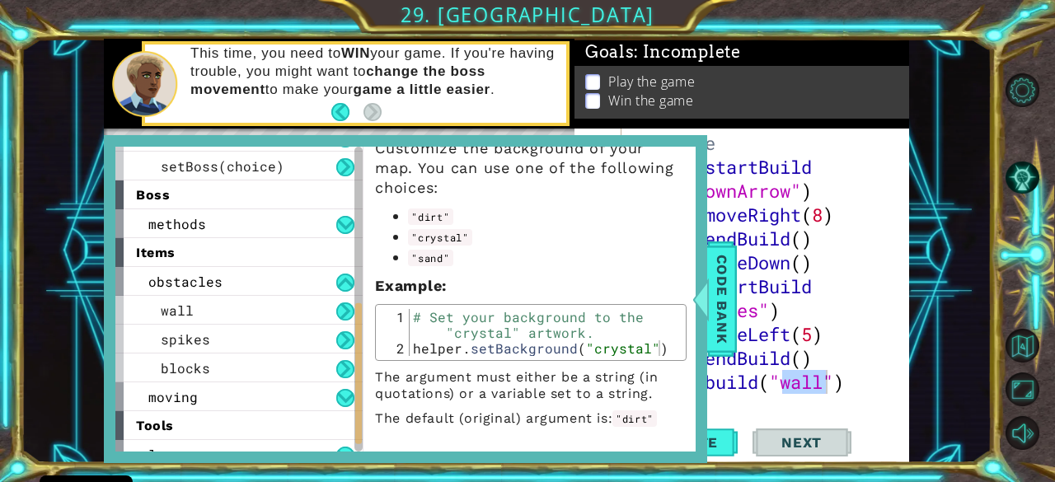
scroll to position [359, 0]
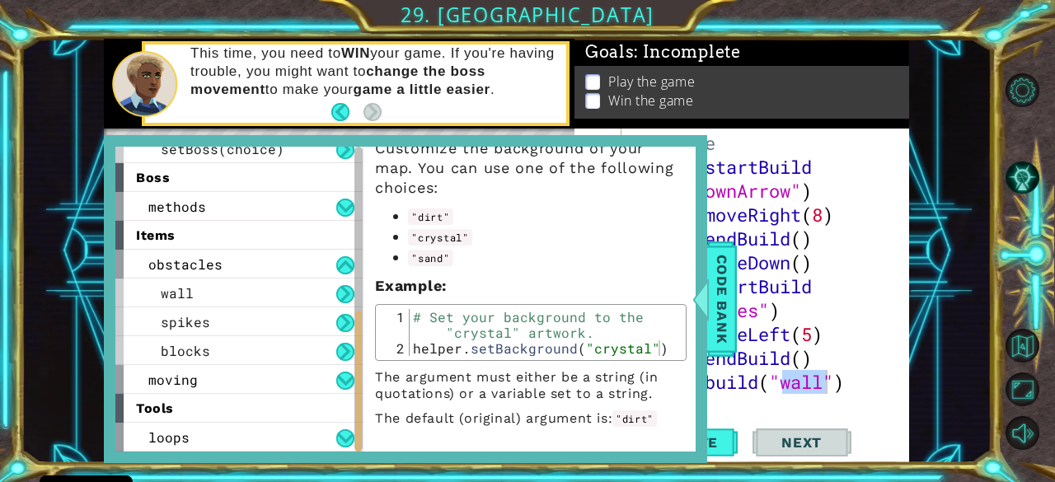
drag, startPoint x: 363, startPoint y: 326, endPoint x: 373, endPoint y: 382, distance: 56.3
click at [373, 382] on div "helper methods moveLeft(steps) moveRight(steps) moveUp(steps) moveDown(steps) b…" at bounding box center [405, 299] width 580 height 305
click at [269, 345] on div "blocks" at bounding box center [238, 350] width 247 height 29
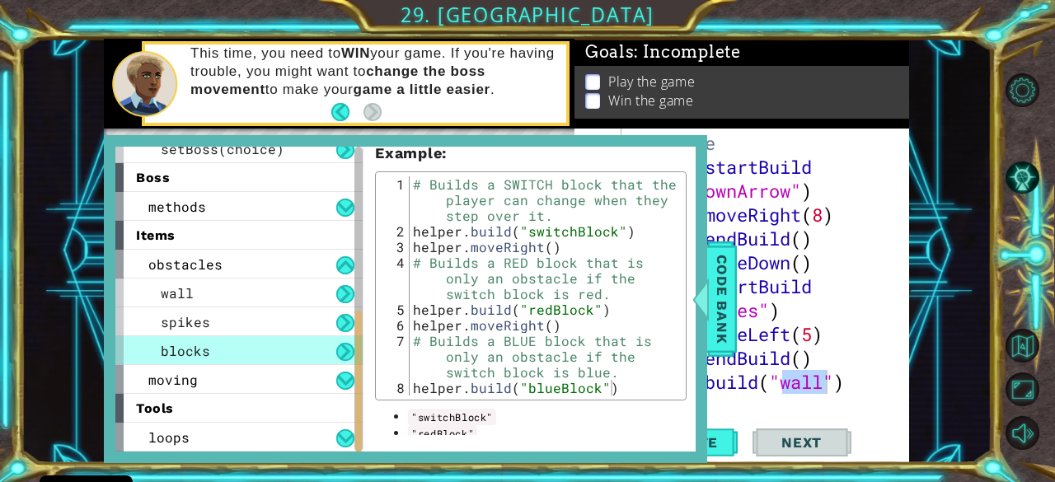
scroll to position [231, 0]
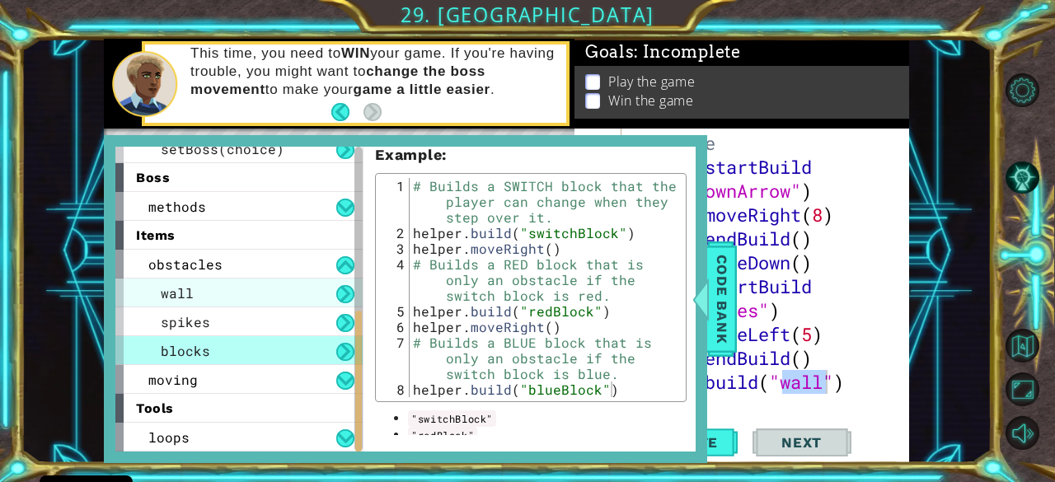
click at [237, 292] on div "wall" at bounding box center [238, 293] width 247 height 29
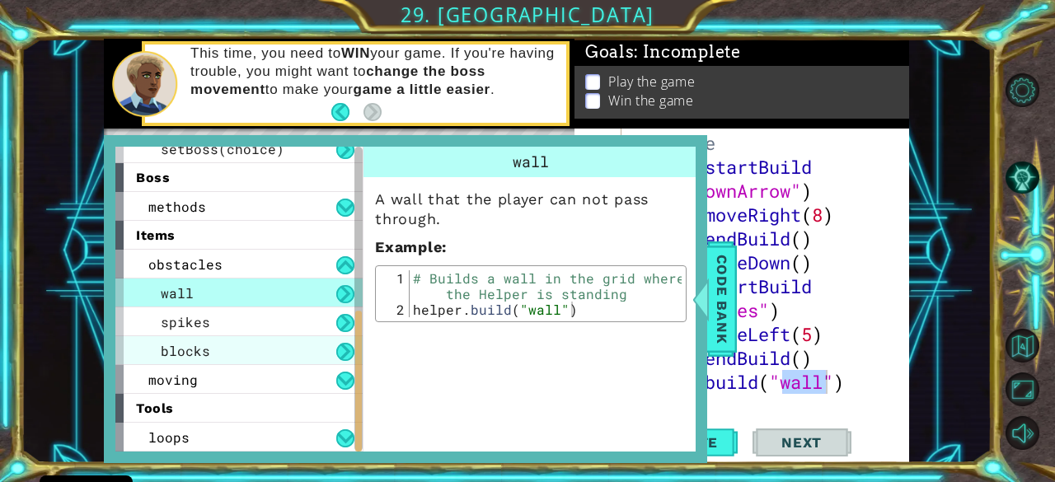
click at [239, 344] on div "blocks" at bounding box center [238, 350] width 247 height 29
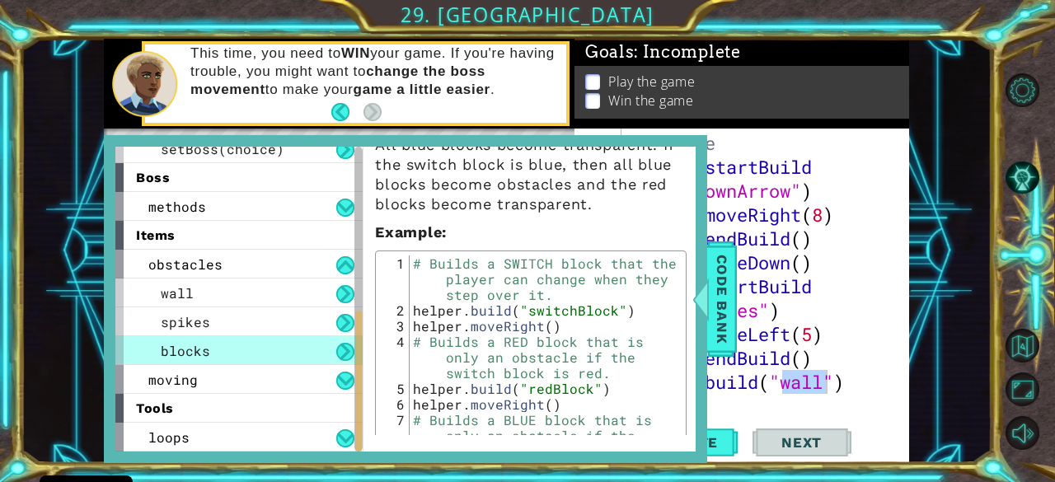
scroll to position [161, 0]
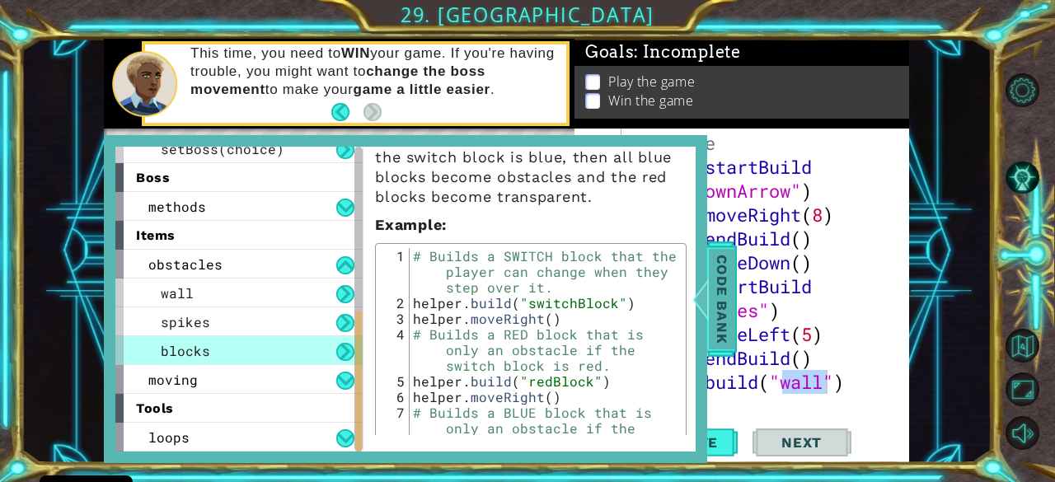
drag, startPoint x: 693, startPoint y: 288, endPoint x: 699, endPoint y: 312, distance: 24.8
click at [699, 312] on div at bounding box center [701, 299] width 21 height 49
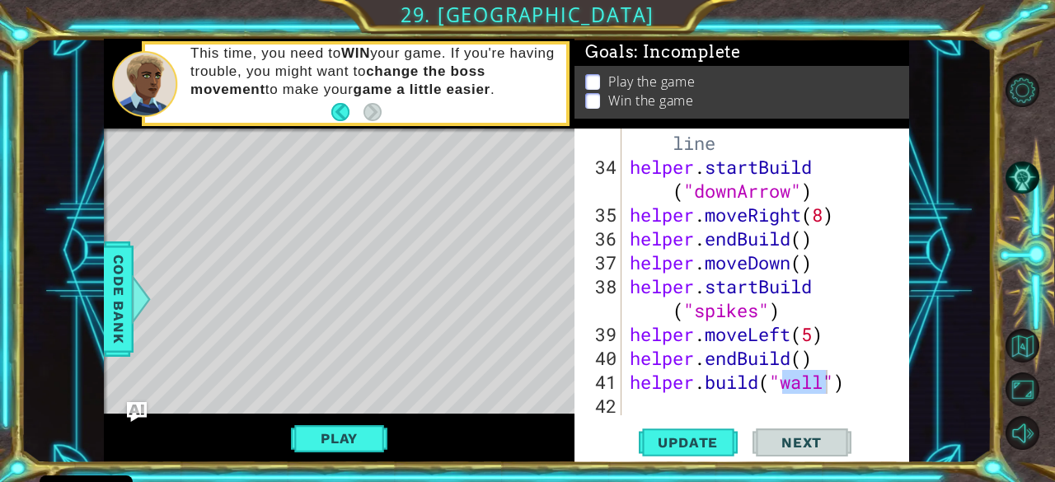
click at [828, 387] on div "# Build your Helper items BELOW this line helper . startBuild ( "downArrow" ) h…" at bounding box center [760, 272] width 267 height 287
drag, startPoint x: 828, startPoint y: 387, endPoint x: 804, endPoint y: 385, distance: 24.0
click at [804, 385] on div "# Build your Helper items BELOW this line helper . startBuild ( "downArrow" ) h…" at bounding box center [764, 274] width 275 height 383
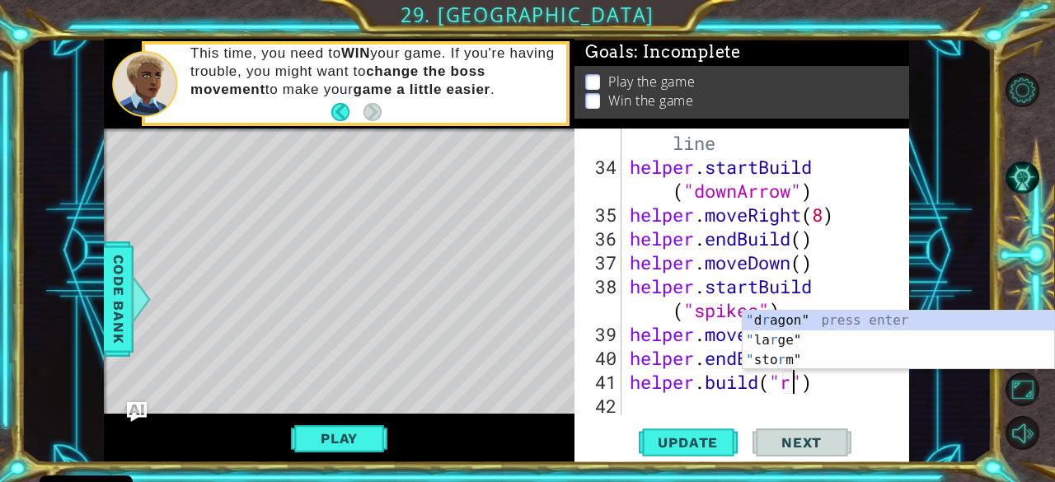
scroll to position [0, 7]
click at [140, 302] on div at bounding box center [141, 299] width 21 height 49
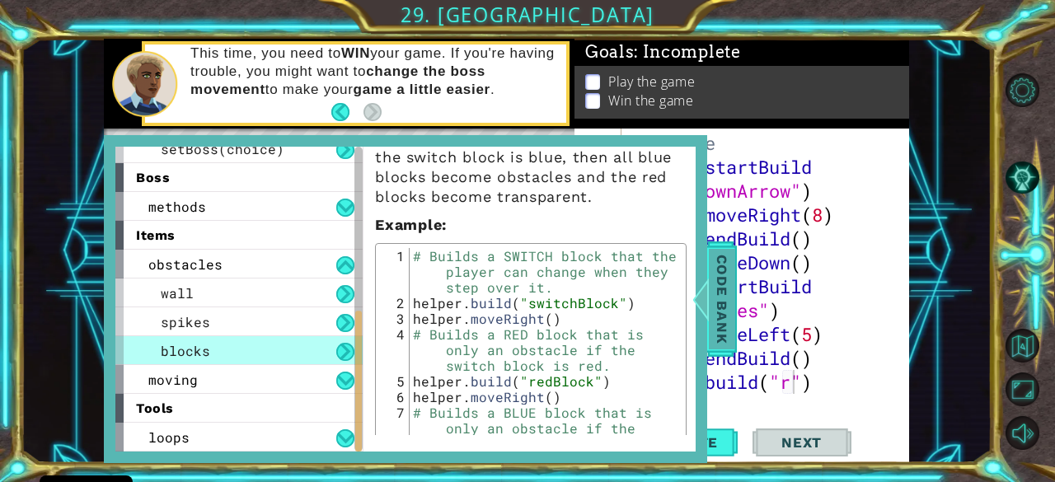
click at [711, 306] on span "Code Bank" at bounding box center [722, 298] width 26 height 101
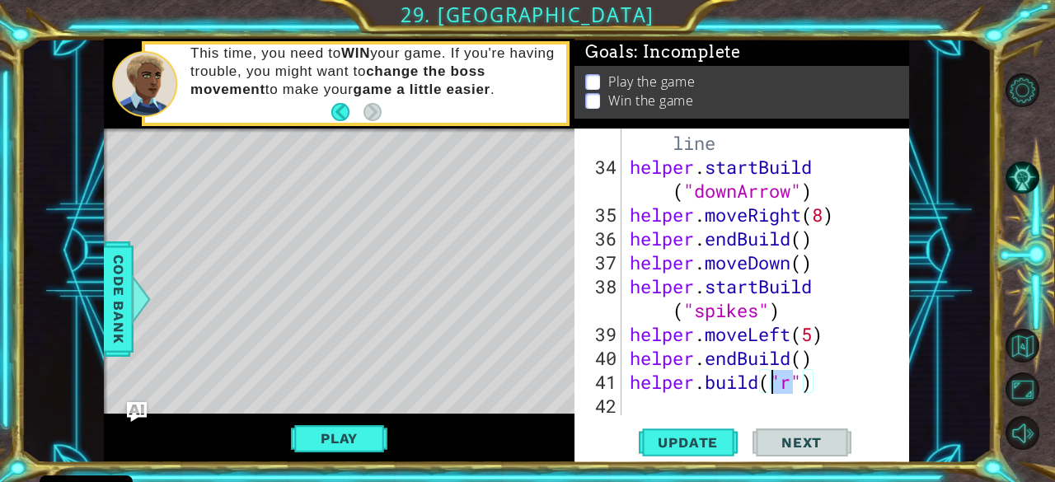
drag, startPoint x: 792, startPoint y: 382, endPoint x: 774, endPoint y: 387, distance: 18.8
click at [774, 387] on div "# Build your Helper items BELOW this line helper . startBuild ( "downArrow" ) h…" at bounding box center [764, 274] width 275 height 383
click at [787, 385] on div "# Build your Helper items BELOW this line helper . startBuild ( "downArrow" ) h…" at bounding box center [760, 272] width 267 height 287
click at [793, 383] on div "# Build your Helper items BELOW this line helper . startBuild ( "downArrow" ) h…" at bounding box center [764, 274] width 275 height 383
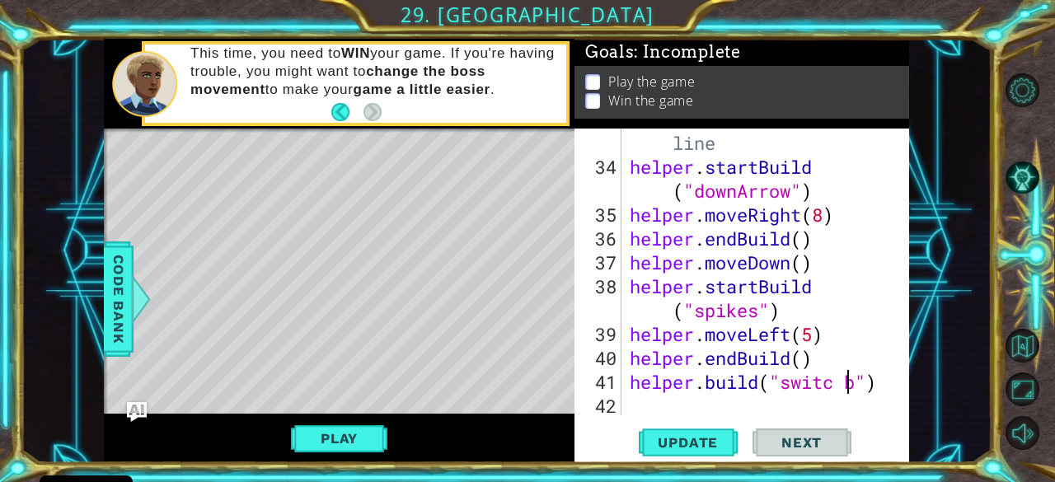
click at [845, 383] on div "# Build your Helper items BELOW this line helper . startBuild ( "downArrow" ) h…" at bounding box center [764, 274] width 275 height 383
drag, startPoint x: 856, startPoint y: 384, endPoint x: 837, endPoint y: 384, distance: 19.0
click at [837, 384] on div "# Build your Helper items BELOW this line helper . startBuild ( "downArrow" ) h…" at bounding box center [764, 274] width 275 height 383
type textarea "[DOMAIN_NAME]("switchblock")"
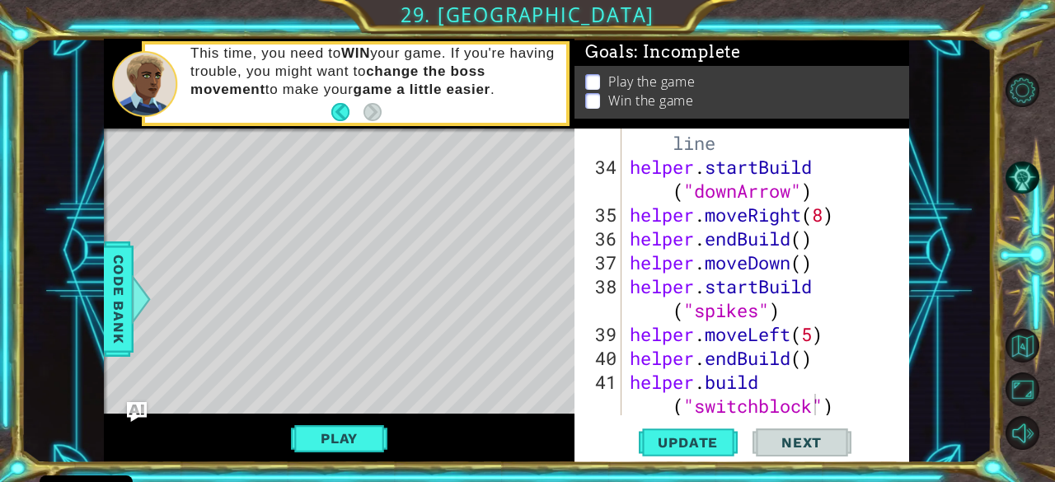
click at [137, 273] on div "Level Map" at bounding box center [485, 372] width 762 height 486
click at [124, 289] on span "Code Bank" at bounding box center [119, 298] width 26 height 101
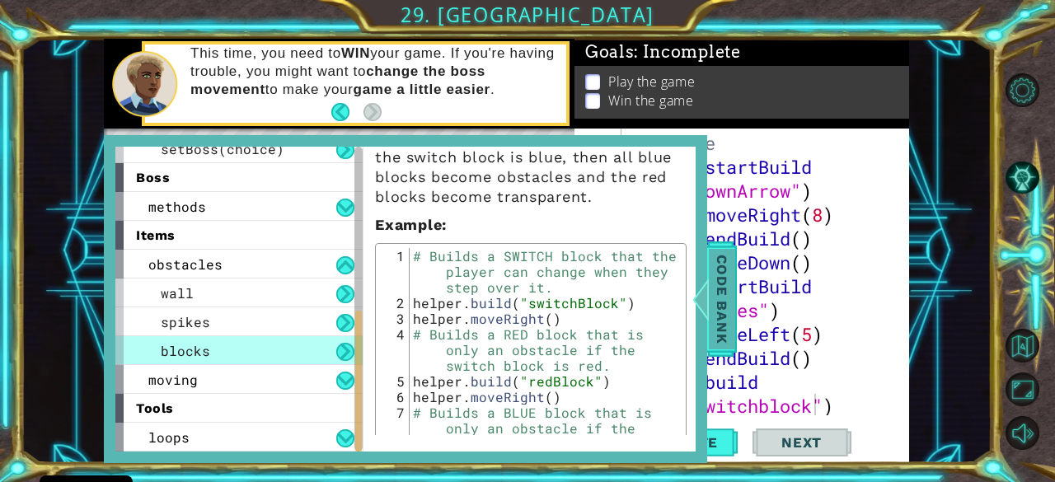
click at [701, 315] on div at bounding box center [701, 299] width 21 height 49
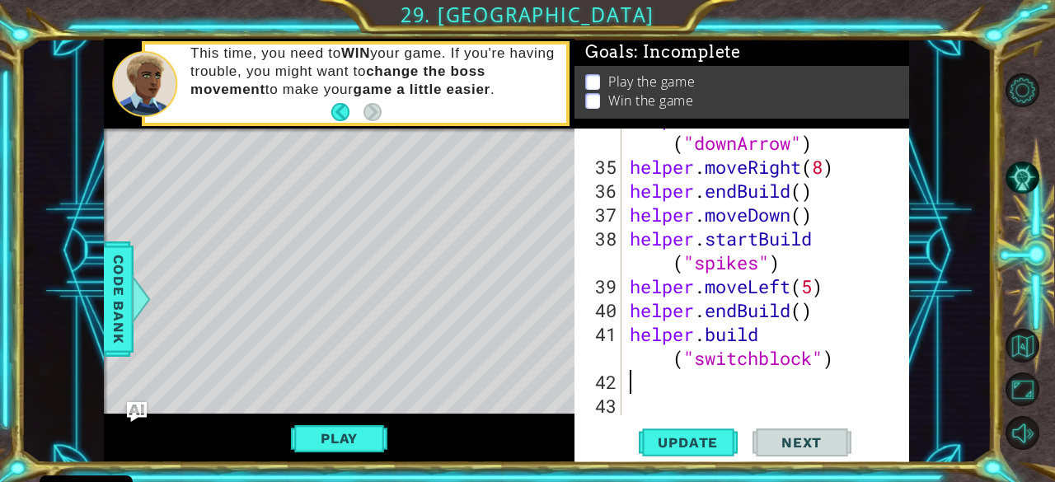
scroll to position [0, 0]
click at [673, 378] on div "helper . startBuild ( "downArrow" ) helper . moveRight ( 8 ) helper . endBuild …" at bounding box center [764, 286] width 275 height 359
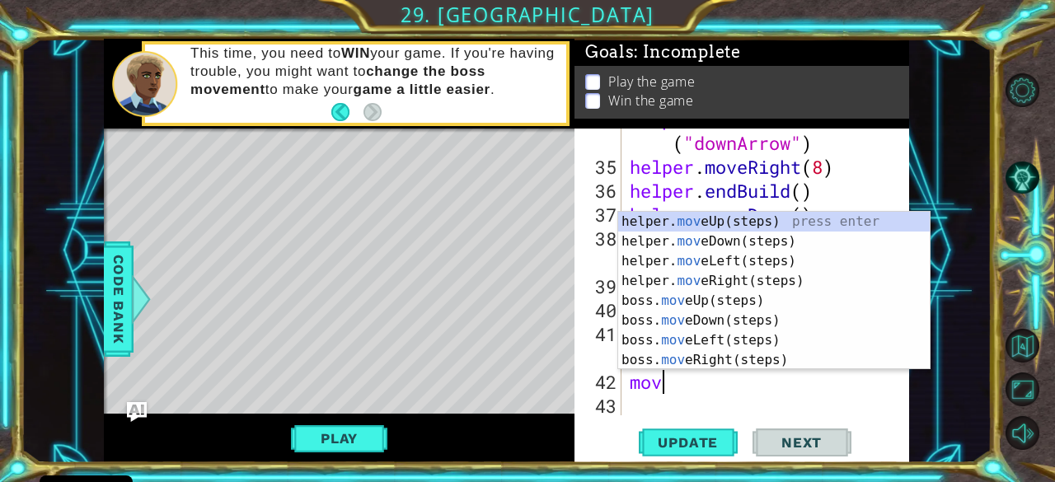
type textarea "movr"
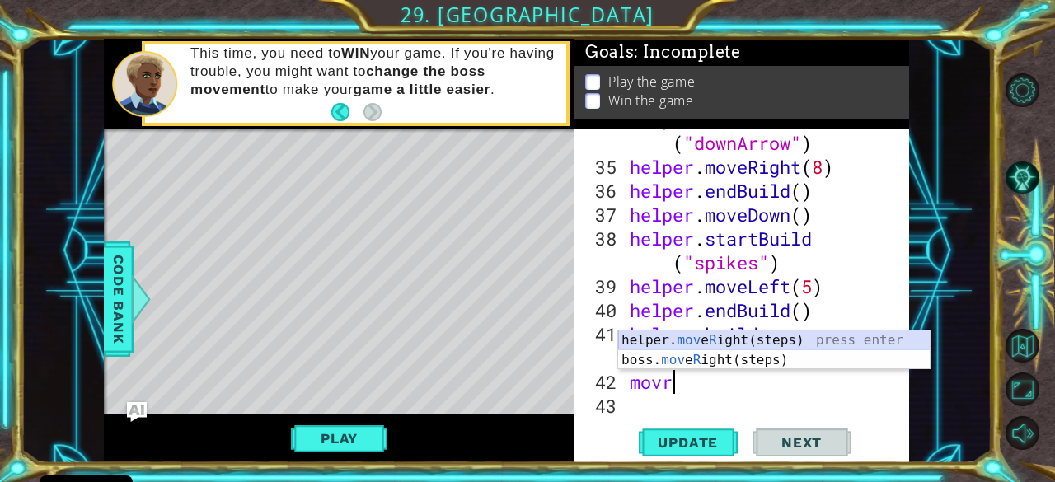
click at [717, 341] on div "helper. mov e R ight(steps) press enter boss. mov e R ight(steps) press enter" at bounding box center [774, 370] width 312 height 79
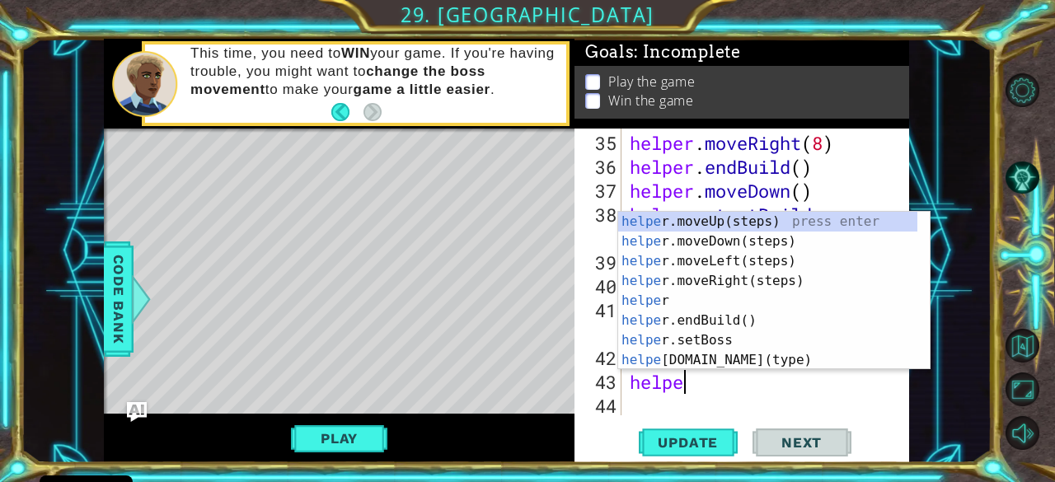
scroll to position [0, 2]
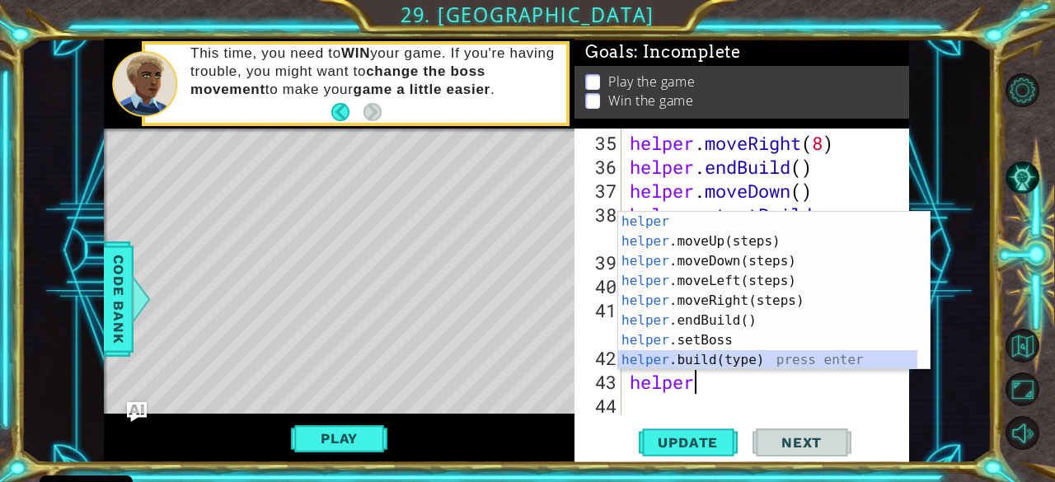
click at [718, 362] on div "helper press enter helper .moveUp(steps) press enter helper .moveDown(steps) pr…" at bounding box center [768, 311] width 300 height 198
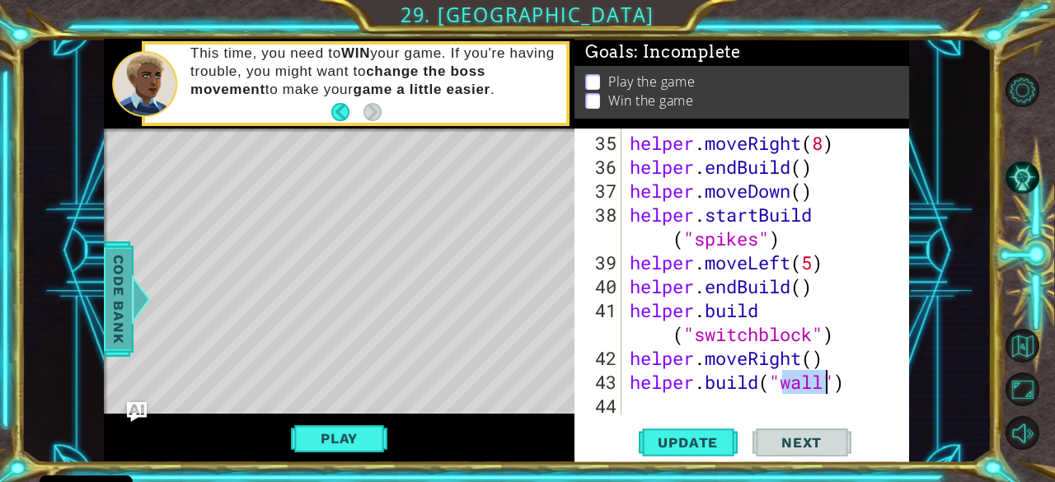
click at [134, 278] on div at bounding box center [141, 299] width 21 height 49
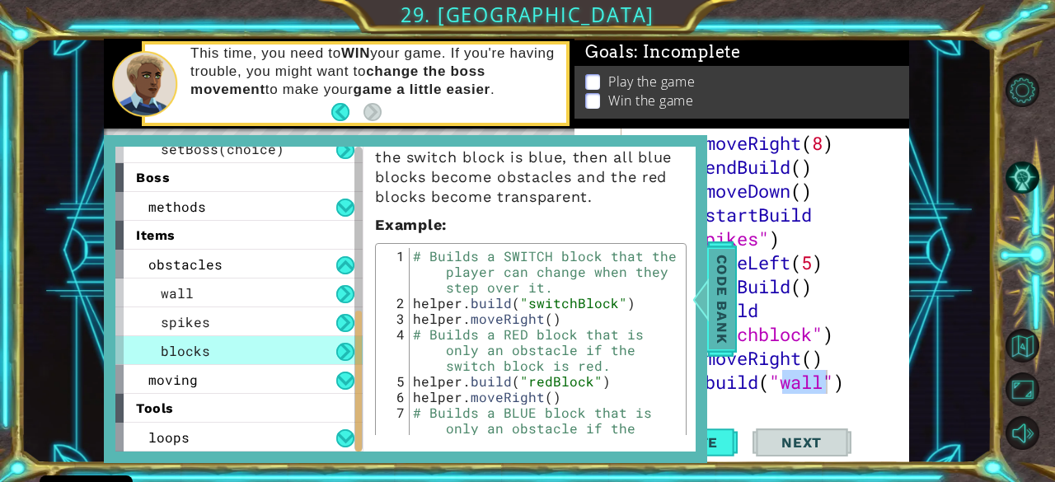
click at [710, 321] on div at bounding box center [701, 299] width 21 height 49
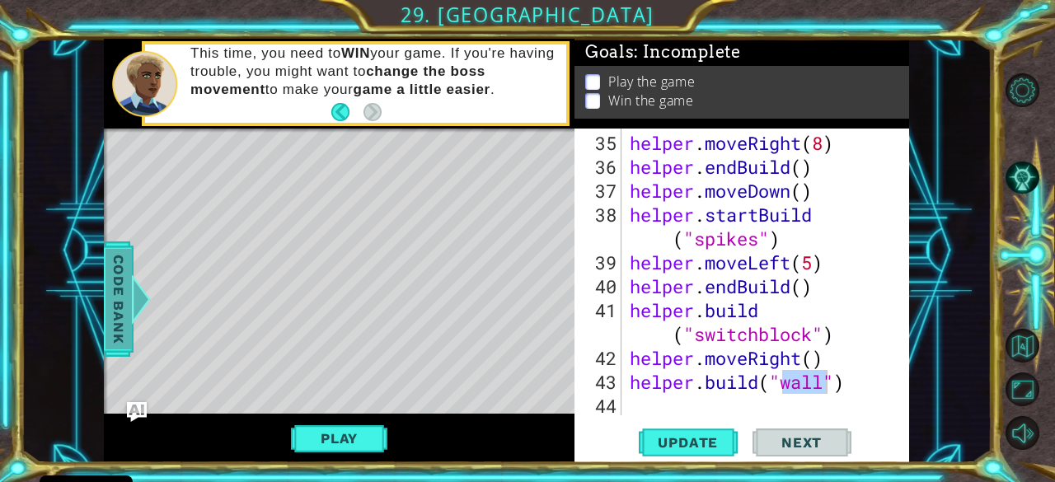
click at [120, 317] on span "Code Bank" at bounding box center [119, 298] width 26 height 101
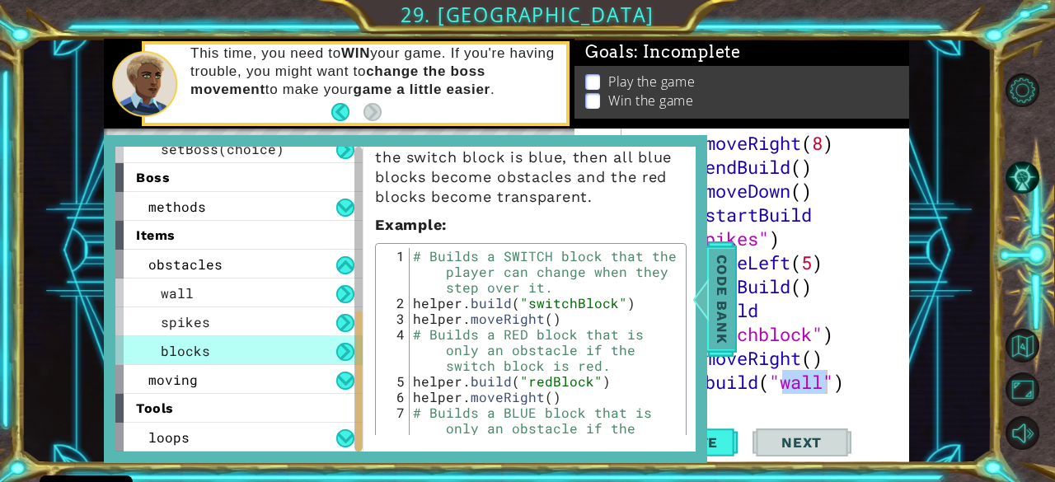
click at [724, 322] on span "Code Bank" at bounding box center [722, 298] width 26 height 101
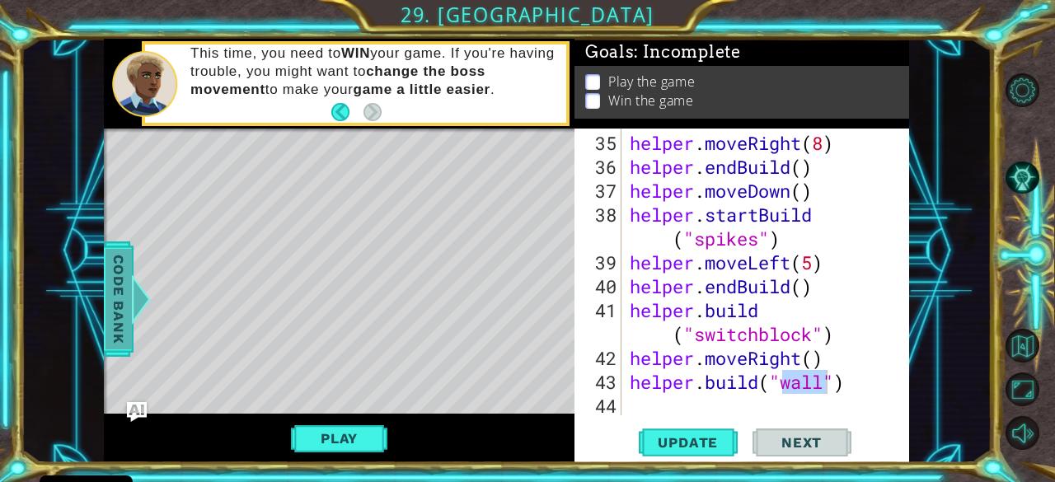
click at [119, 296] on span "Code Bank" at bounding box center [119, 298] width 26 height 101
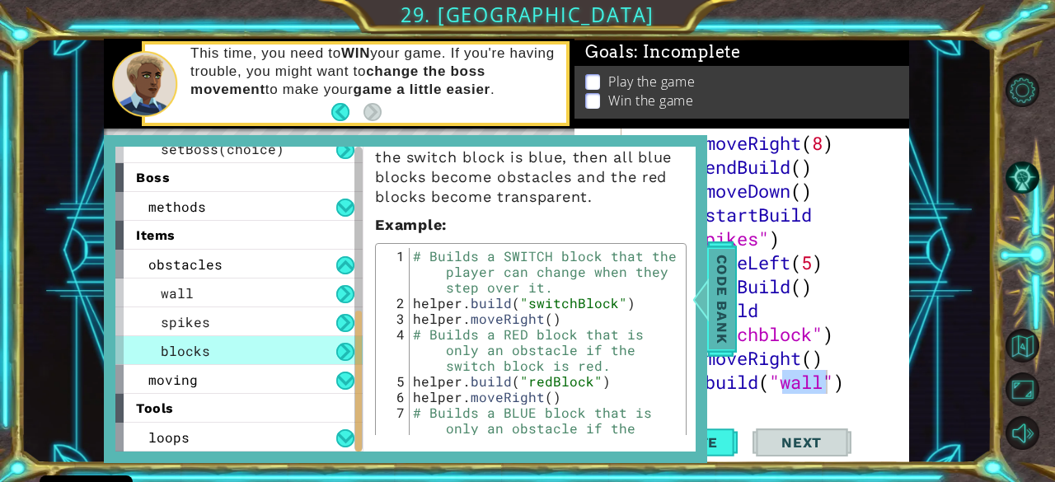
click at [712, 328] on span "Code Bank" at bounding box center [722, 298] width 26 height 101
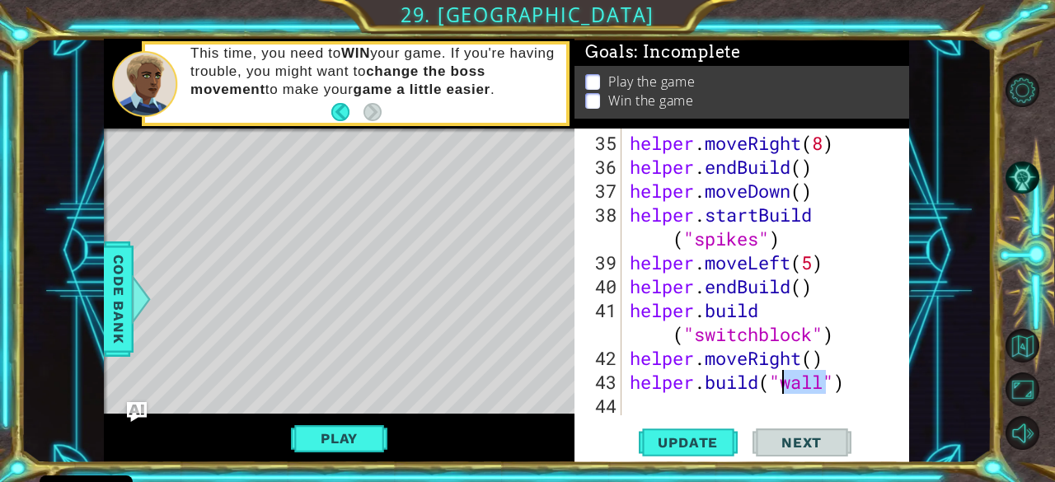
drag, startPoint x: 824, startPoint y: 383, endPoint x: 782, endPoint y: 383, distance: 42.1
click at [782, 383] on div "helper . moveRight ( 8 ) helper . endBuild ( ) helper . moveDown ( ) helper . s…" at bounding box center [764, 298] width 275 height 335
drag, startPoint x: 812, startPoint y: 337, endPoint x: 698, endPoint y: 339, distance: 113.8
click at [698, 339] on div "helper . moveRight ( 8 ) helper . endBuild ( ) helper . moveDown ( ) helper . s…" at bounding box center [764, 298] width 275 height 335
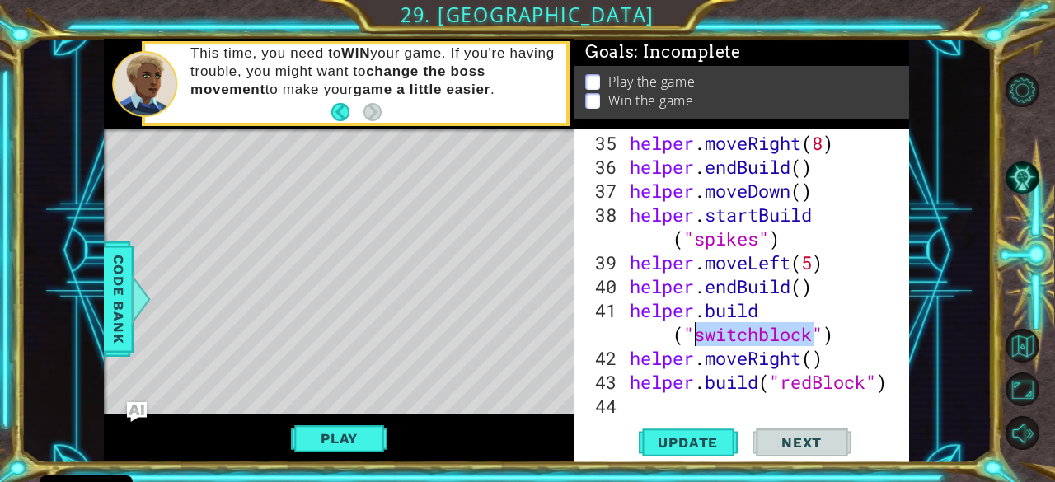
click at [770, 334] on div "helper . moveRight ( 8 ) helper . endBuild ( ) helper . moveDown ( ) helper . s…" at bounding box center [760, 272] width 267 height 287
drag, startPoint x: 768, startPoint y: 337, endPoint x: 757, endPoint y: 341, distance: 12.0
click at [757, 341] on div "helper . moveRight ( 8 ) helper . endBuild ( ) helper . moveDown ( ) helper . s…" at bounding box center [764, 298] width 275 height 335
type textarea "[DOMAIN_NAME]("switchBlock")"
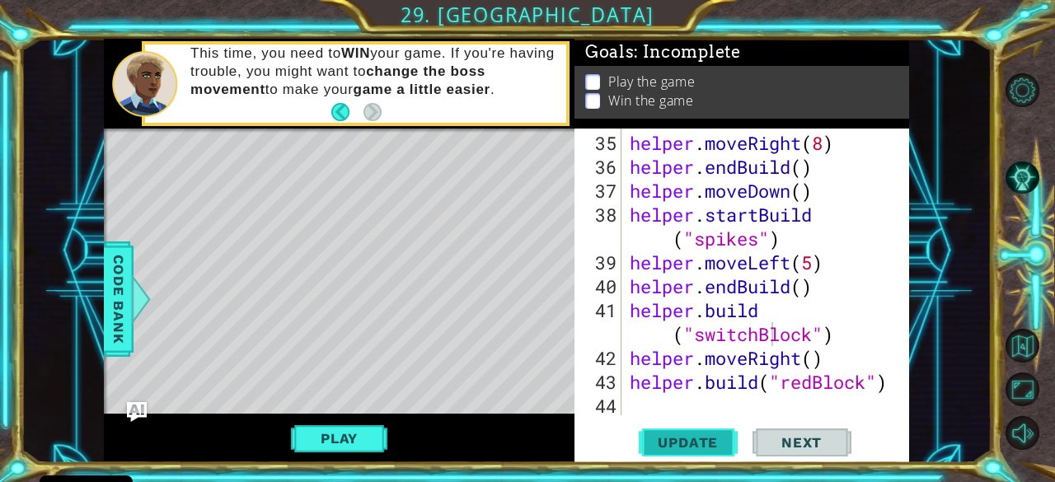
click at [682, 438] on span "Update" at bounding box center [687, 442] width 93 height 16
click at [364, 446] on button "Play" at bounding box center [339, 438] width 96 height 31
